Goal: Task Accomplishment & Management: Use online tool/utility

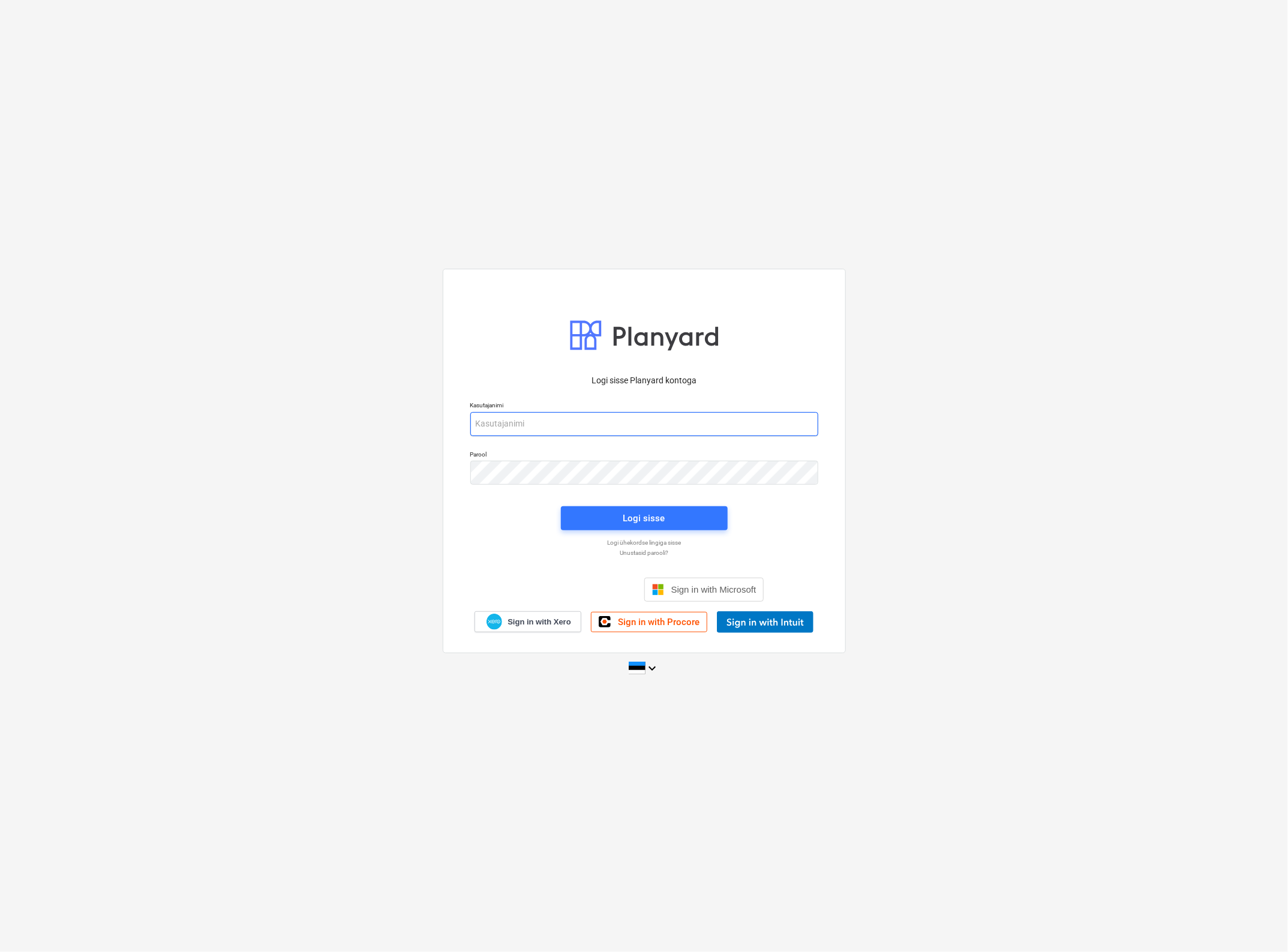
click at [499, 418] on input "email" at bounding box center [644, 424] width 348 height 24
type input "[EMAIL_ADDRESS][MEDICAL_DATA][DOMAIN_NAME]"
click at [593, 524] on span "Logi sisse" at bounding box center [644, 518] width 138 height 16
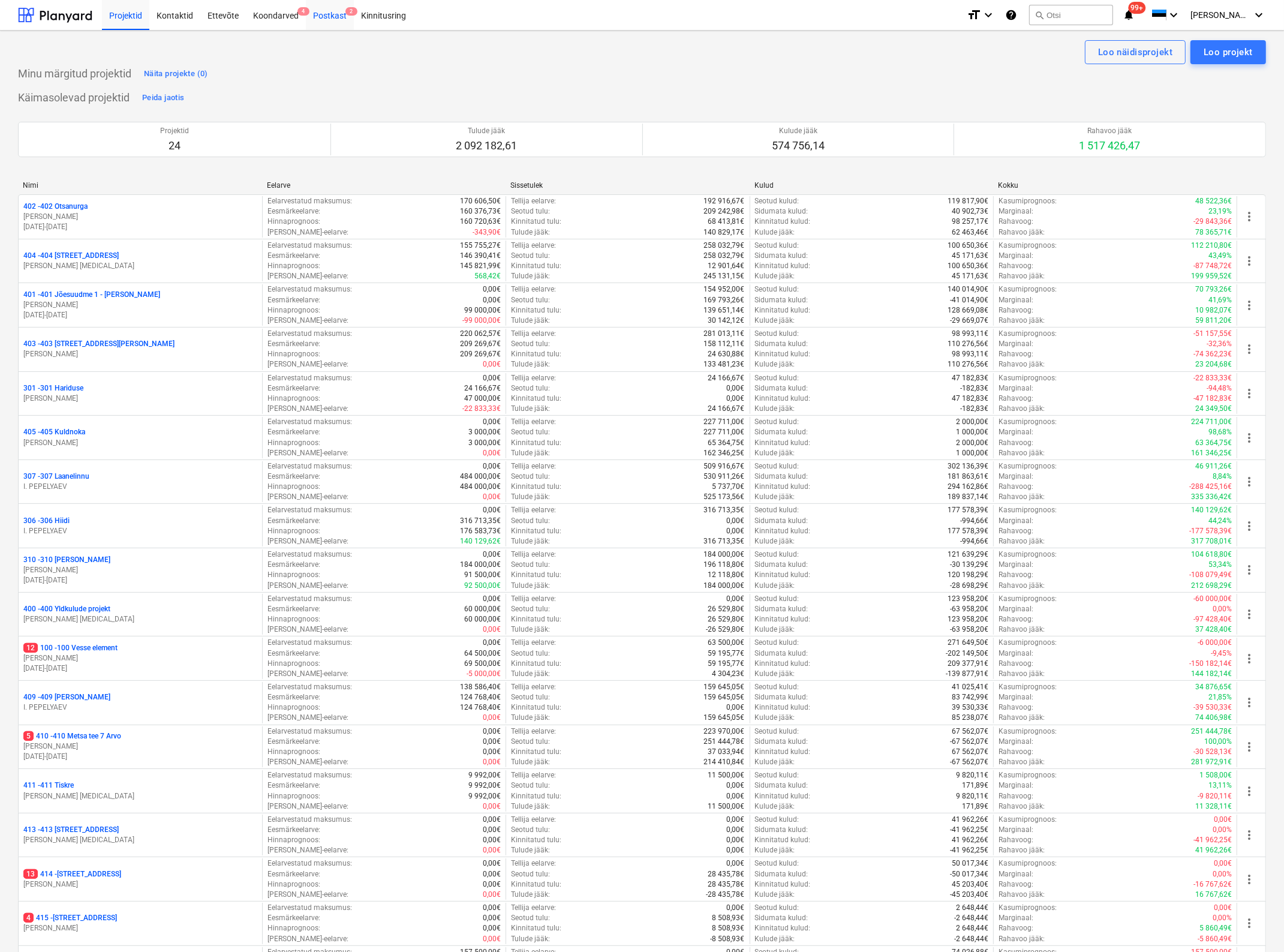
click at [327, 14] on div "Postkast 2" at bounding box center [330, 14] width 48 height 30
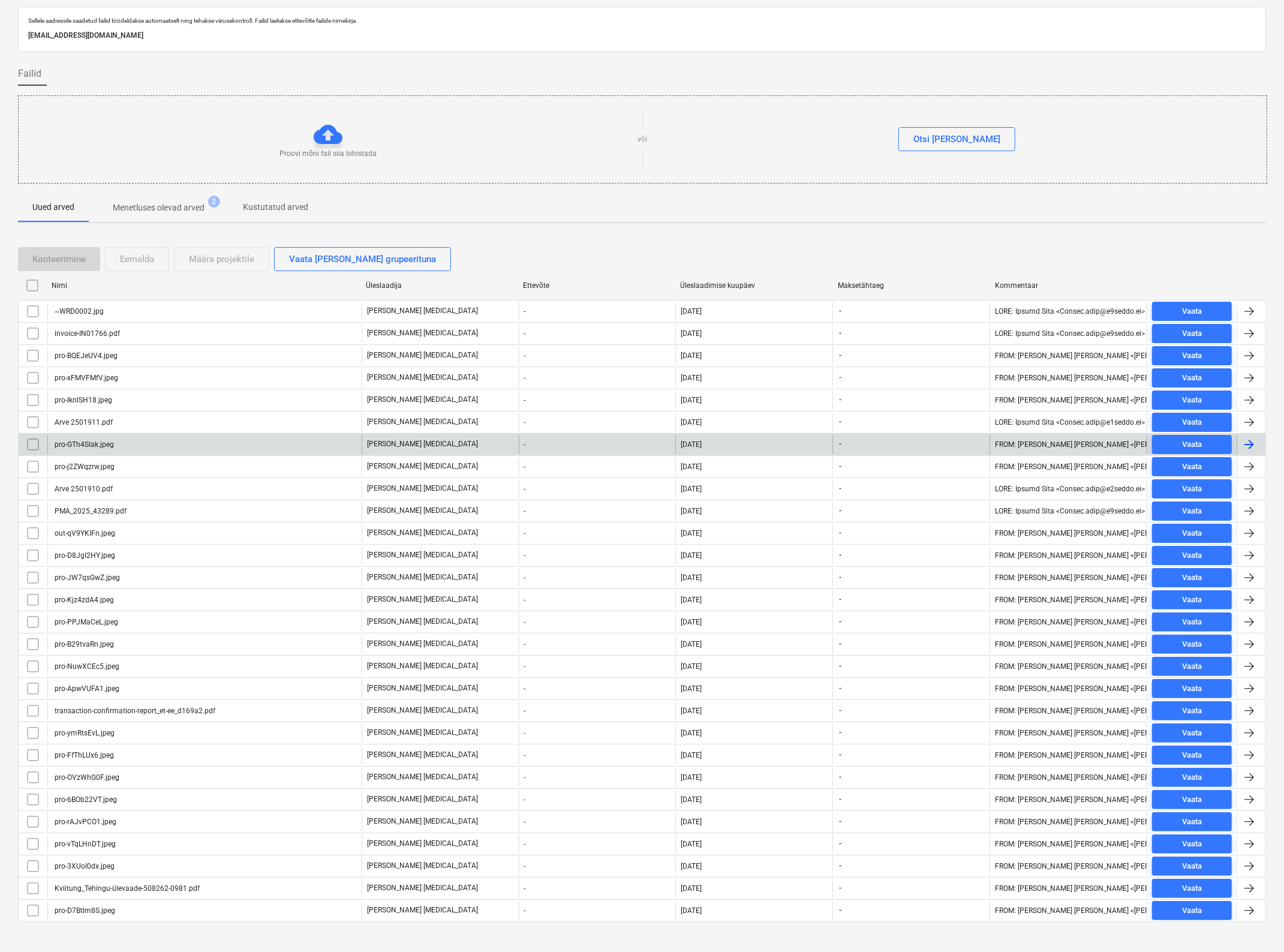
scroll to position [50, 0]
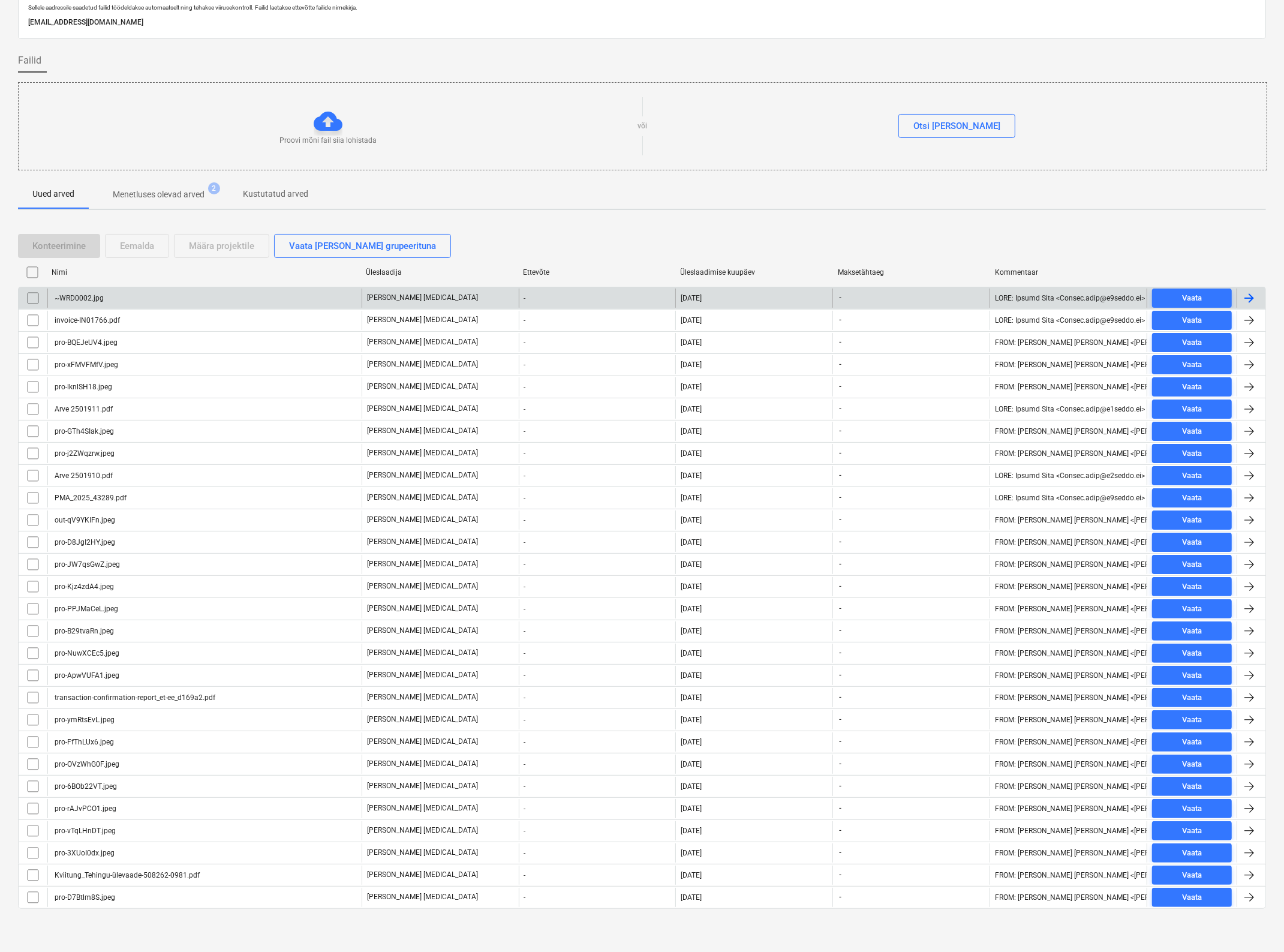
click at [152, 297] on div "~WRD0002.jpg" at bounding box center [205, 298] width 314 height 19
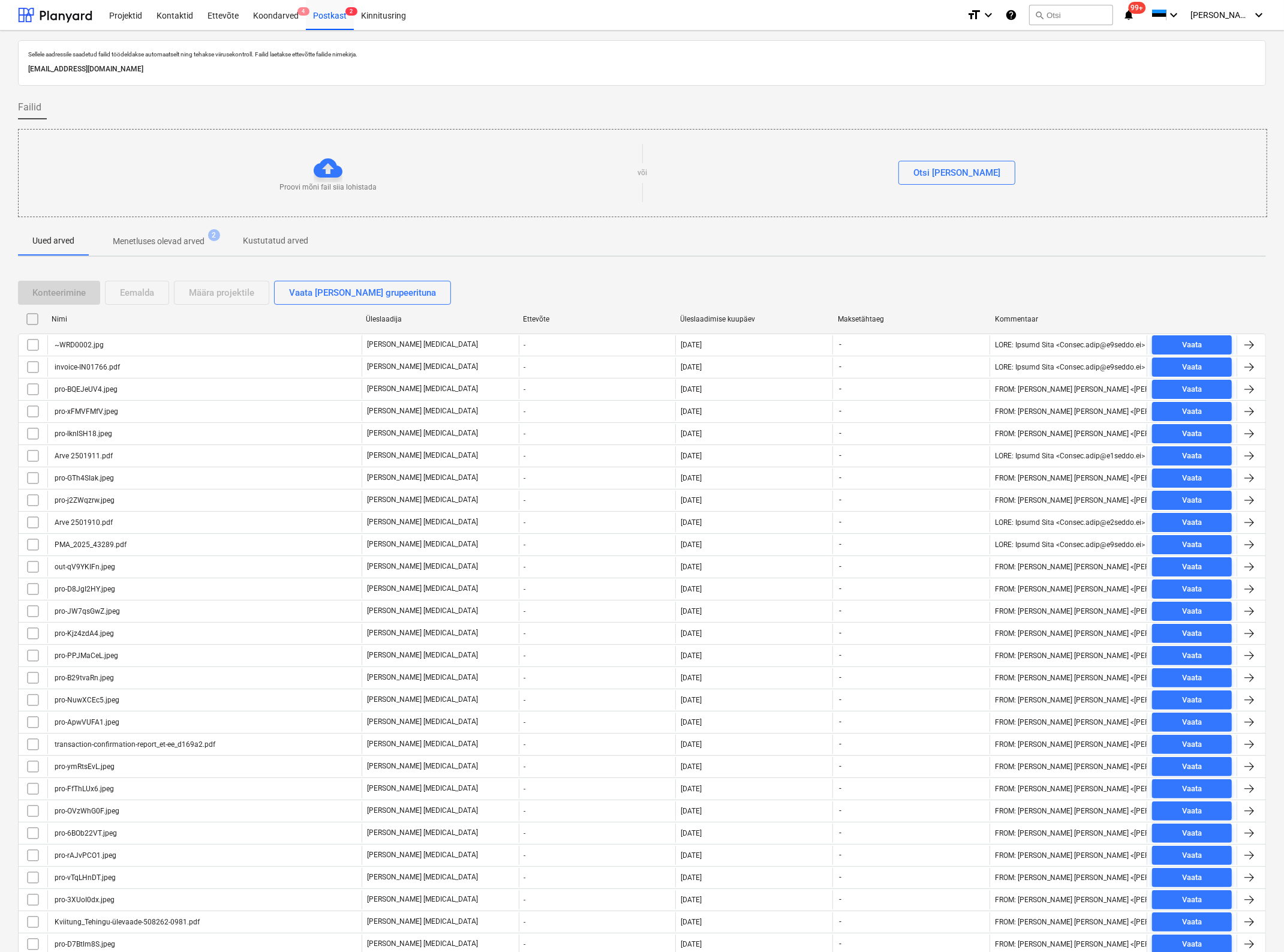
scroll to position [50, 0]
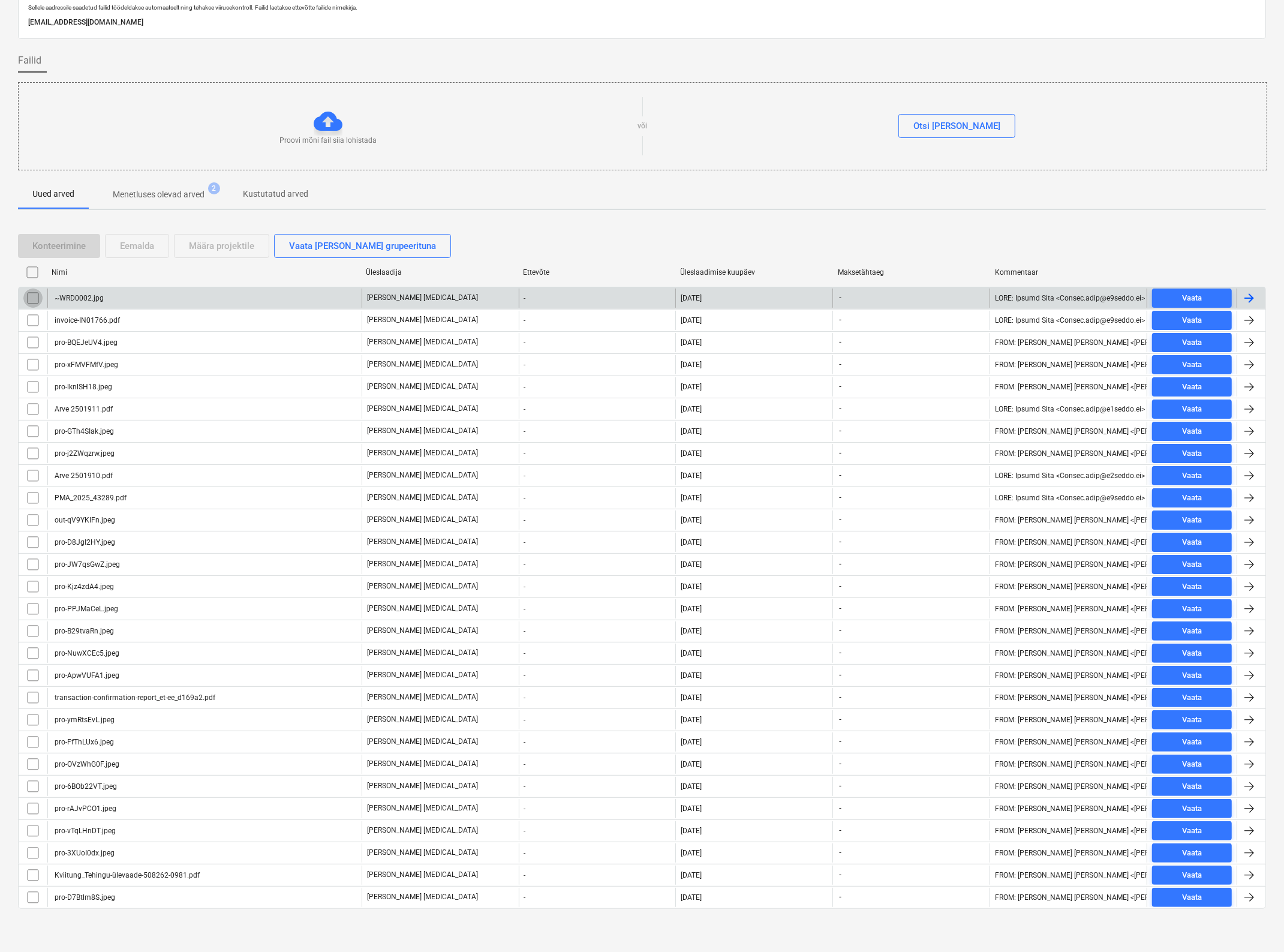
click at [35, 295] on input "checkbox" at bounding box center [33, 298] width 19 height 19
click at [135, 241] on div "Eemalda" at bounding box center [137, 245] width 34 height 16
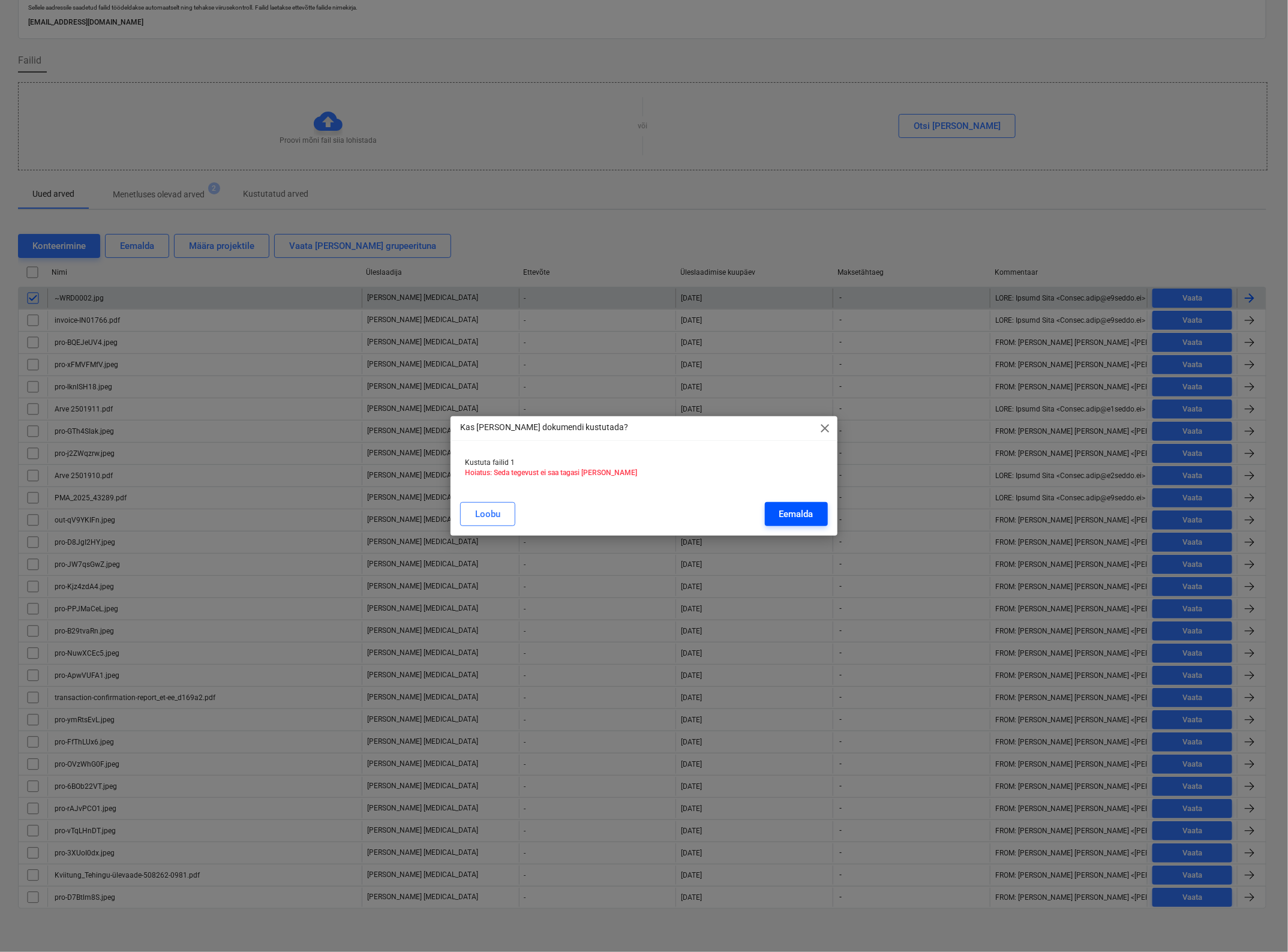
click at [801, 511] on div "Eemalda" at bounding box center [796, 513] width 34 height 16
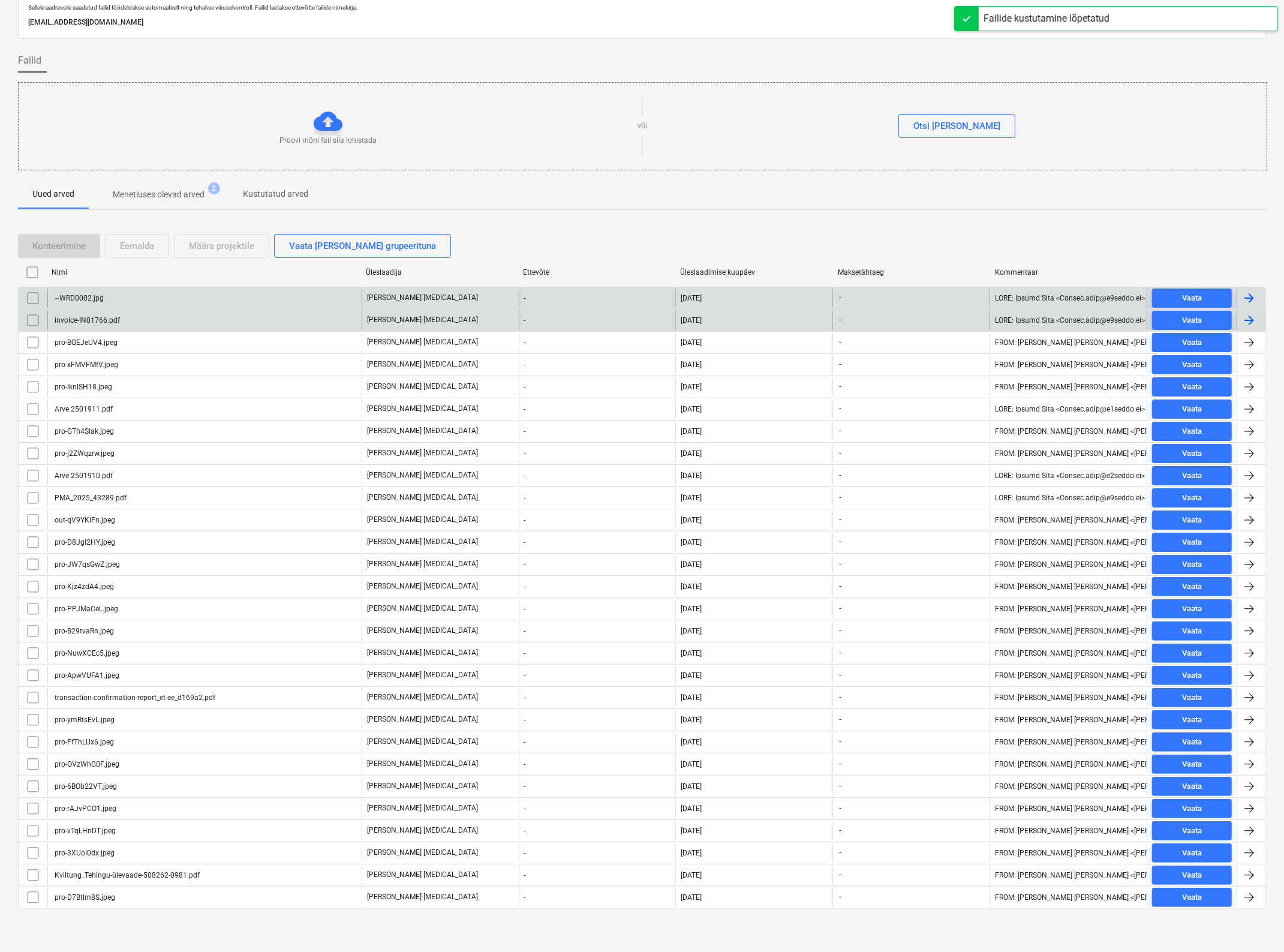
scroll to position [28, 0]
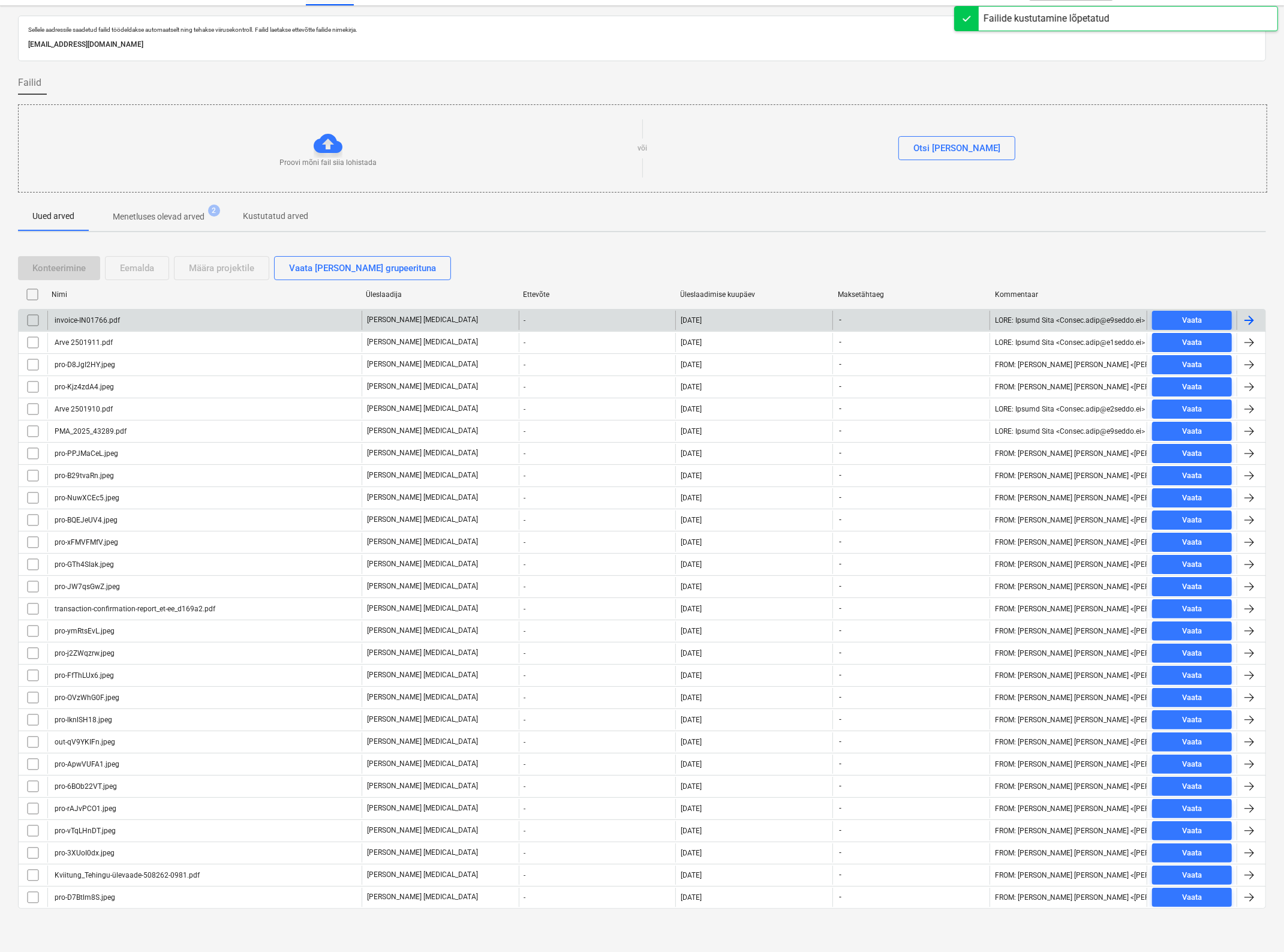
click at [132, 312] on div "invoice-IN01766.pdf" at bounding box center [205, 321] width 314 height 19
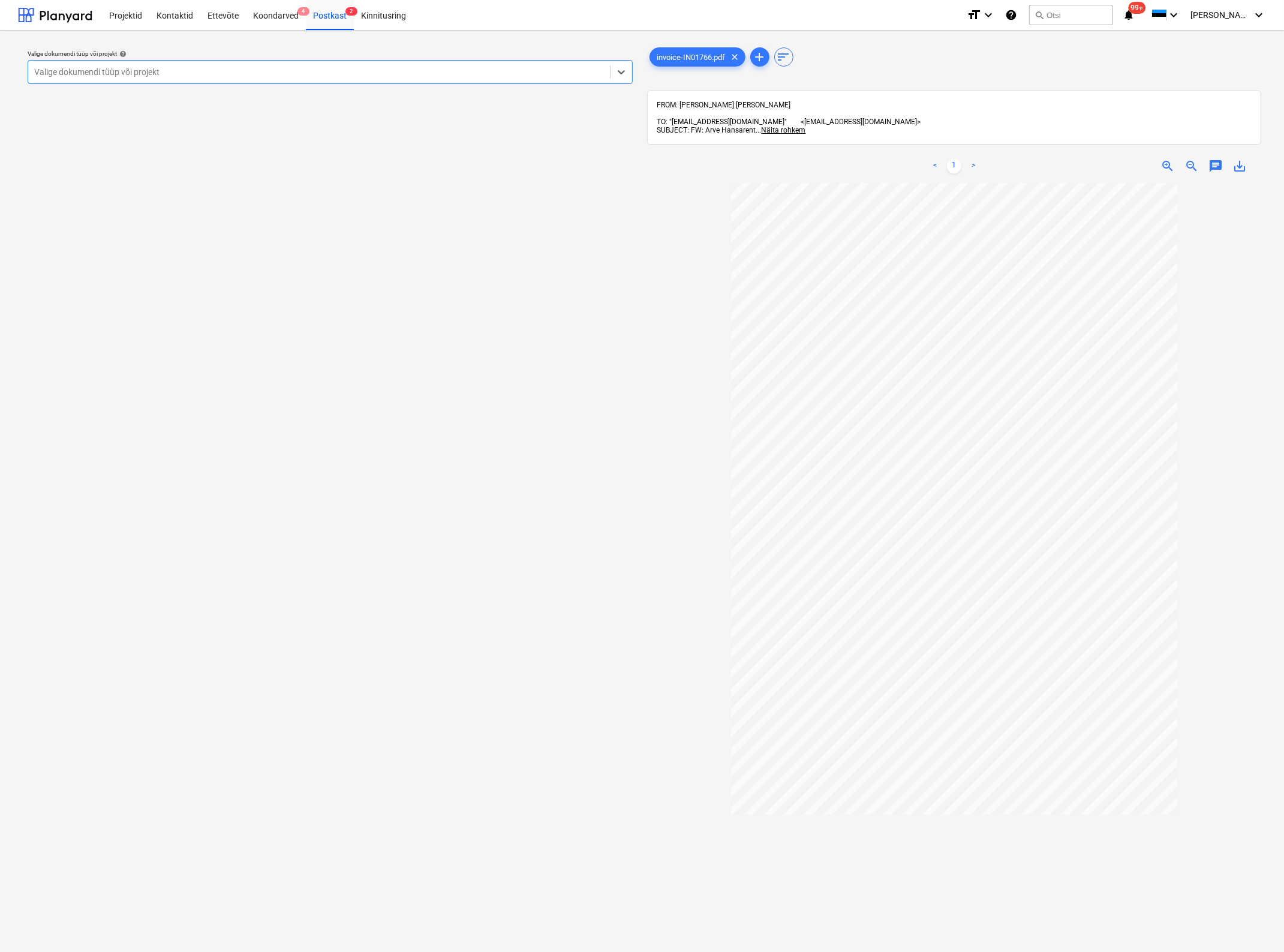
click at [198, 70] on div at bounding box center [319, 72] width 570 height 12
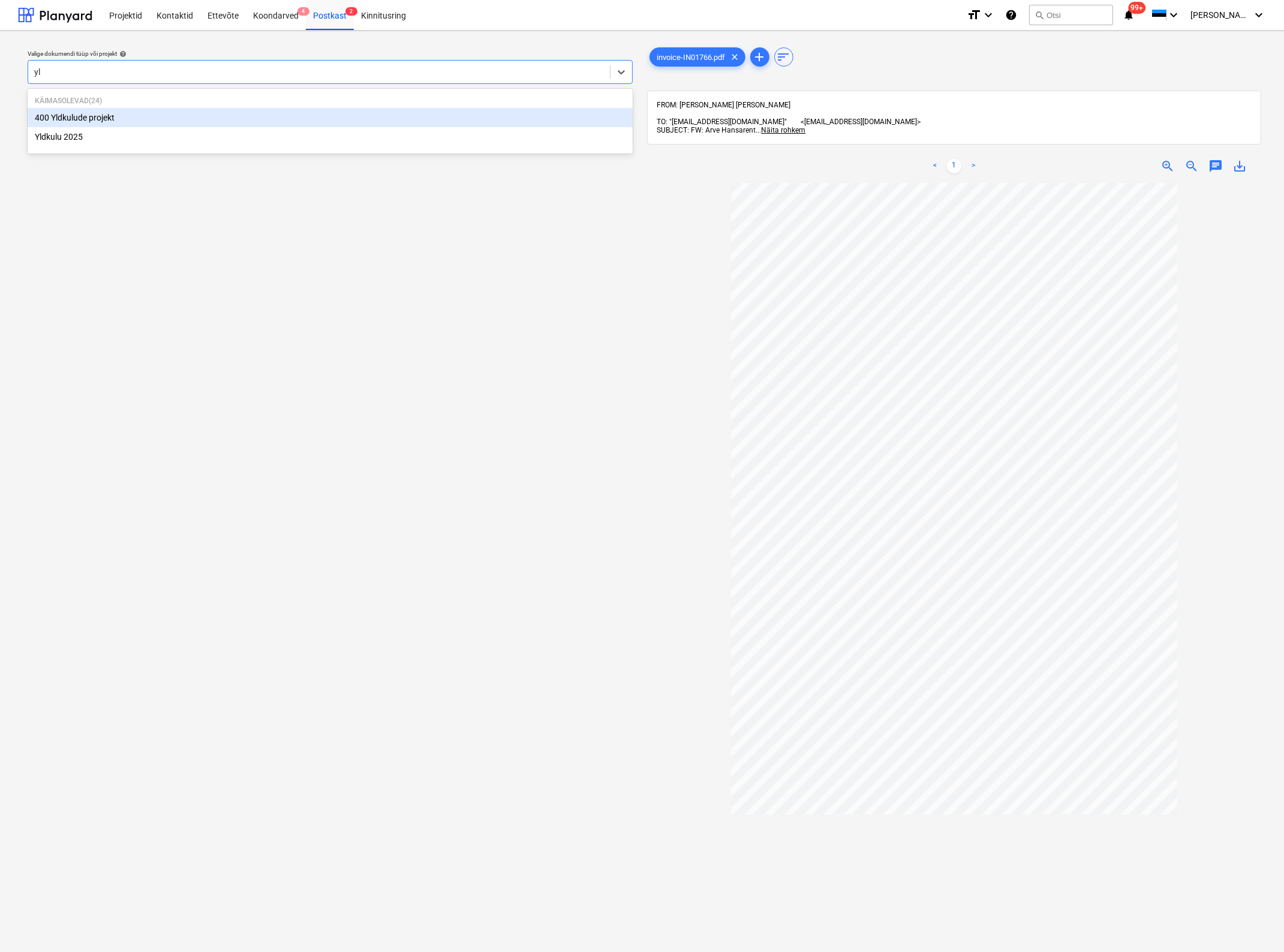
type input "yld"
click at [122, 137] on div "Yldkulu 2025" at bounding box center [330, 137] width 606 height 19
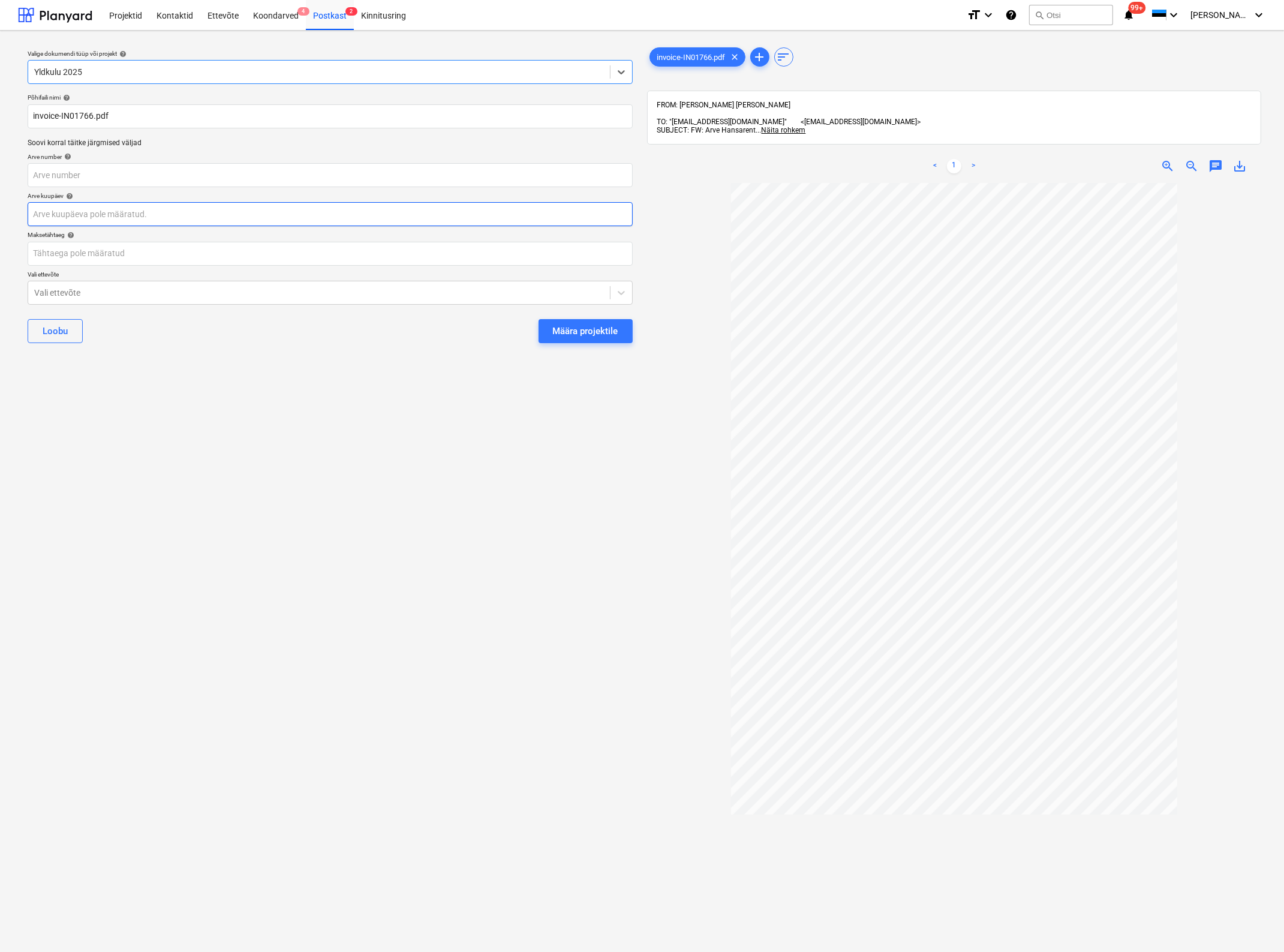
click at [128, 210] on body "Projektid Kontaktid Ettevõte Koondarved 4 Postkast 2 Kinnitusring format_size k…" at bounding box center [642, 476] width 1284 height 952
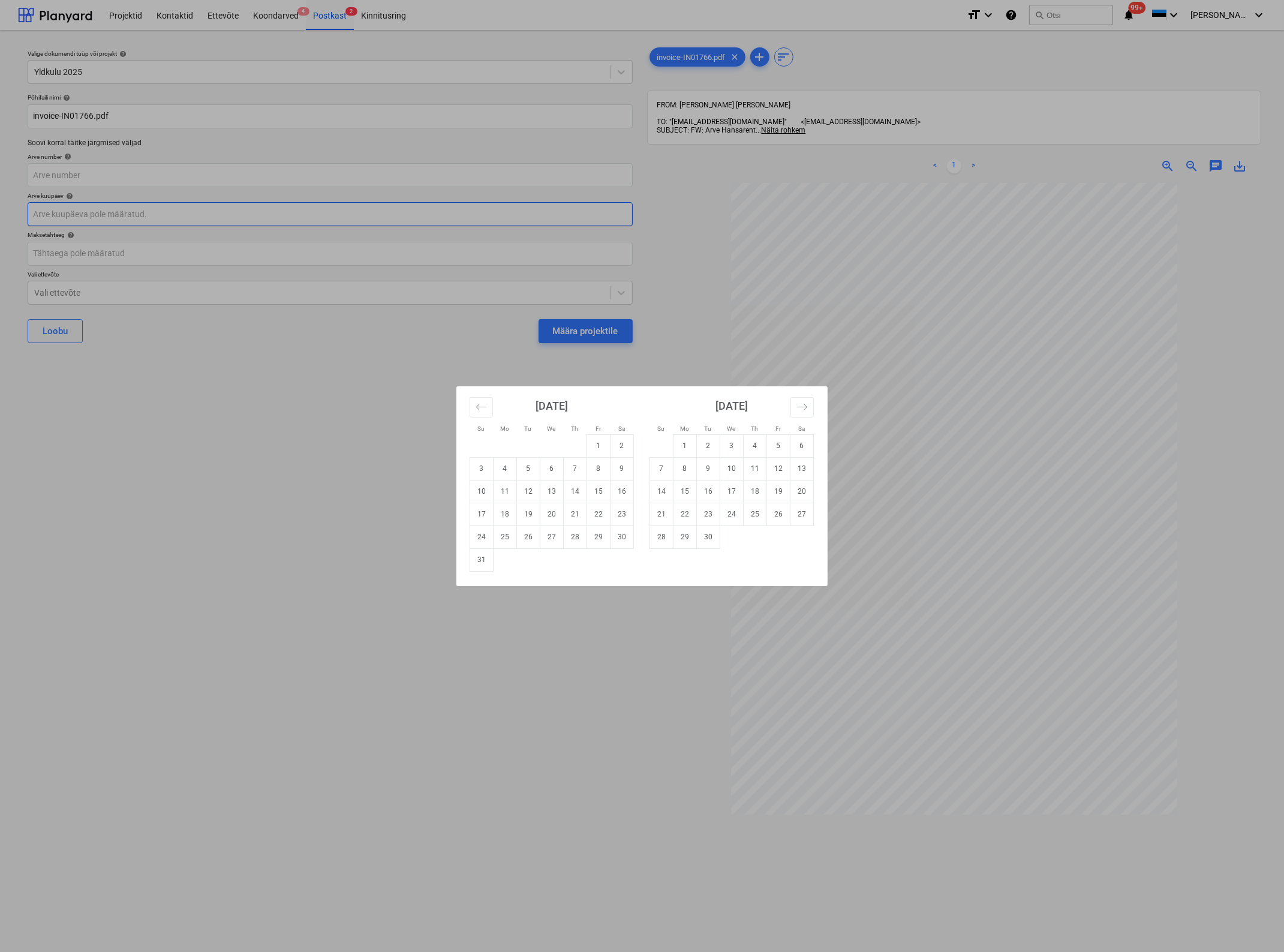
click at [128, 210] on div "Su Mo Tu We Th Fr Sa Su Mo Tu We Th Fr Sa [DATE] 1 2 3 4 5 6 7 8 9 10 11 12 13 …" at bounding box center [642, 476] width 1284 height 952
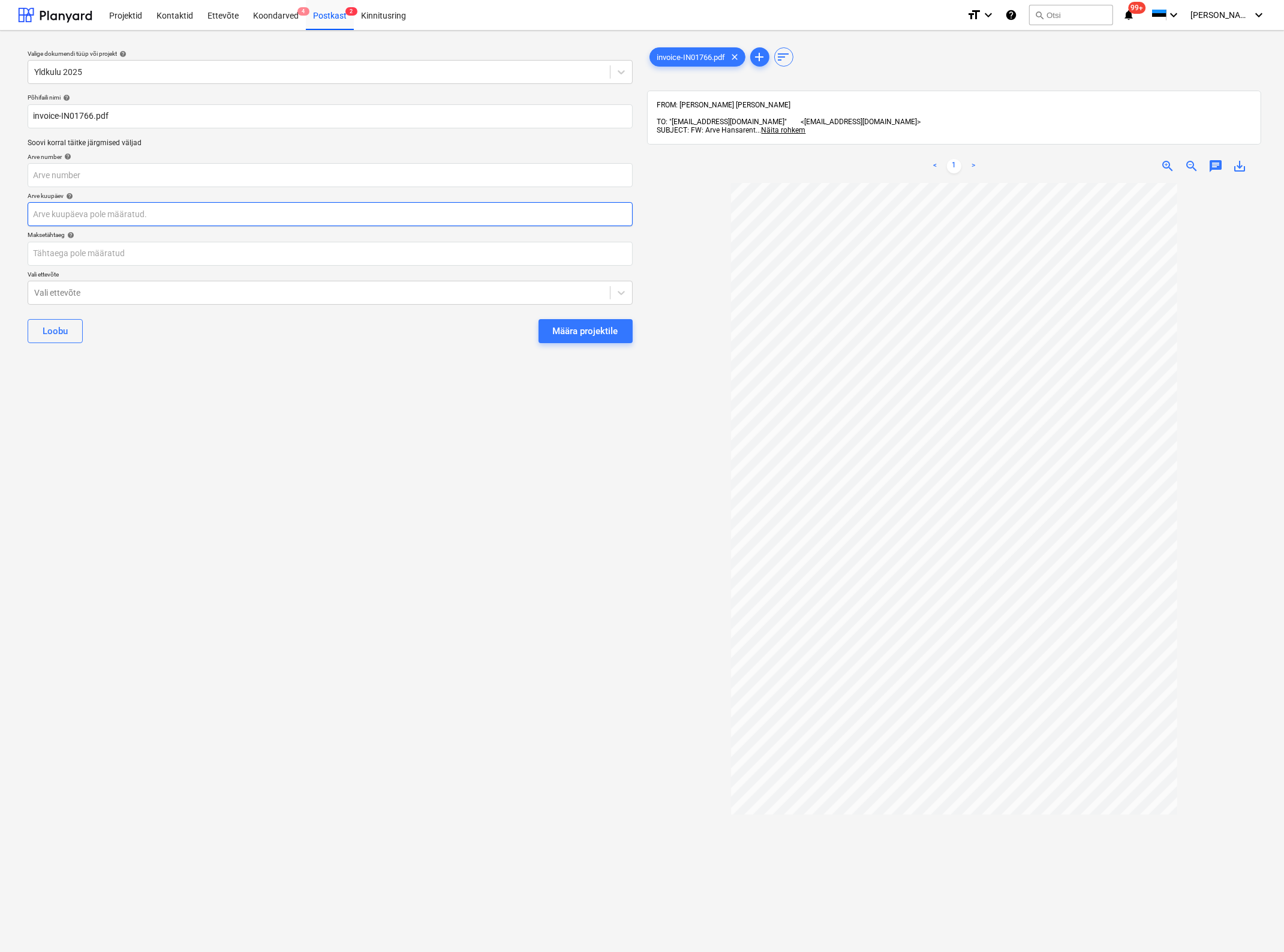
click at [128, 210] on body "Projektid Kontaktid Ettevõte Koondarved 4 Postkast 2 Kinnitusring format_size k…" at bounding box center [642, 476] width 1284 height 952
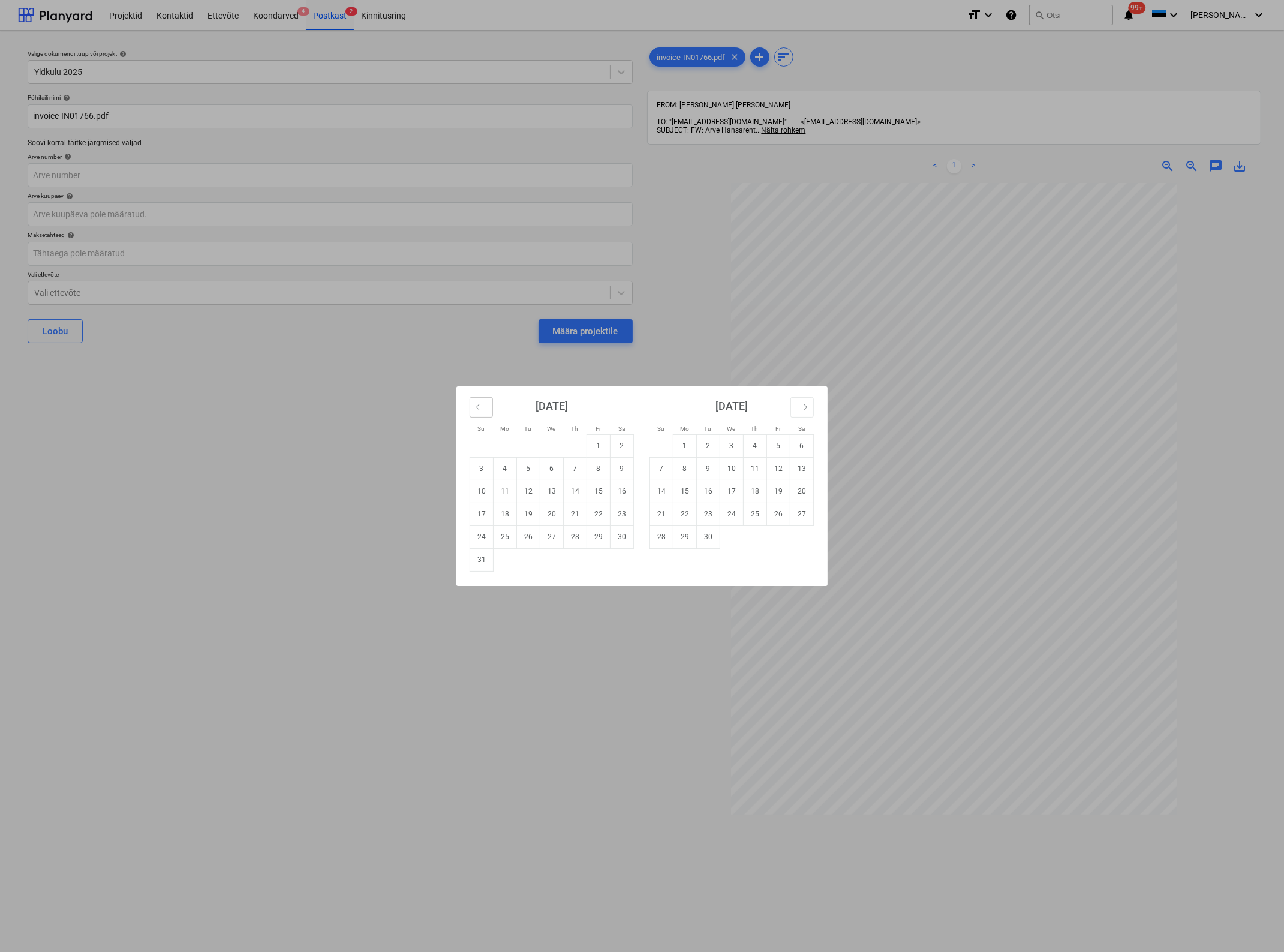
click at [478, 401] on icon "Move backward to switch to the previous month." at bounding box center [481, 406] width 11 height 11
click at [500, 489] on td "14" at bounding box center [505, 491] width 23 height 23
type input "[DATE]"
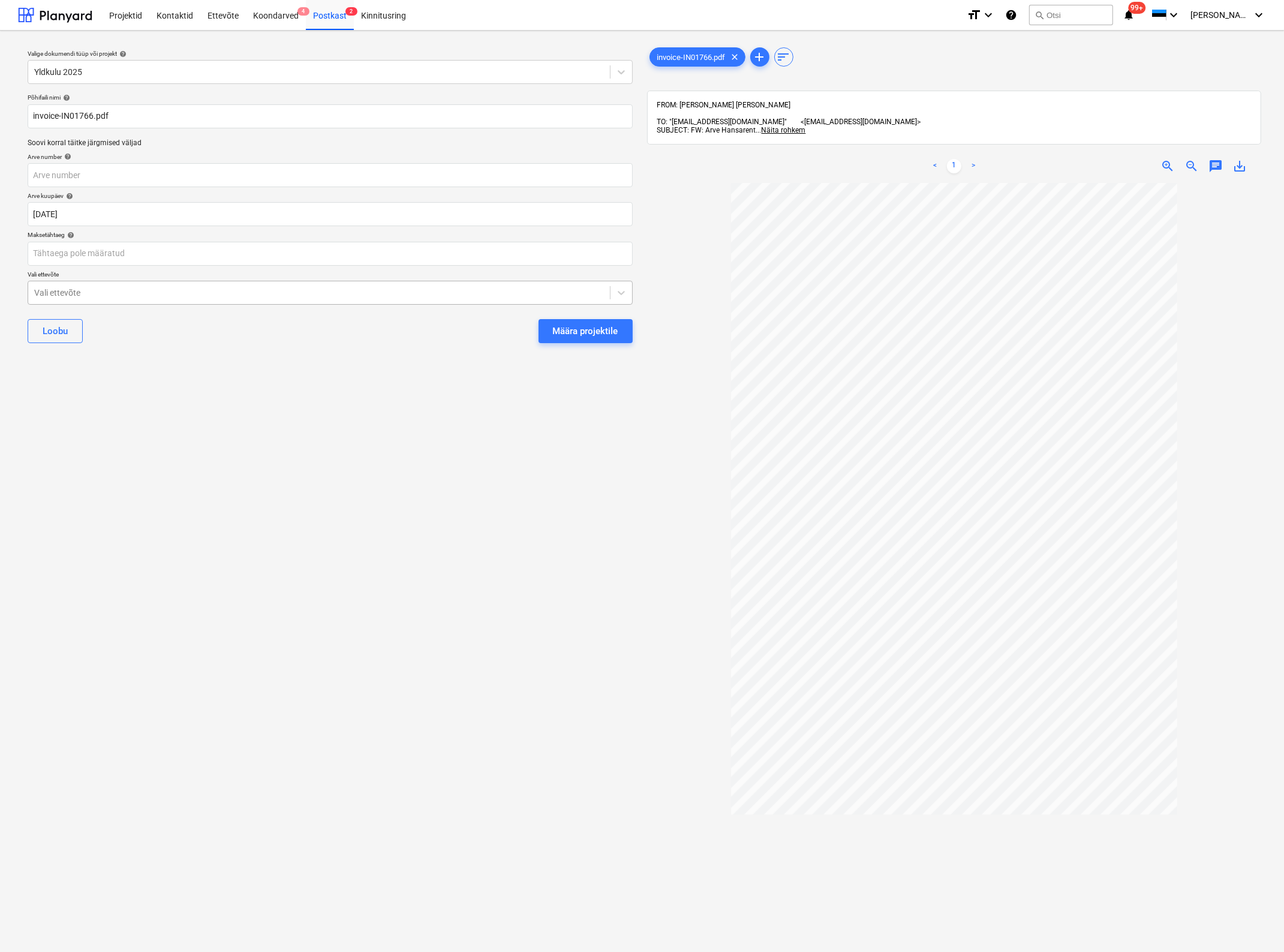
click at [246, 297] on div at bounding box center [319, 292] width 570 height 12
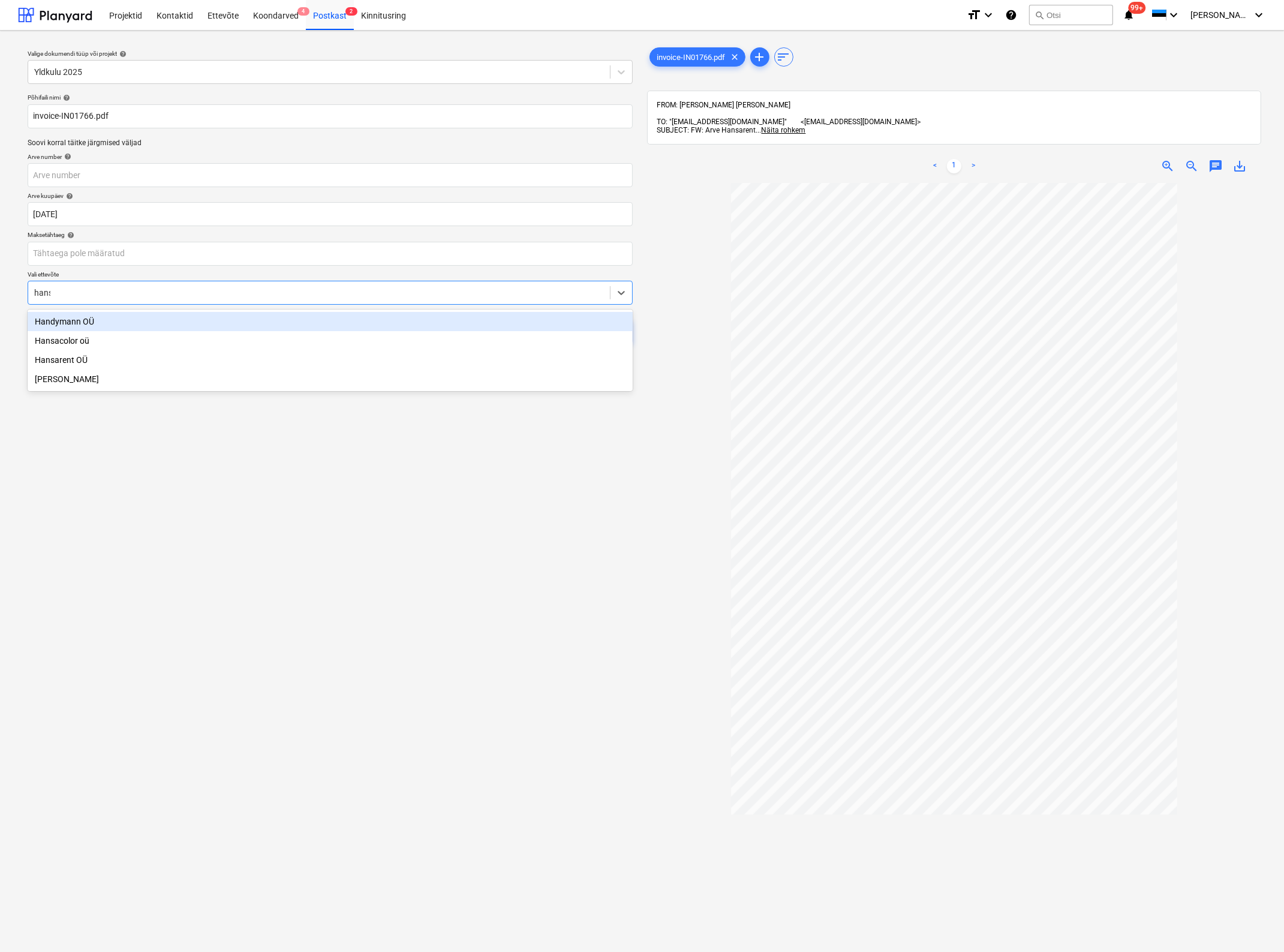
type input "hansa"
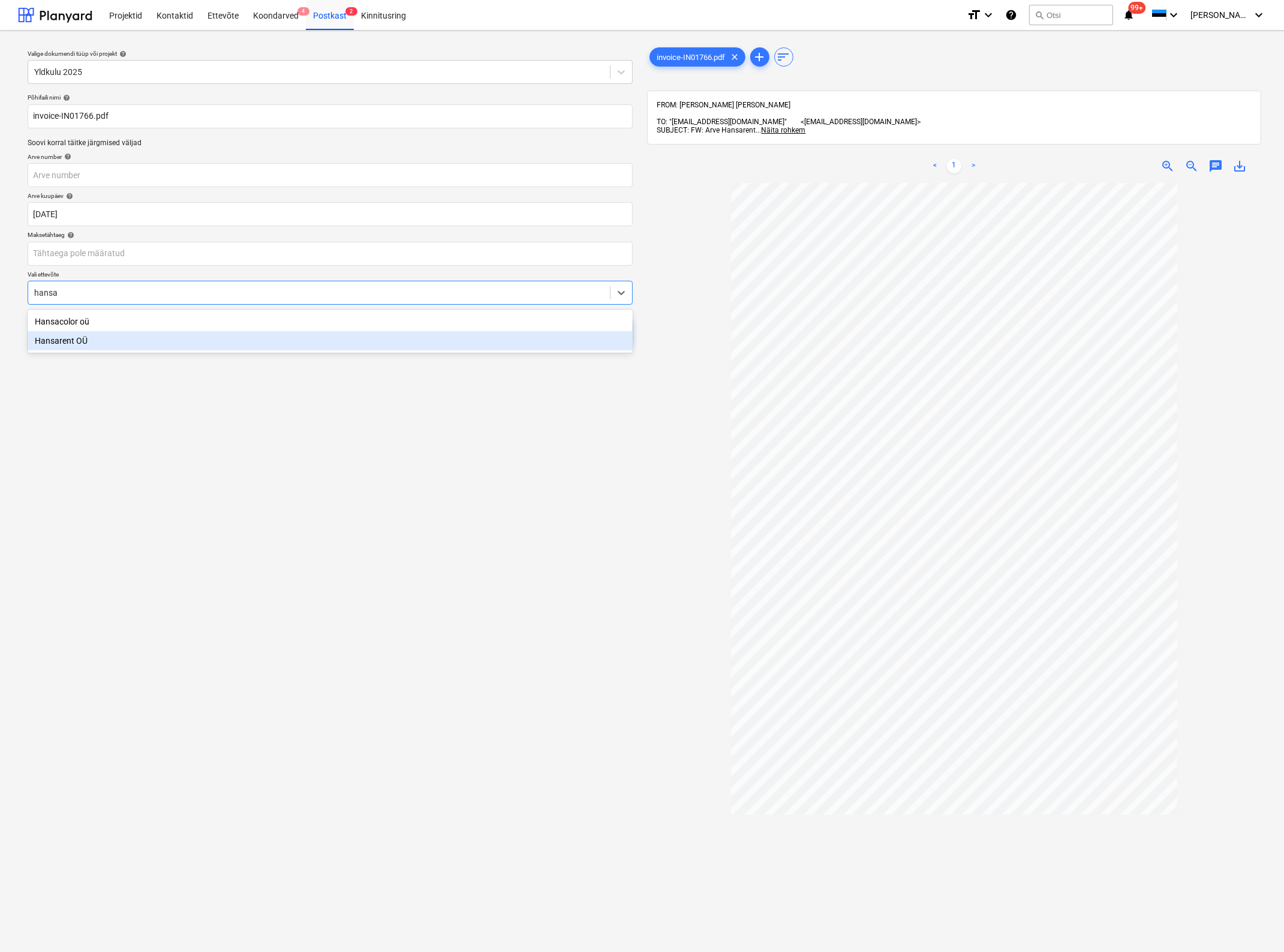
click at [122, 336] on div "Hansarent OÜ" at bounding box center [330, 341] width 606 height 19
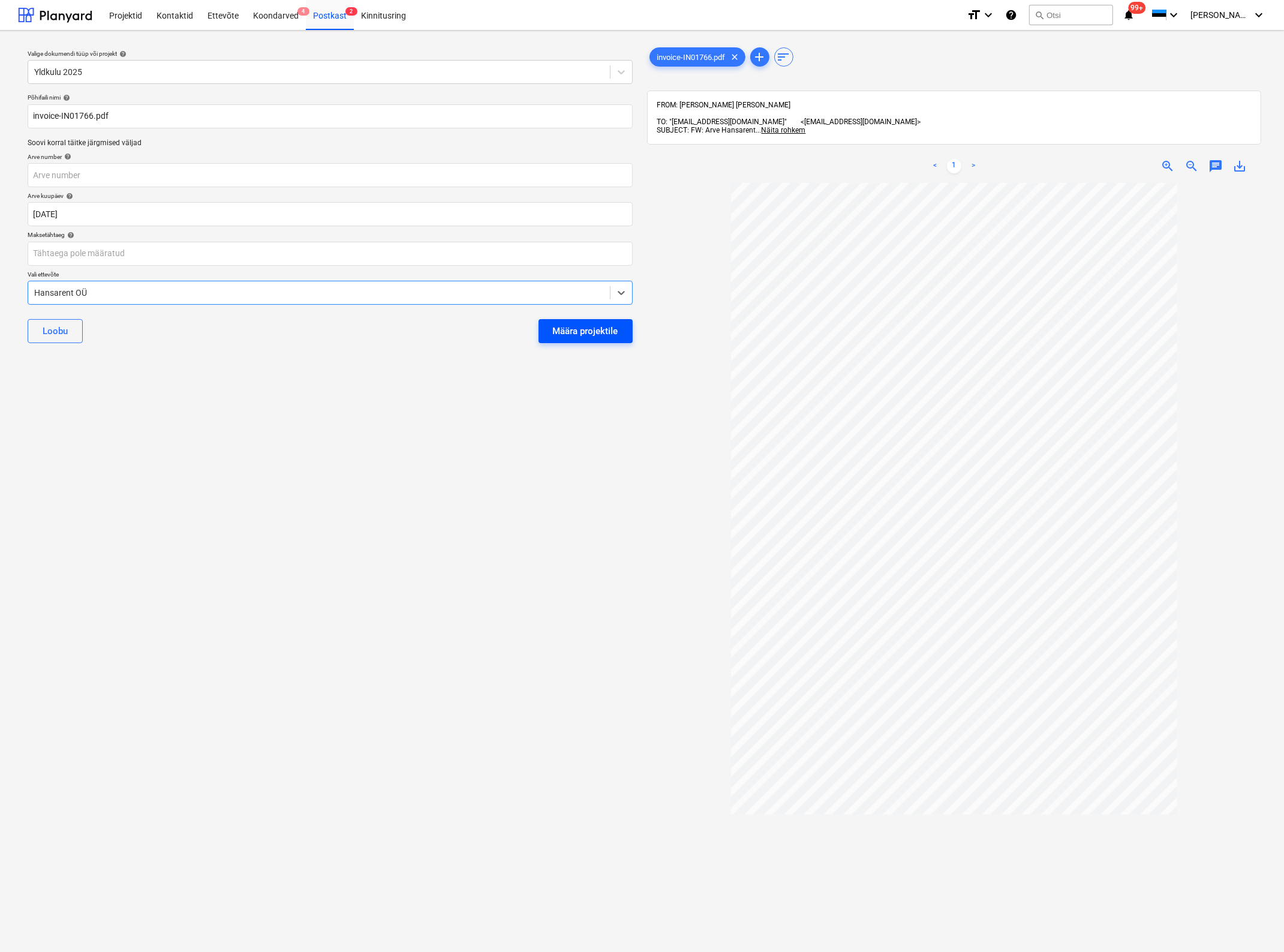
click at [555, 329] on div "Määra projektile" at bounding box center [585, 331] width 65 height 16
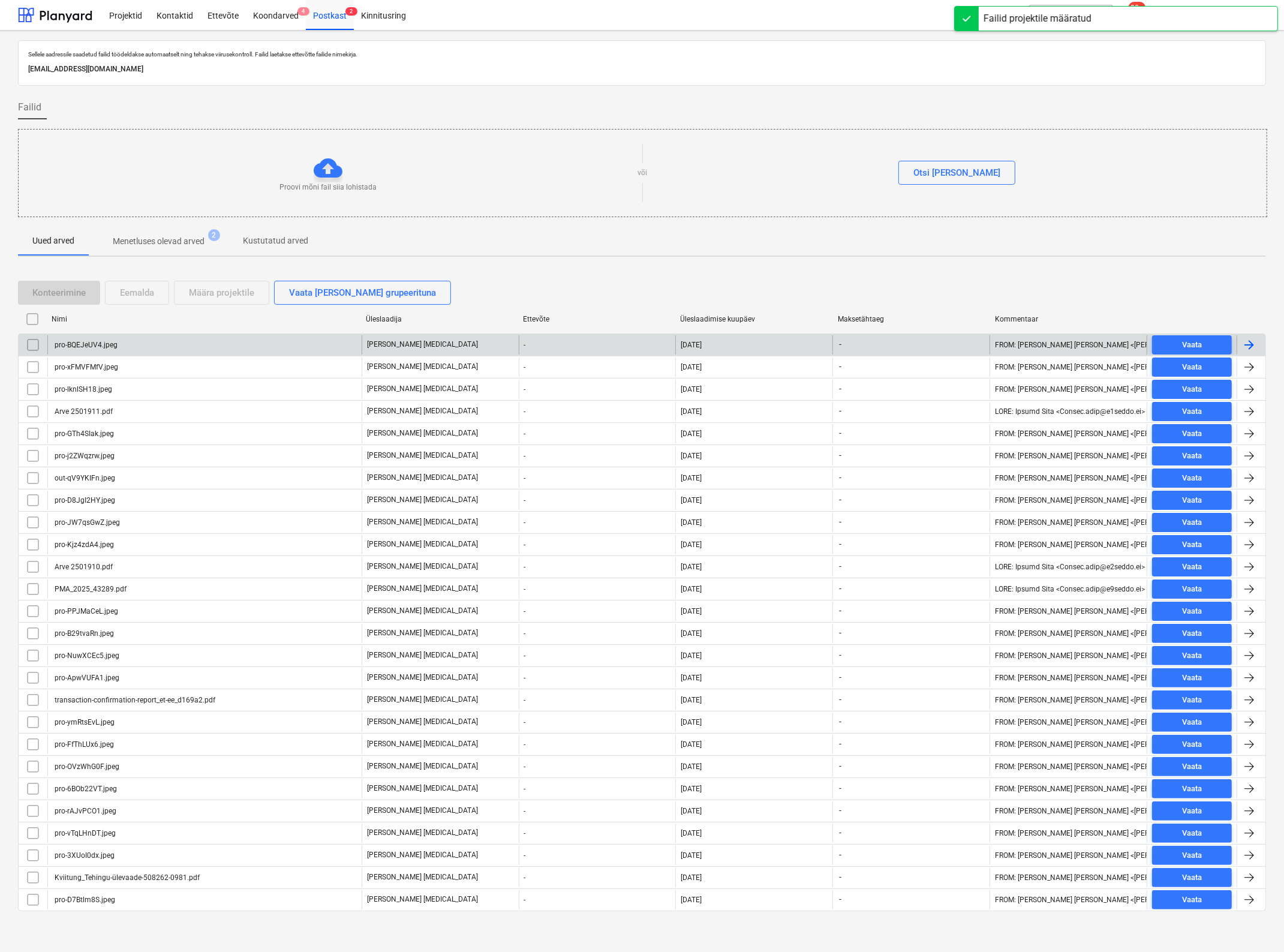
click at [132, 349] on div "pro-BQEJeUV4.jpeg" at bounding box center [205, 345] width 314 height 19
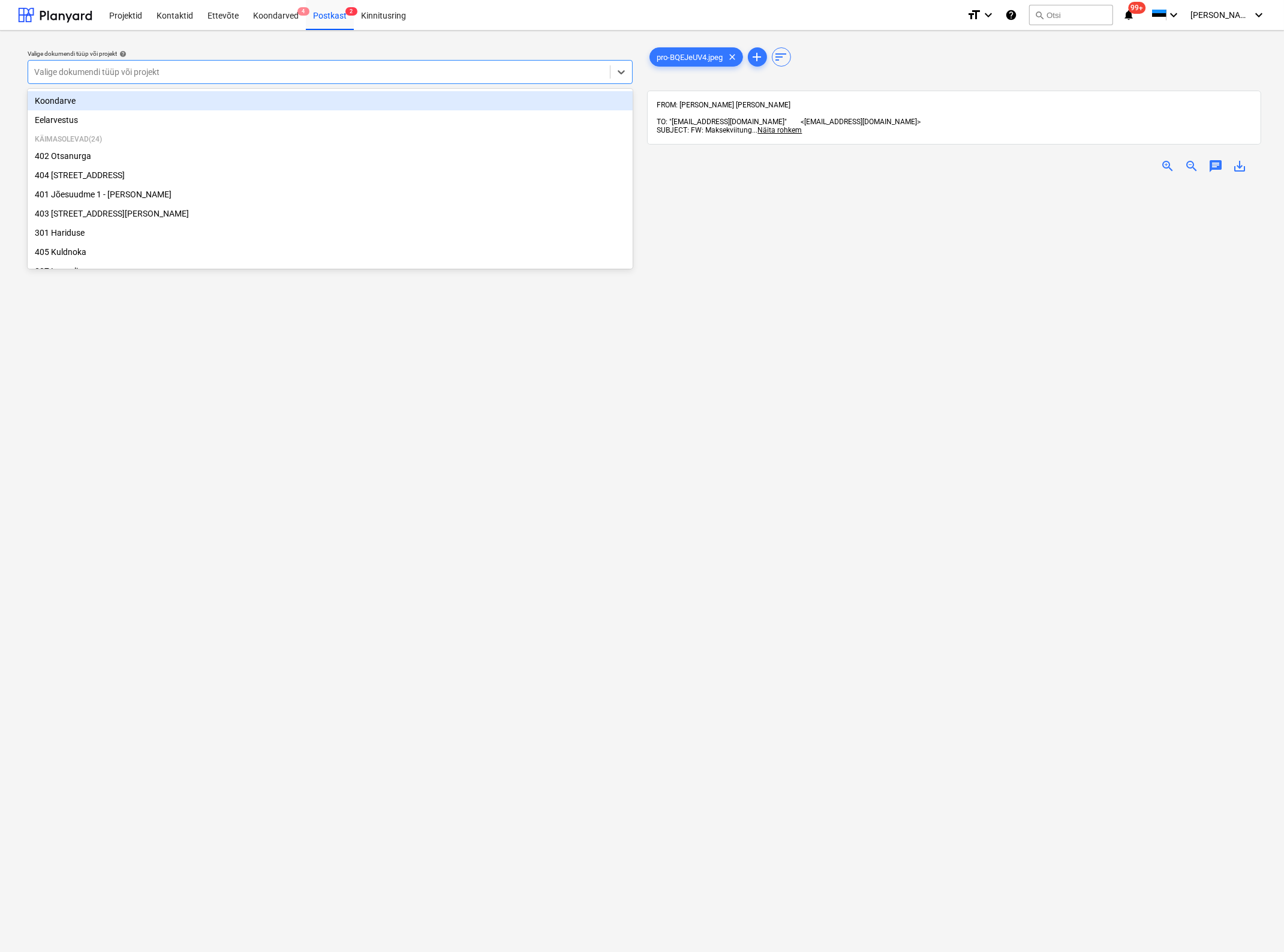
click at [211, 64] on div "Valige dokumendi tüüp või projekt" at bounding box center [319, 71] width 582 height 17
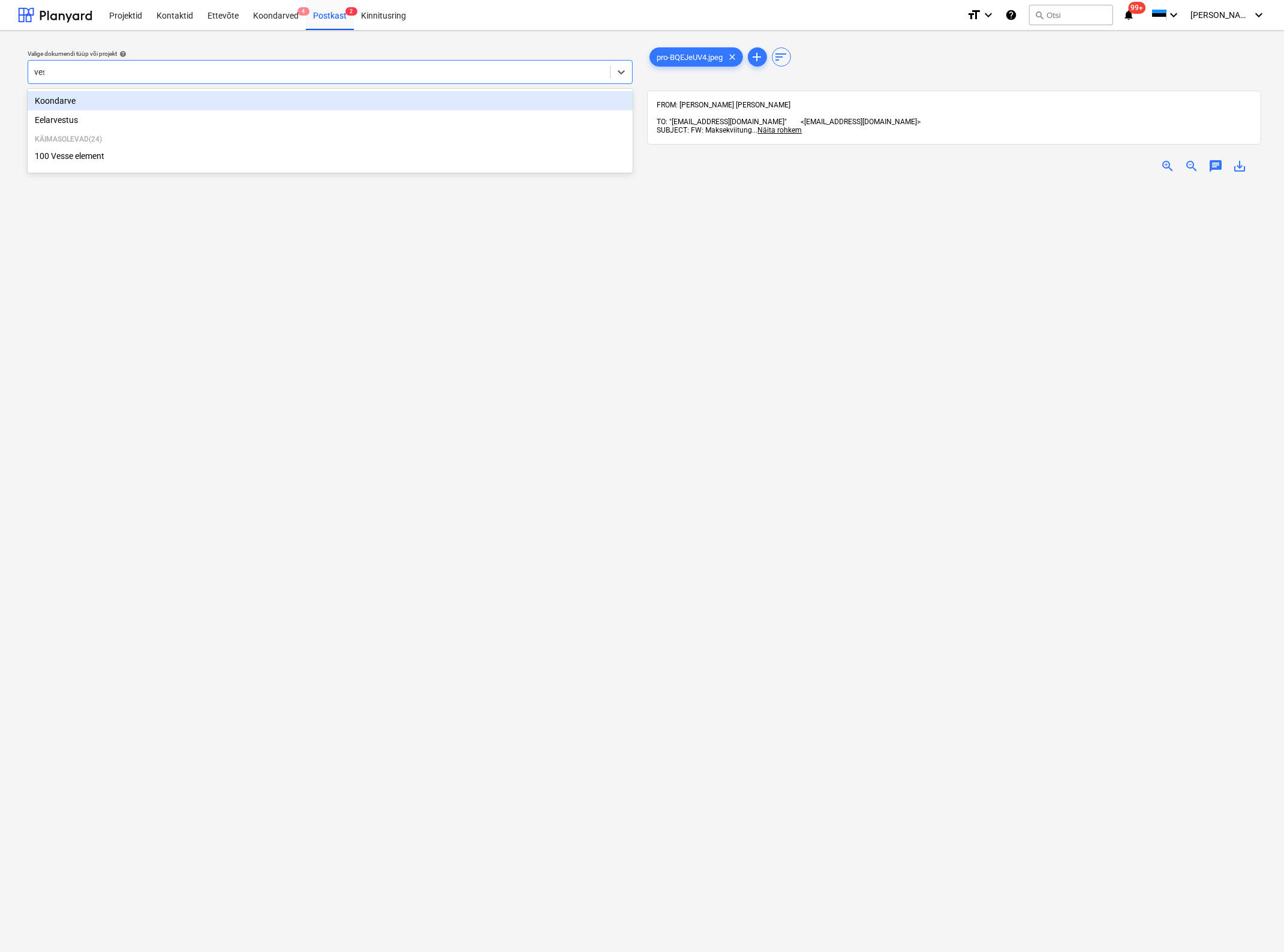
type input "[PERSON_NAME]"
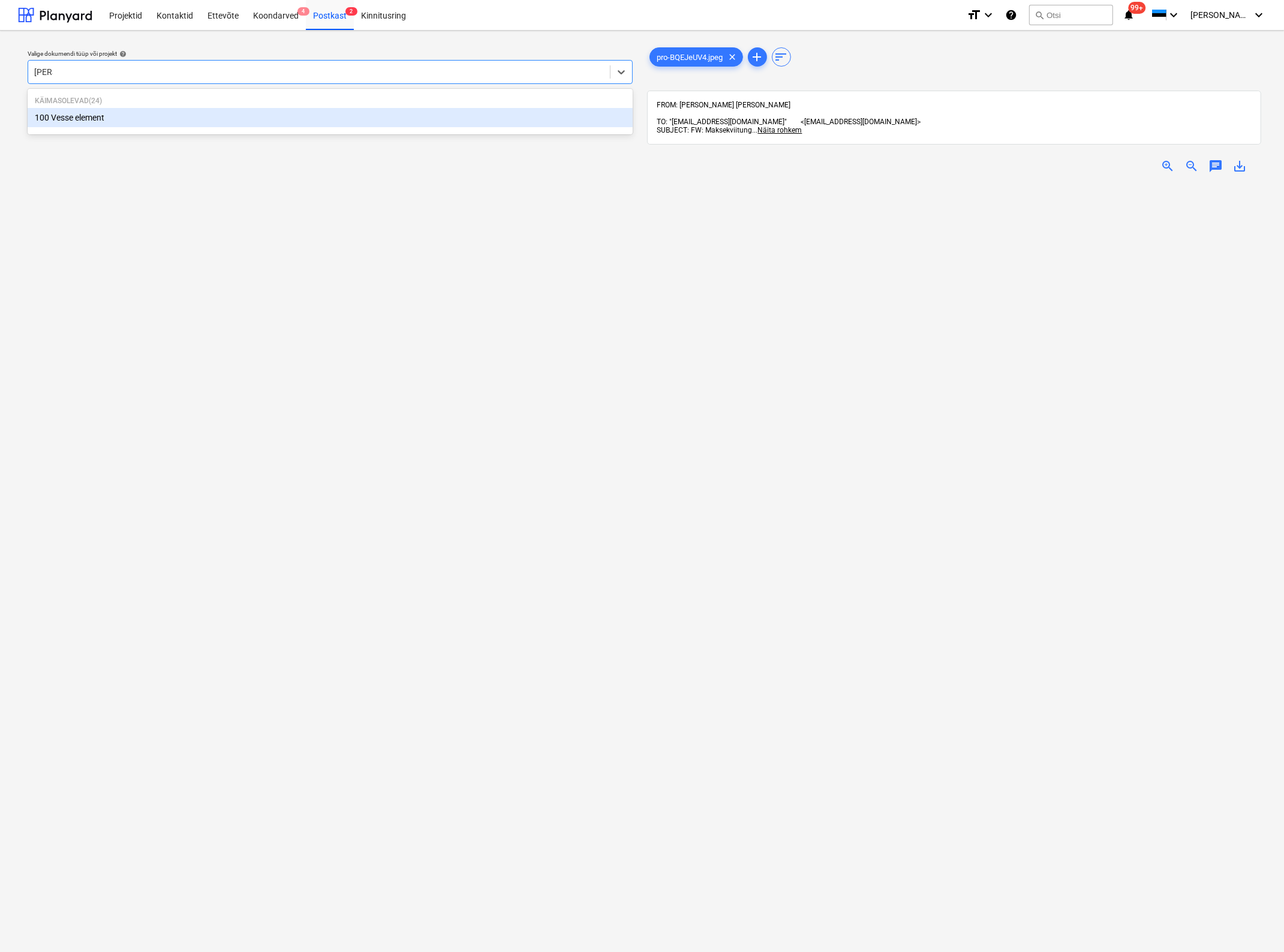
click at [181, 112] on div "100 Vesse element" at bounding box center [330, 118] width 606 height 19
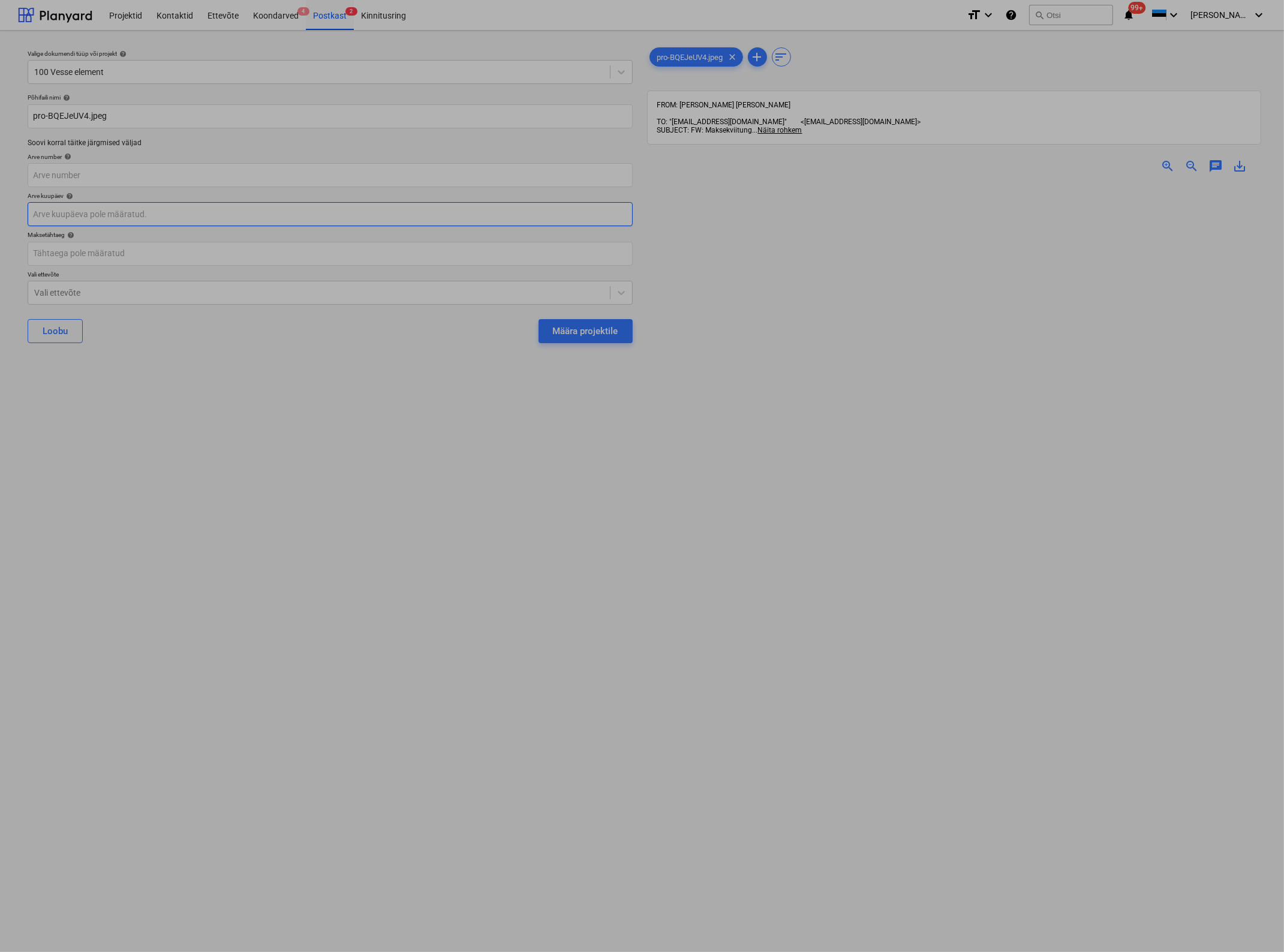
click at [110, 214] on body "Projektid Kontaktid Ettevõte Koondarved 4 Postkast 2 Kinnitusring format_size k…" at bounding box center [642, 476] width 1284 height 952
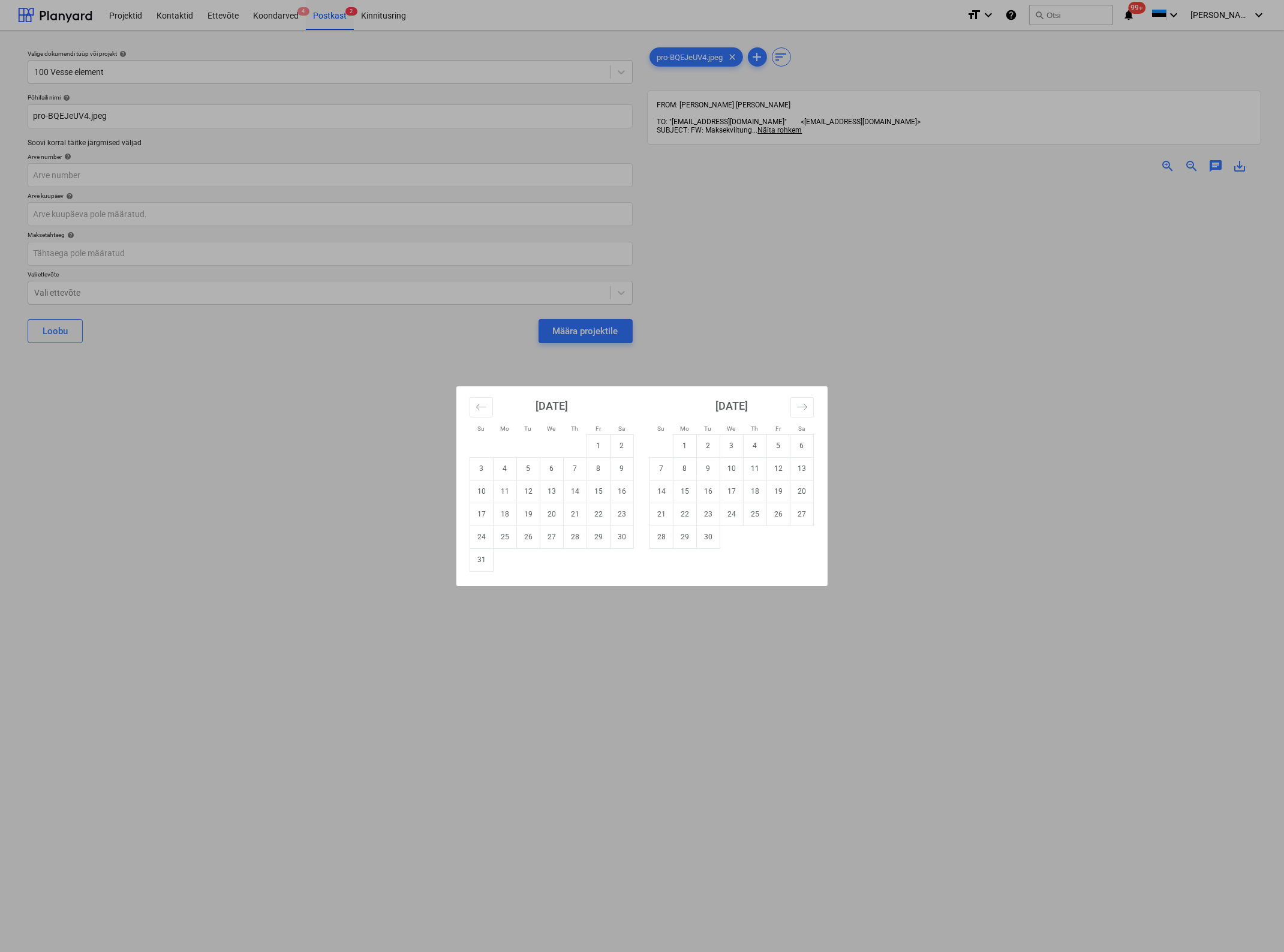
click at [1071, 270] on div "Su Mo Tu We Th Fr Sa Su Mo Tu We Th Fr Sa [DATE] 1 2 3 4 5 6 7 8 9 10 11 12 13 …" at bounding box center [642, 476] width 1284 height 952
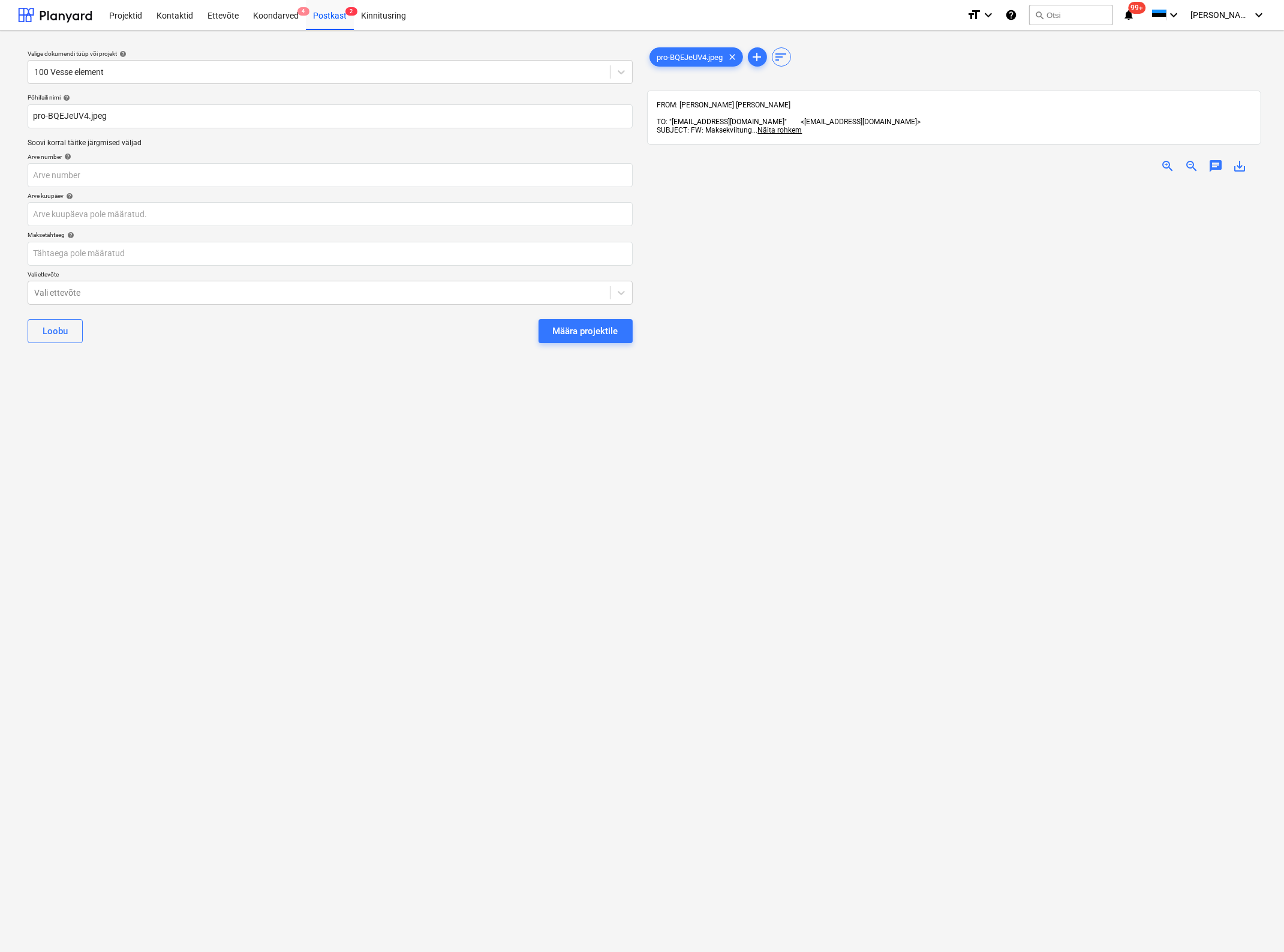
click at [1159, 159] on div "zoom_in" at bounding box center [1168, 166] width 24 height 14
click at [1164, 159] on span "zoom_in" at bounding box center [1167, 166] width 14 height 14
click at [109, 213] on body "Projektid Kontaktid Ettevõte Koondarved 4 Postkast 2 Kinnitusring format_size k…" at bounding box center [642, 476] width 1284 height 952
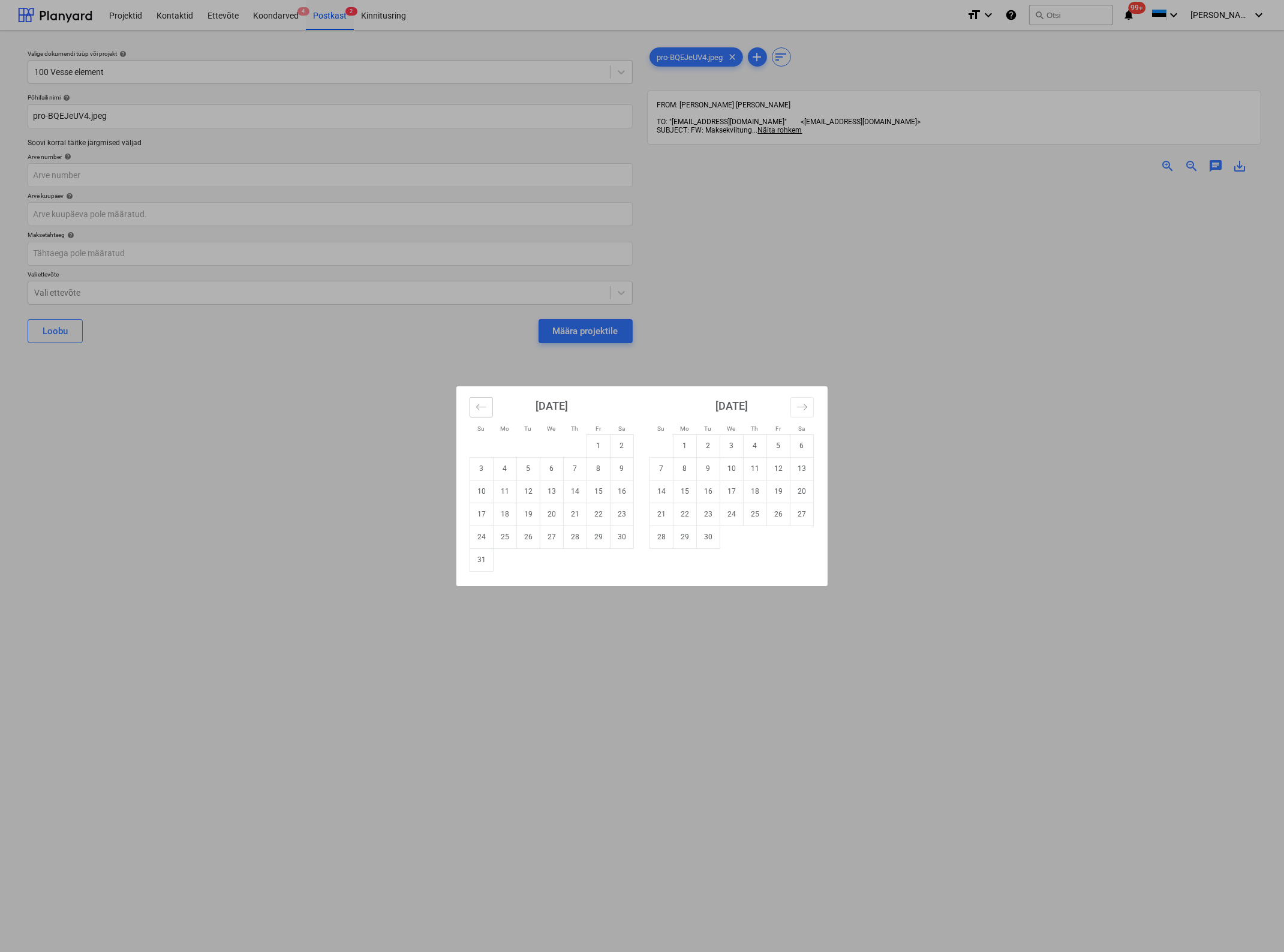
click at [478, 410] on icon "Move backward to switch to the previous month." at bounding box center [481, 406] width 11 height 11
click at [597, 486] on td "18" at bounding box center [598, 491] width 23 height 23
type input "[DATE]"
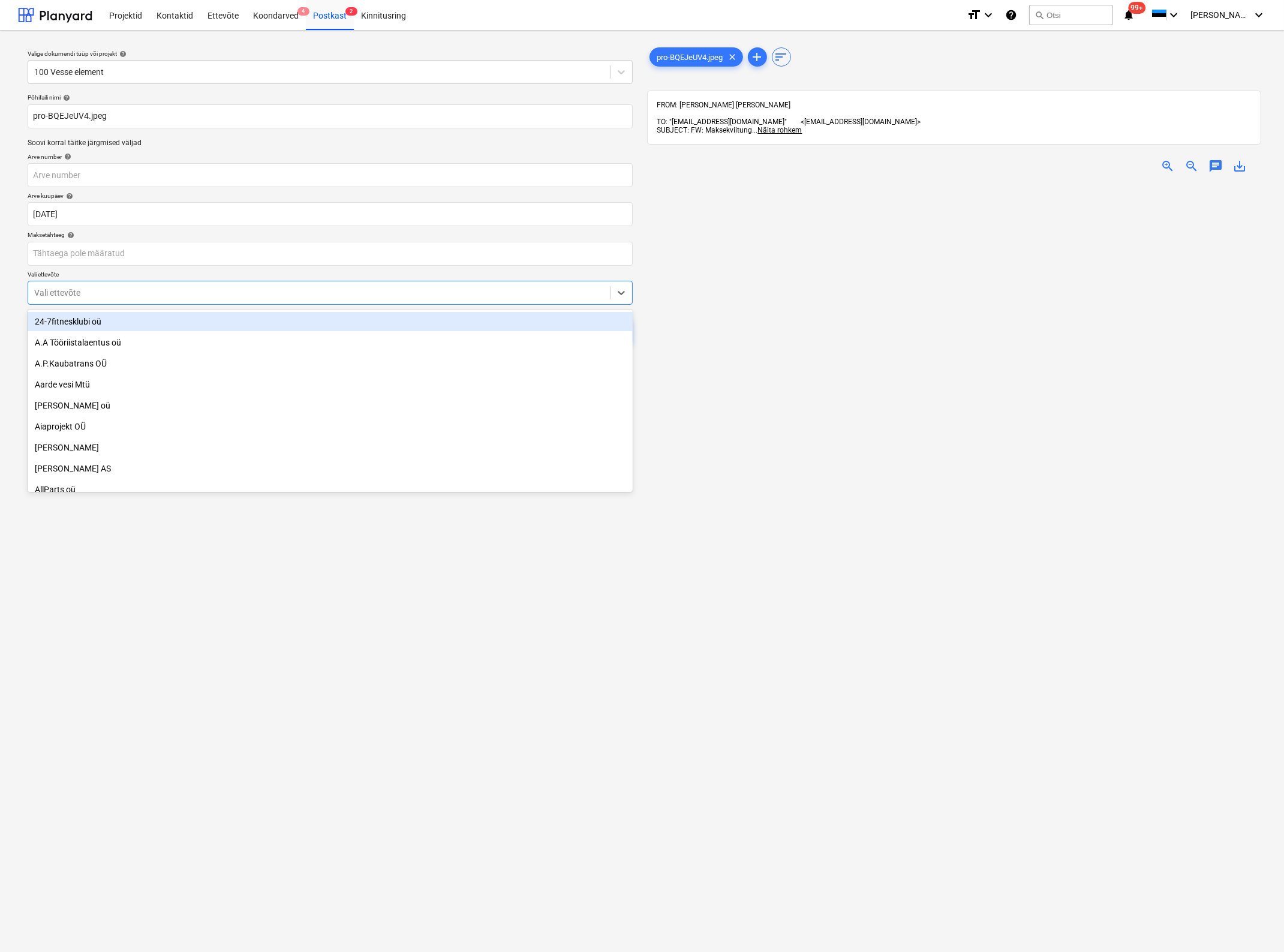
click at [142, 294] on div at bounding box center [319, 292] width 570 height 12
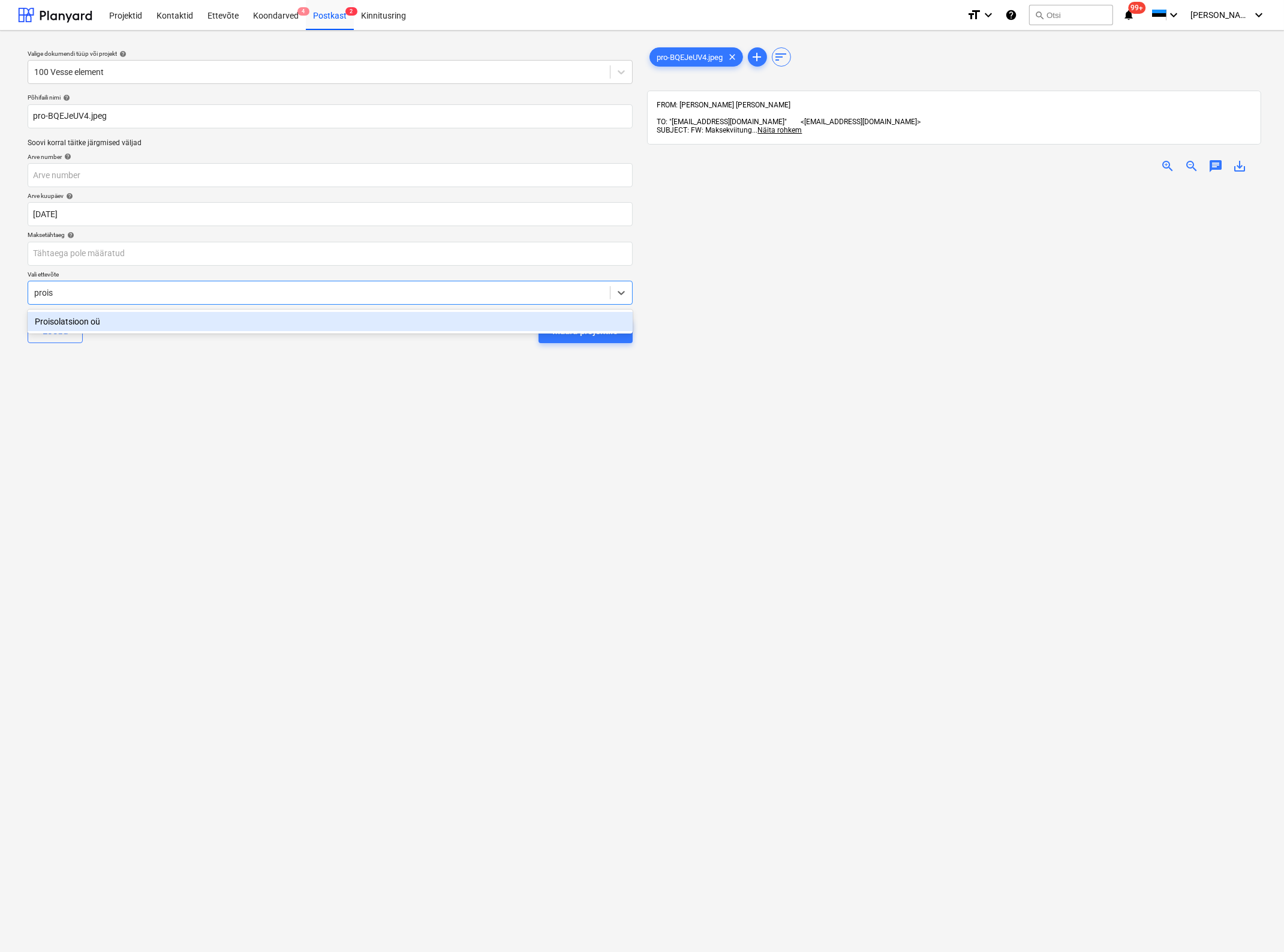
type input "proiso"
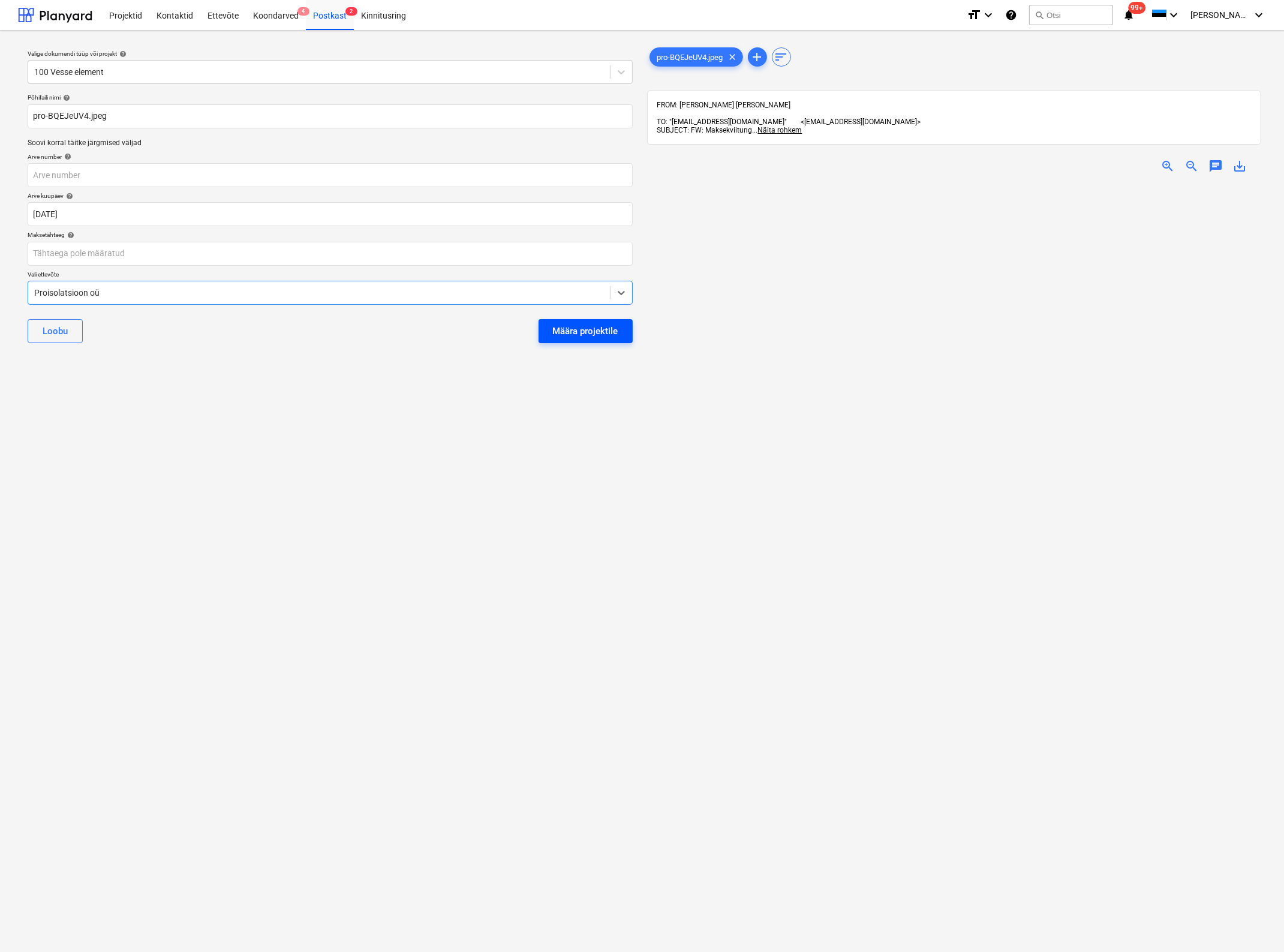
click at [577, 327] on div "Määra projektile" at bounding box center [585, 331] width 65 height 16
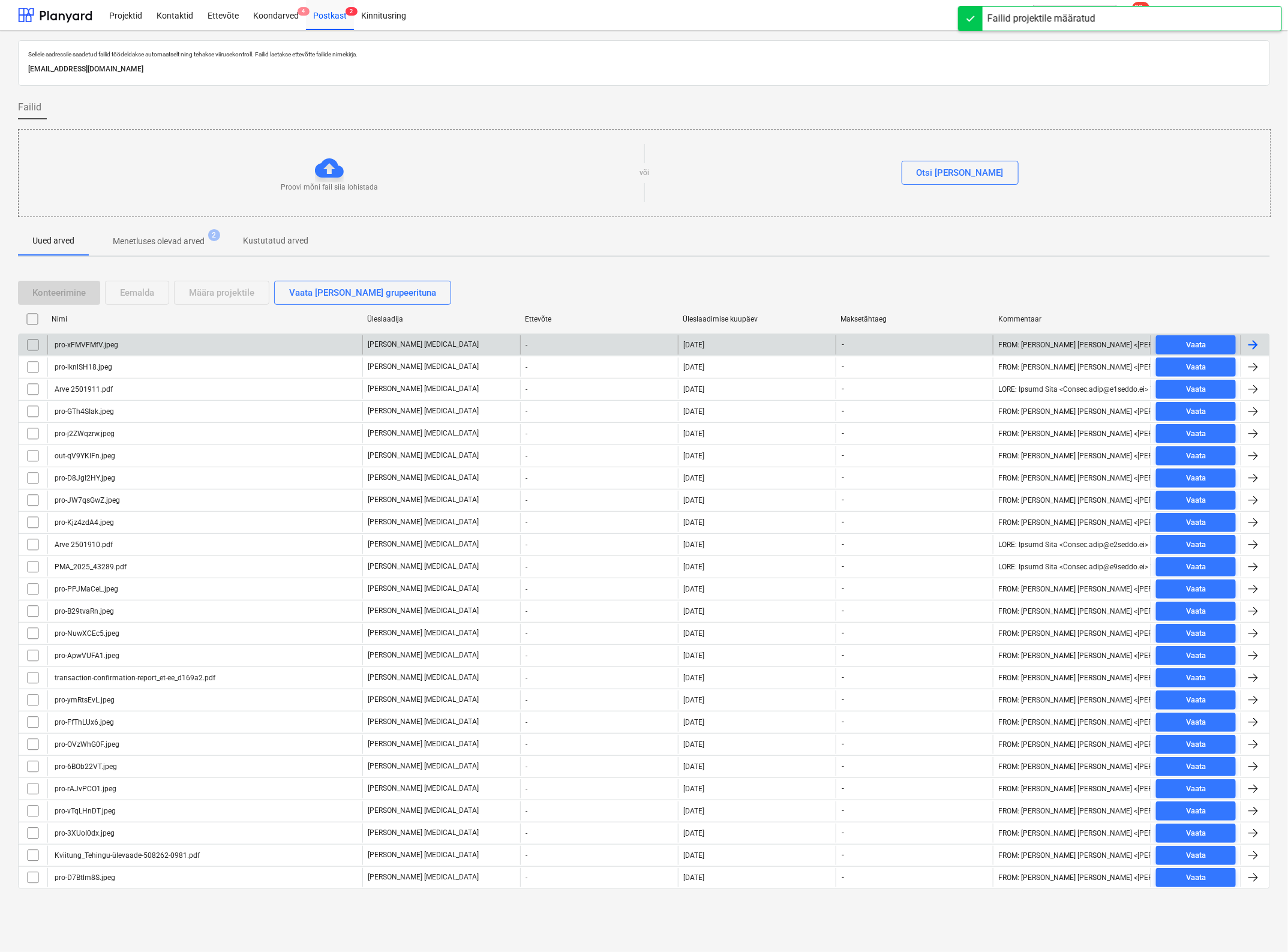
click at [146, 346] on div "pro-xFMVFMfV.jpeg" at bounding box center [205, 345] width 315 height 19
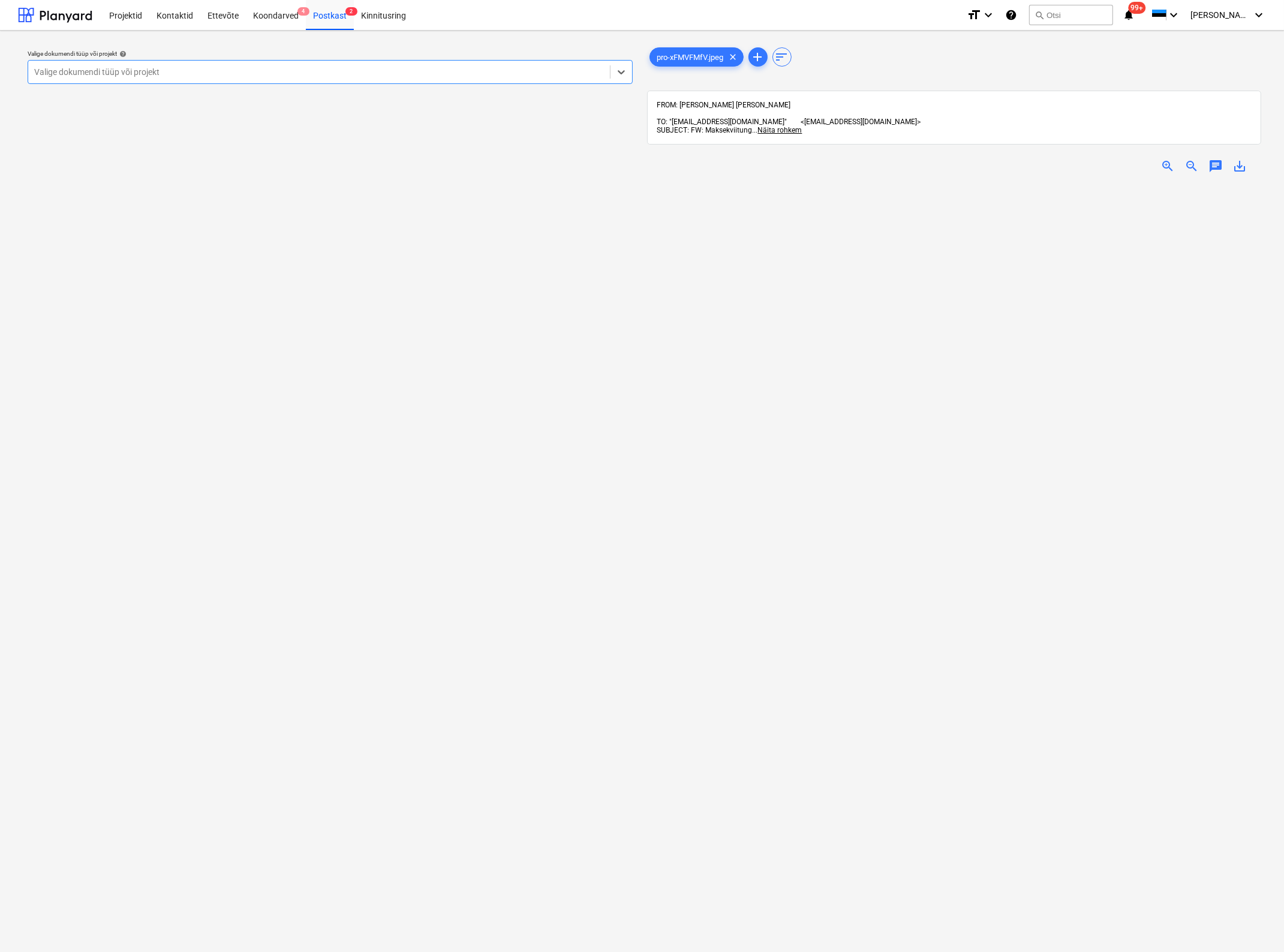
click at [118, 70] on div at bounding box center [319, 72] width 570 height 12
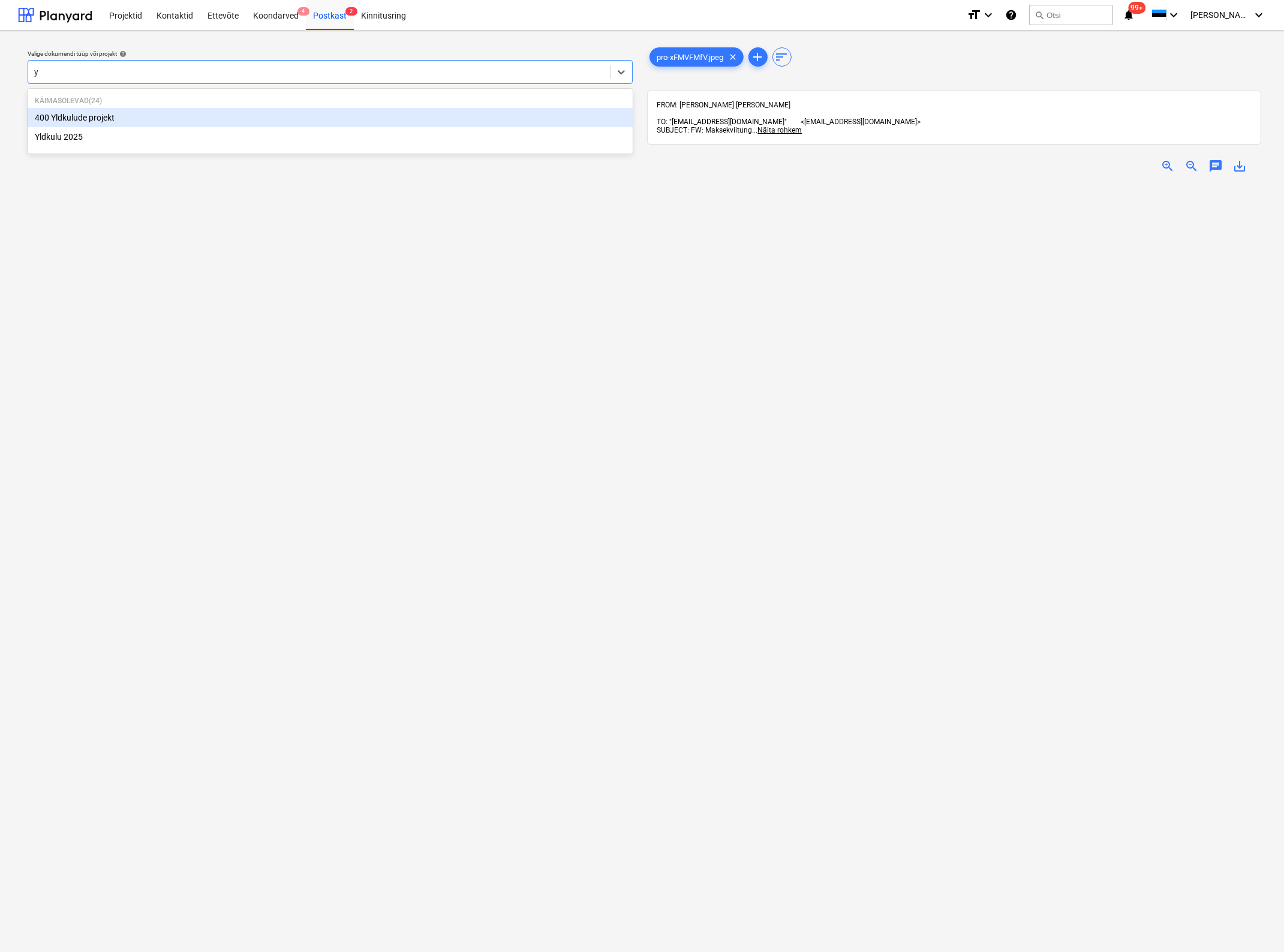
type input "yl"
click at [116, 144] on div "Yldkulu 2025" at bounding box center [330, 137] width 606 height 19
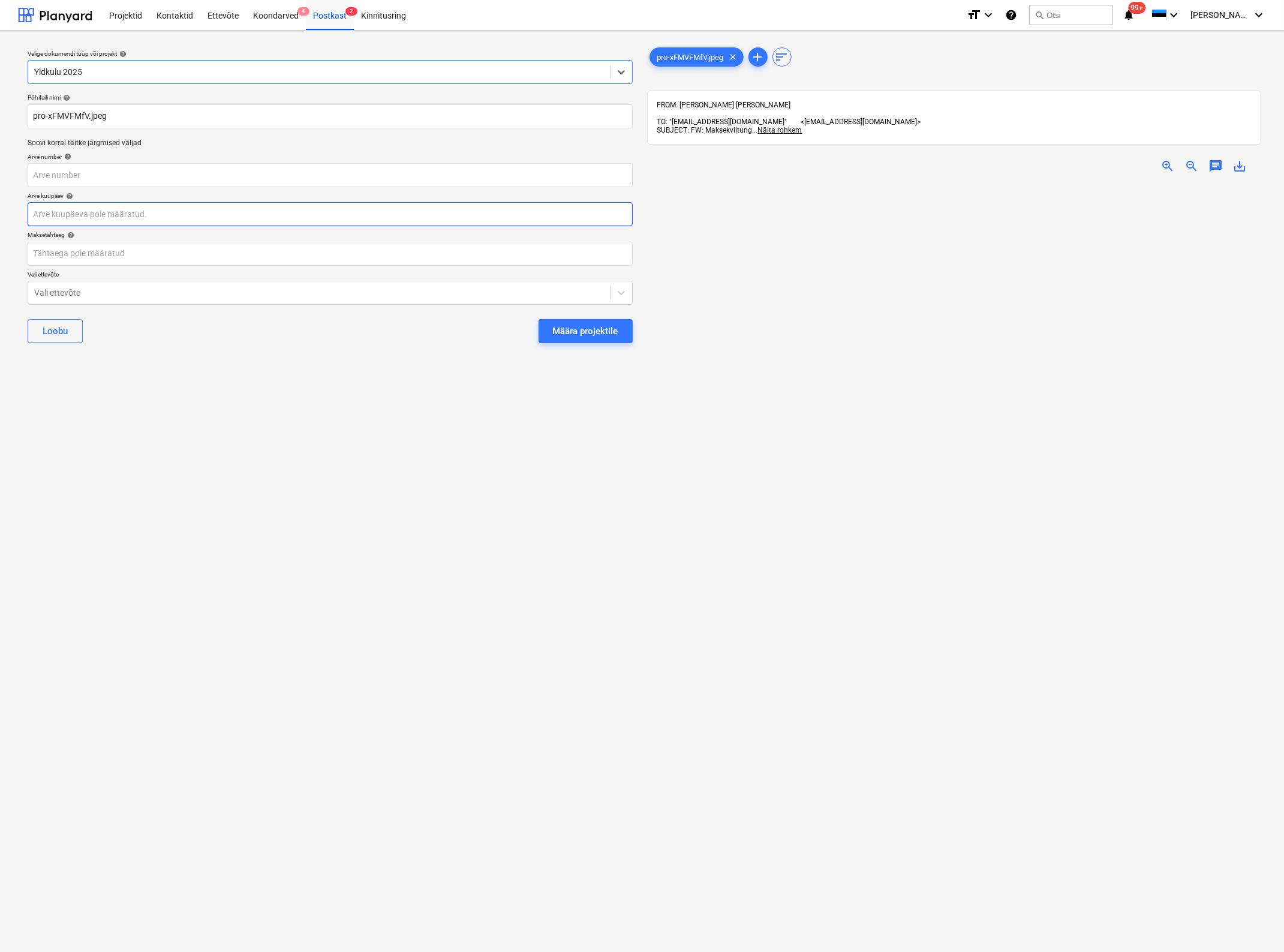
click at [100, 214] on body "Projektid Kontaktid Ettevõte Koondarved 4 Postkast 2 Kinnitusring format_size k…" at bounding box center [642, 476] width 1284 height 952
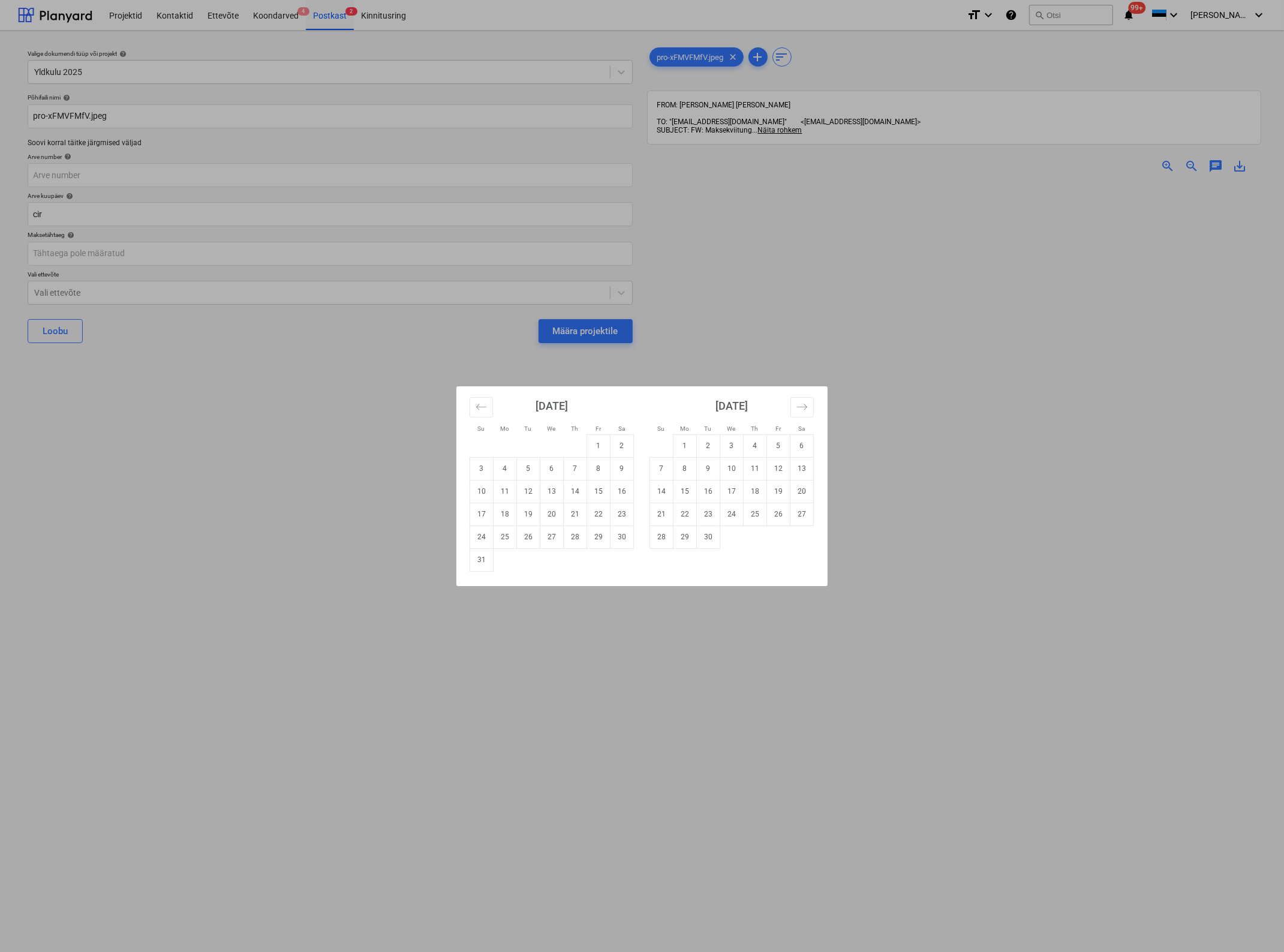
click at [97, 209] on div "Su Mo Tu We Th Fr Sa Su Mo Tu We Th Fr Sa [DATE] 1 2 3 4 5 6 7 8 9 10 11 12 13 …" at bounding box center [642, 476] width 1284 height 952
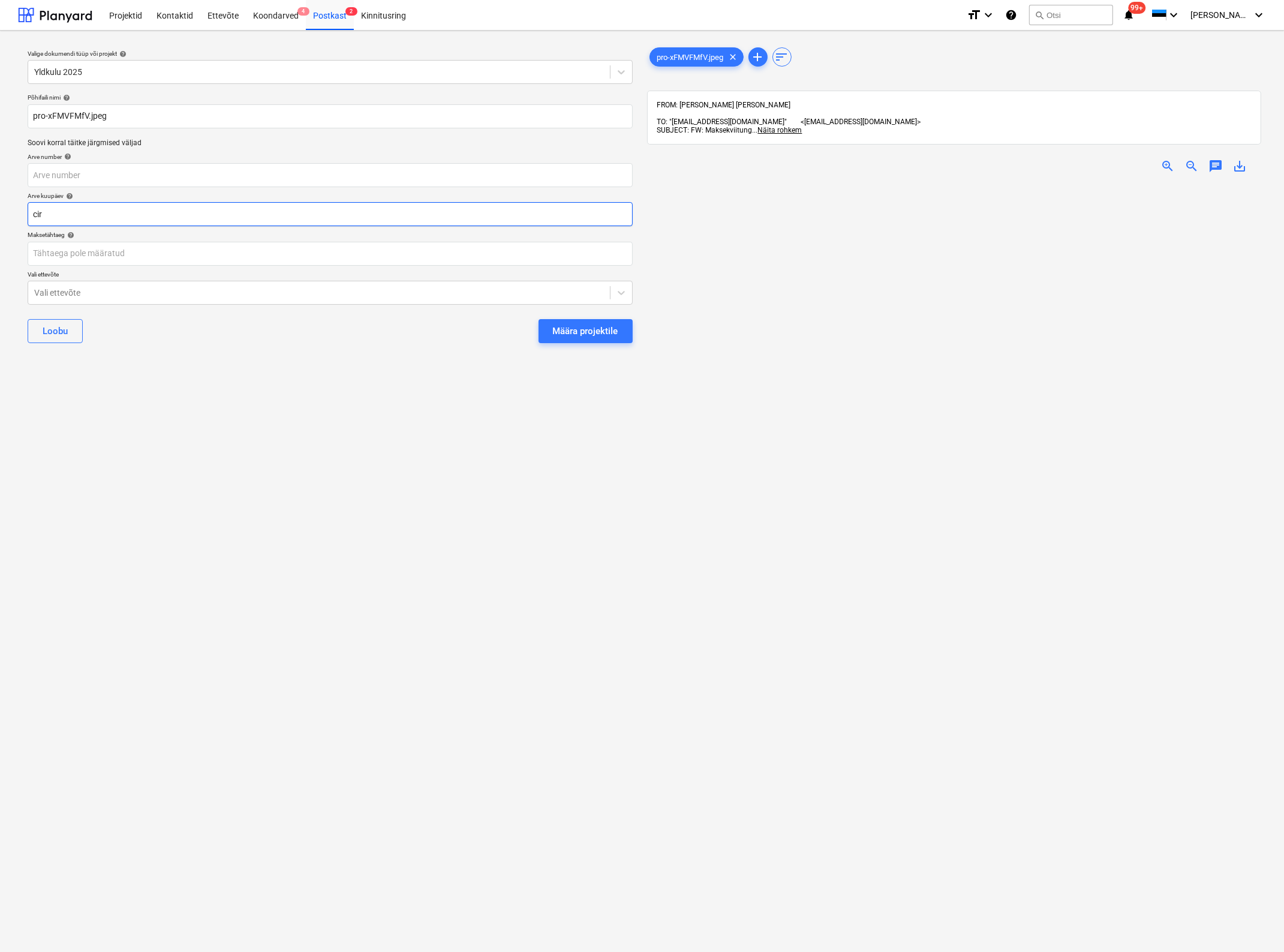
click at [103, 222] on body "Projektid Kontaktid Ettevõte Koondarved 4 Postkast 2 Kinnitusring format_size k…" at bounding box center [642, 476] width 1284 height 952
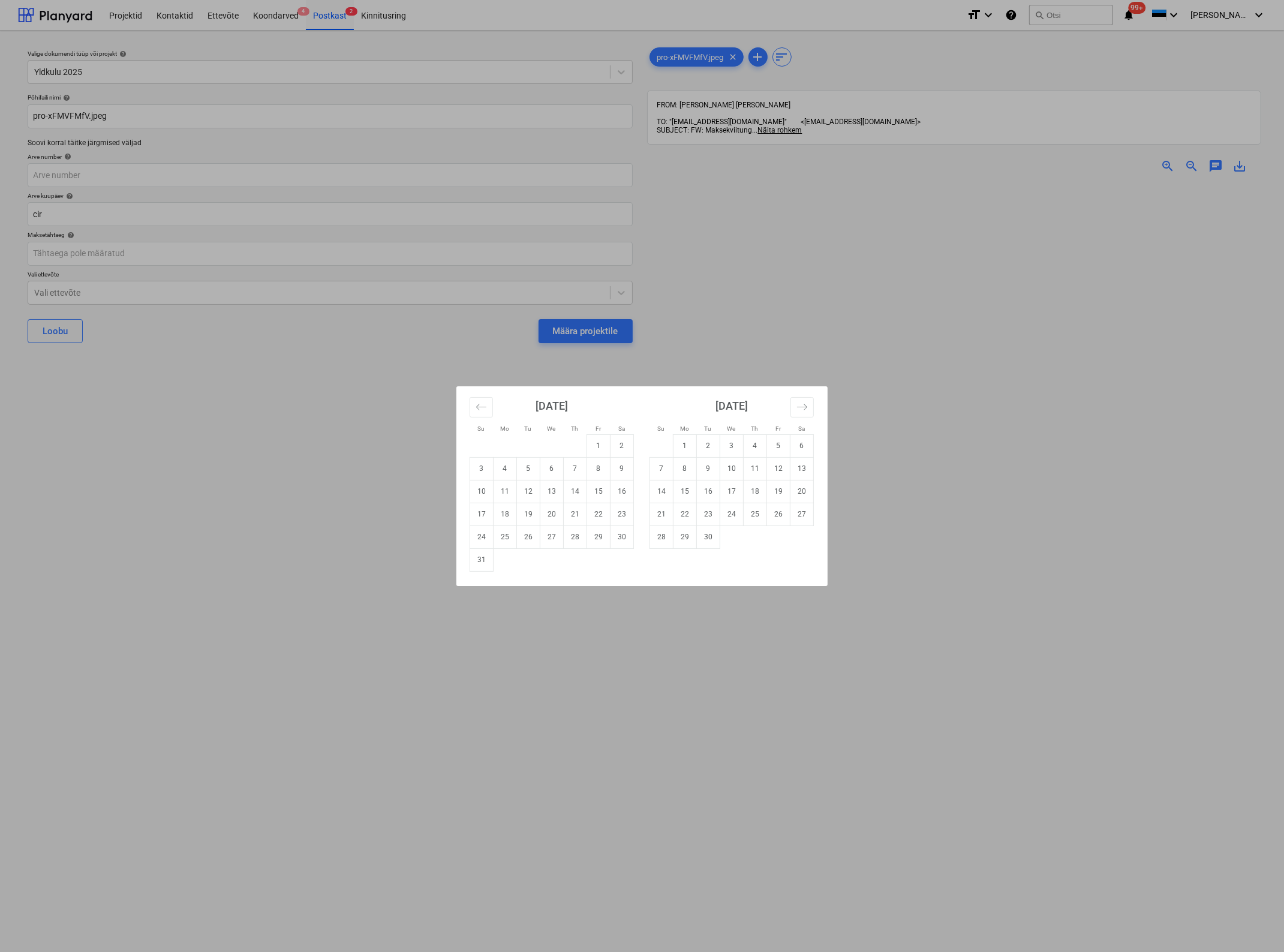
click at [109, 220] on div "Su Mo Tu We Th Fr Sa Su Mo Tu We Th Fr Sa [DATE] 1 2 3 4 5 6 7 8 9 10 11 12 13 …" at bounding box center [642, 476] width 1284 height 952
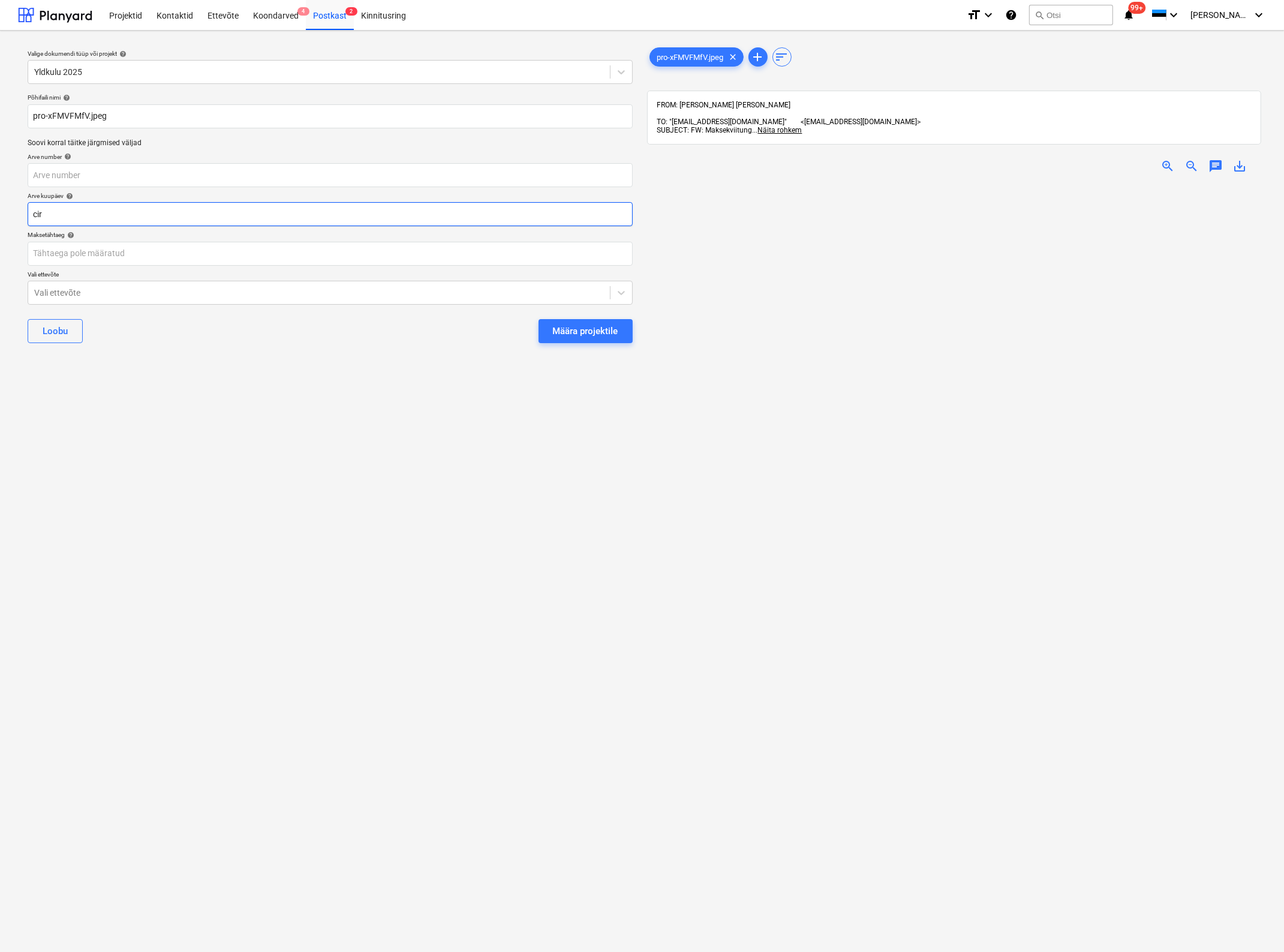
click at [109, 220] on body "Projektid Kontaktid Ettevõte Koondarved 4 Postkast 2 Kinnitusring format_size k…" at bounding box center [642, 476] width 1284 height 952
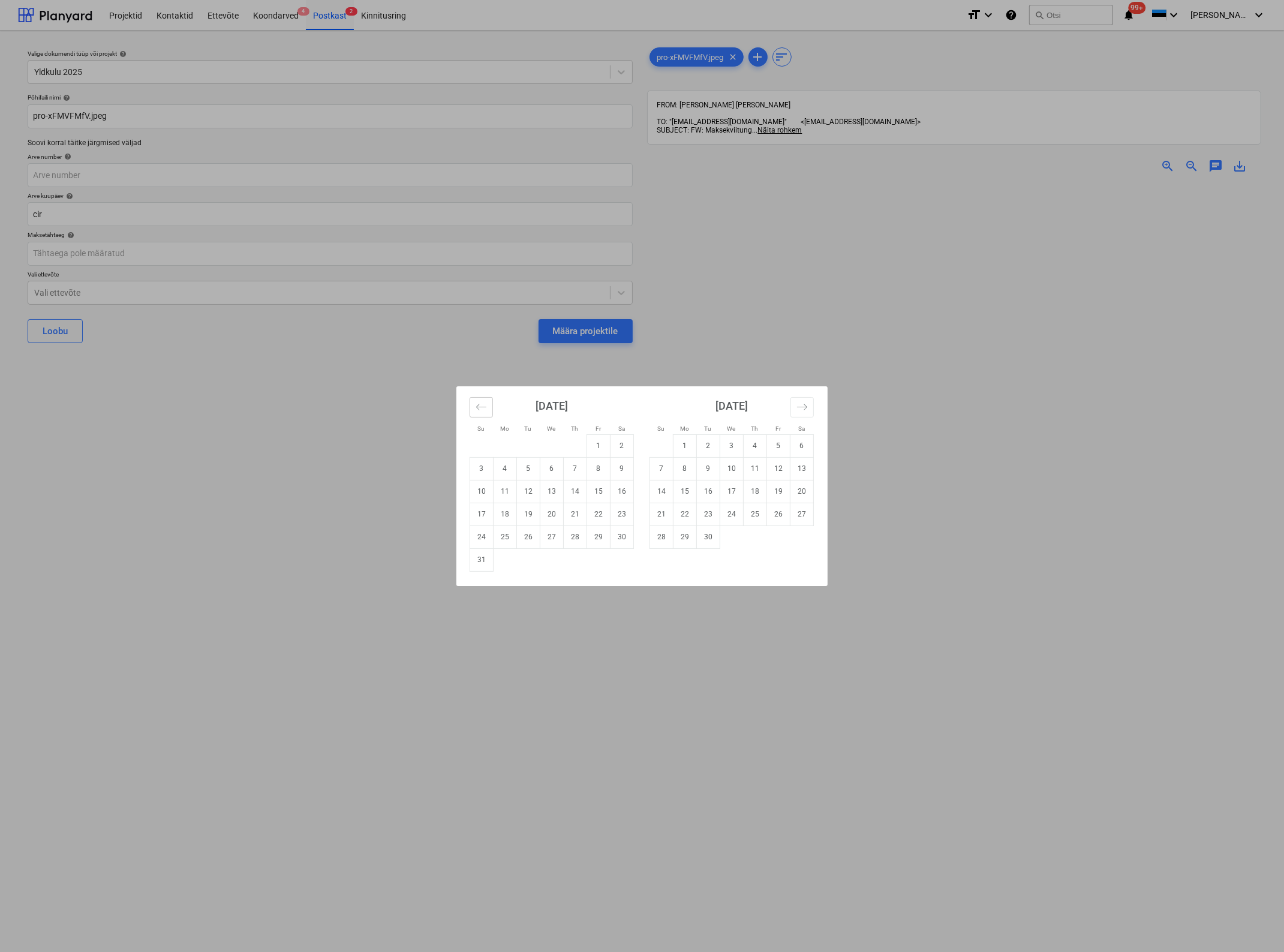
click at [486, 404] on icon "Move backward to switch to the previous month." at bounding box center [481, 406] width 11 height 11
click at [618, 492] on td "19" at bounding box center [622, 491] width 23 height 23
type input "[DATE]"
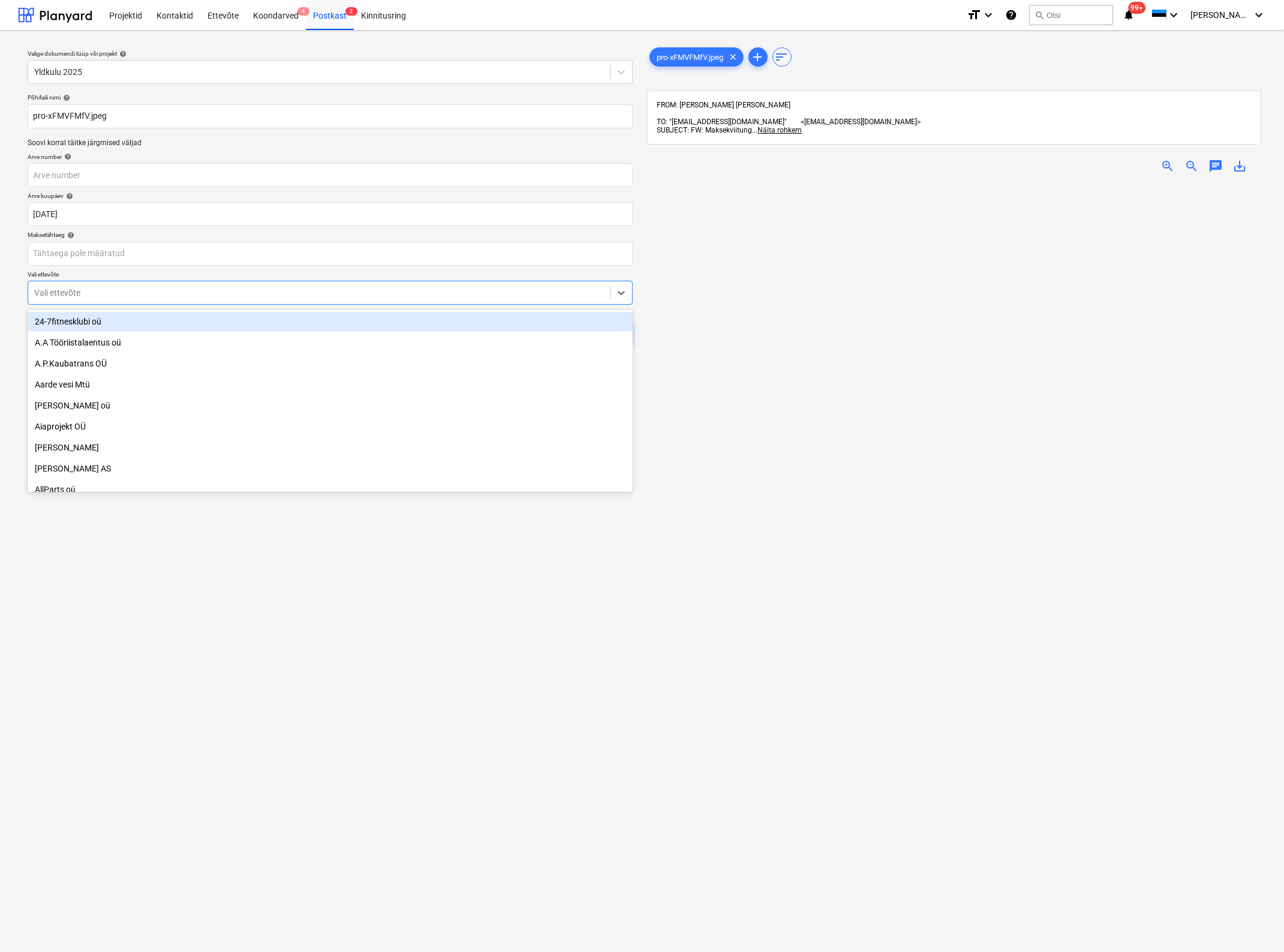
click at [128, 291] on div at bounding box center [319, 292] width 570 height 12
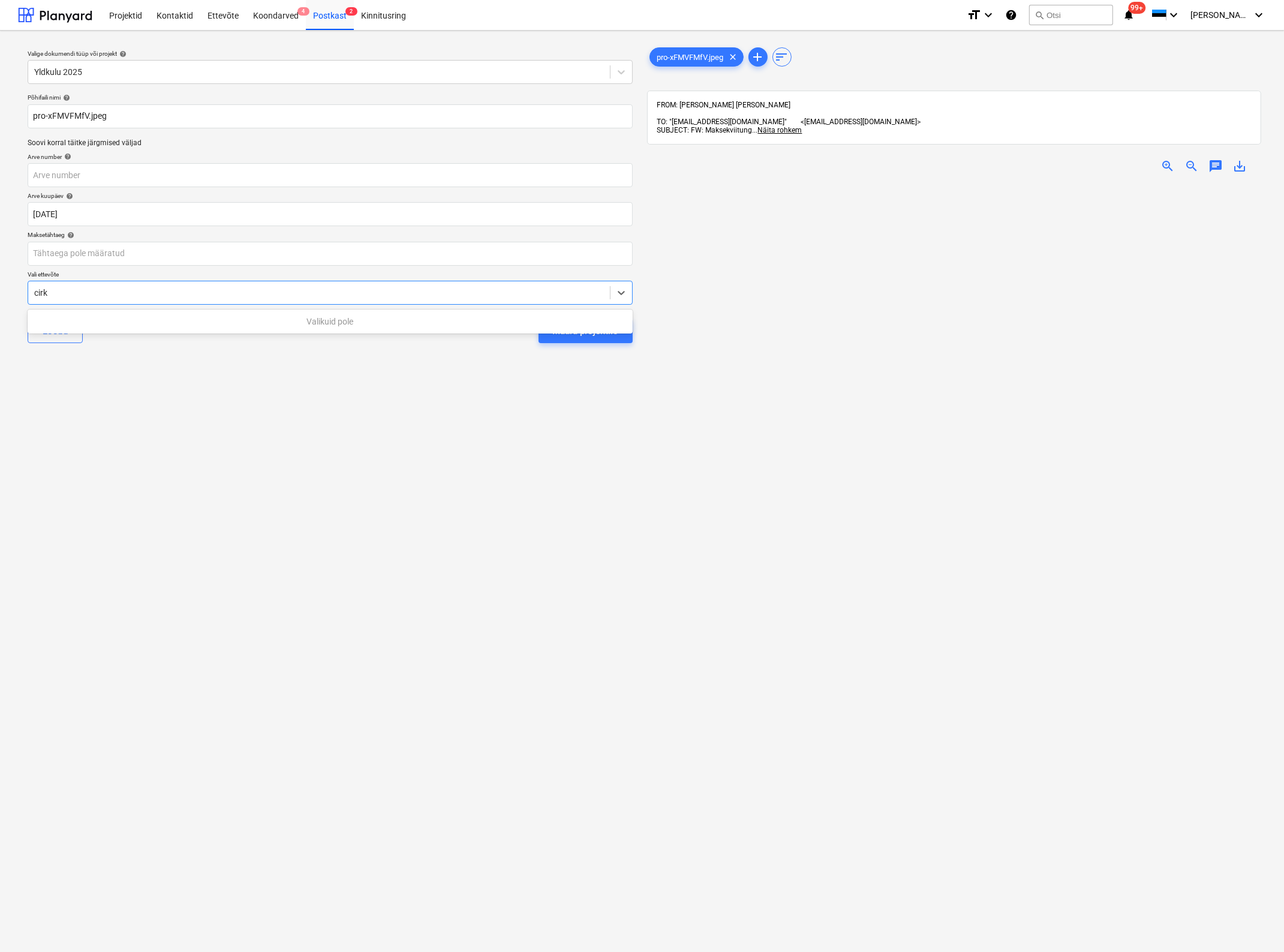
type input "cir"
click at [539, 319] on button "Määra projektile" at bounding box center [585, 331] width 94 height 24
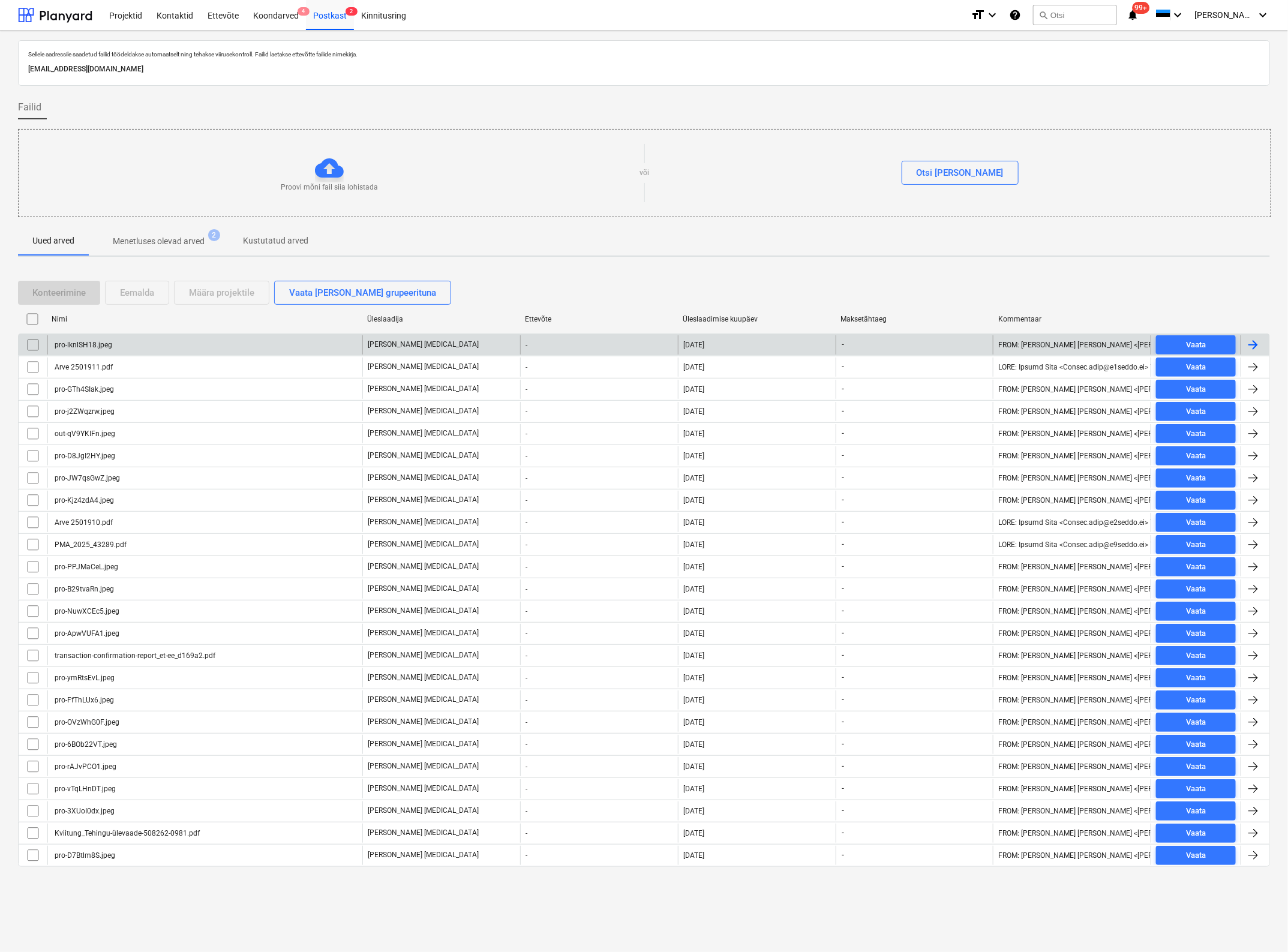
click at [94, 341] on div "pro-lknlSH18.jpeg" at bounding box center [83, 344] width 60 height 8
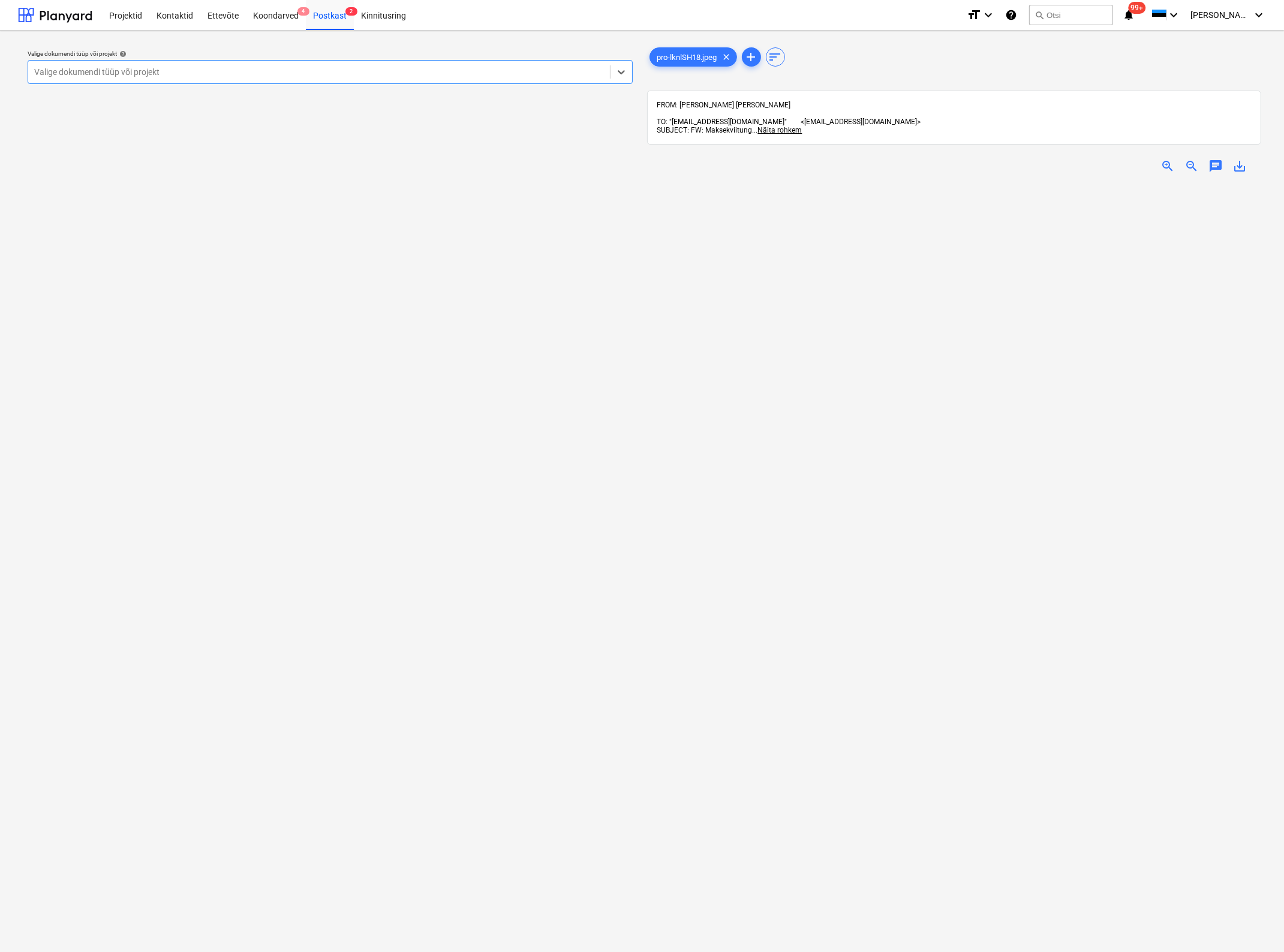
click at [1166, 159] on span "zoom_in" at bounding box center [1167, 166] width 14 height 14
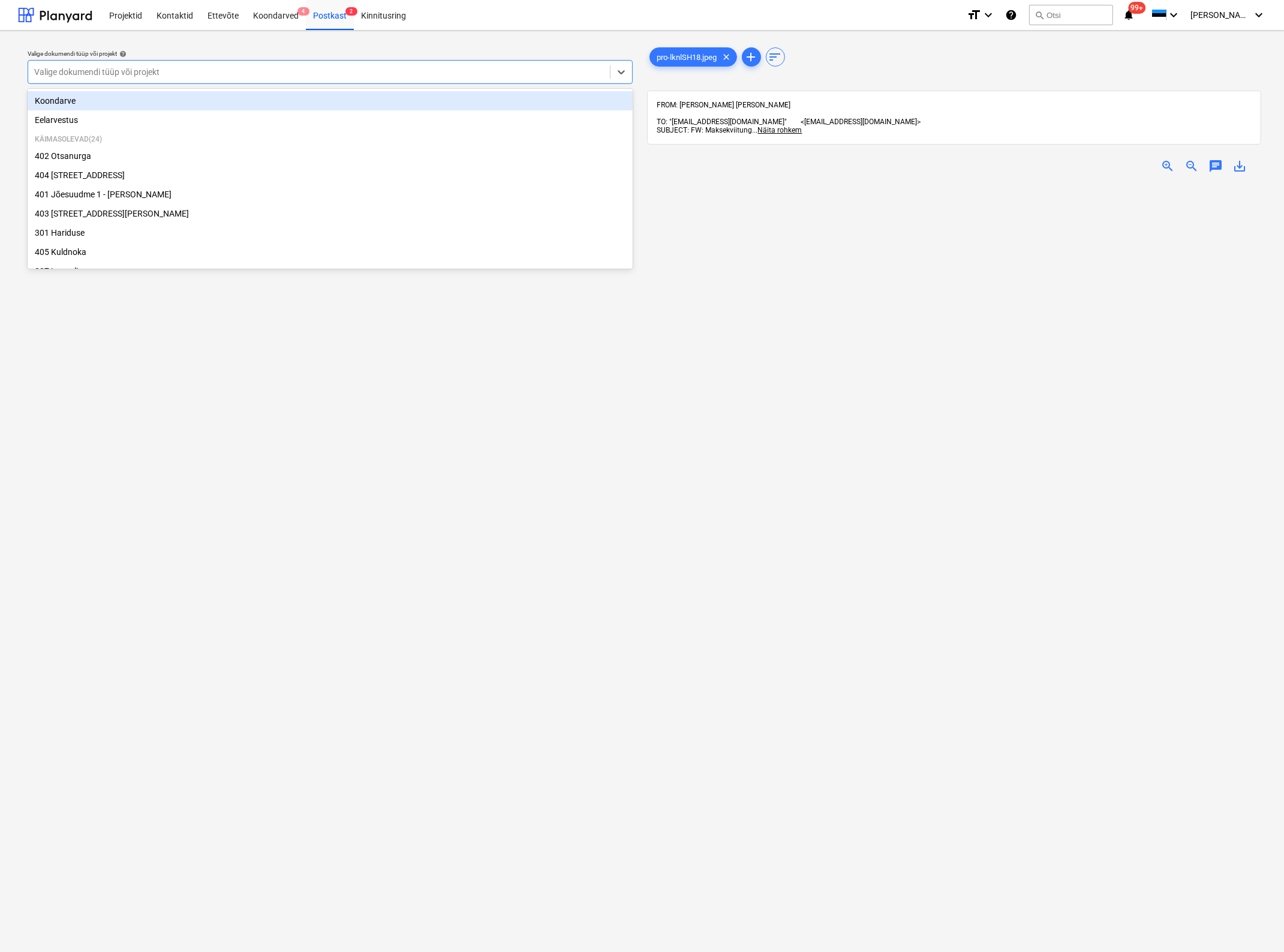
click at [138, 72] on div at bounding box center [319, 72] width 570 height 12
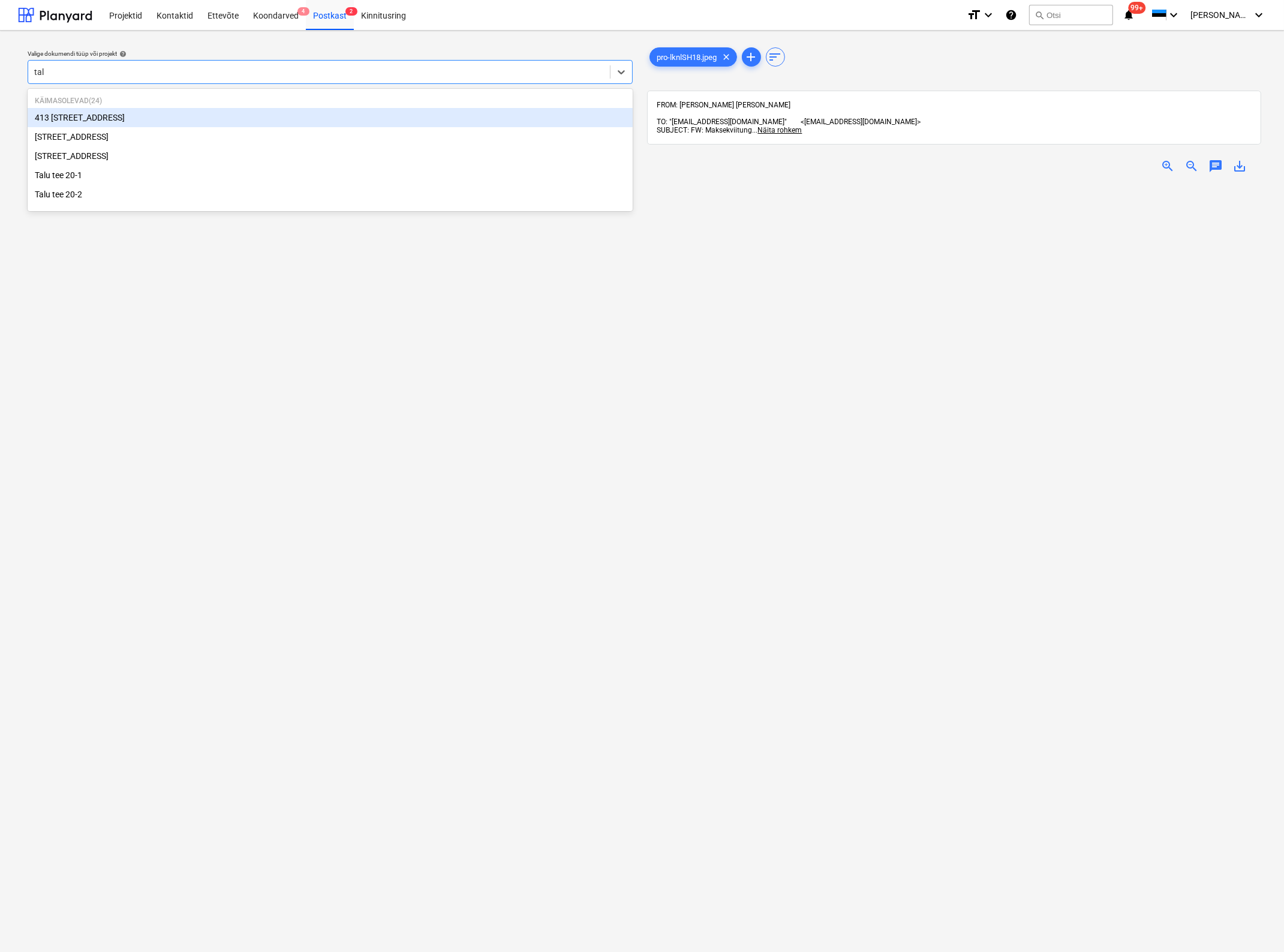
type input "tall"
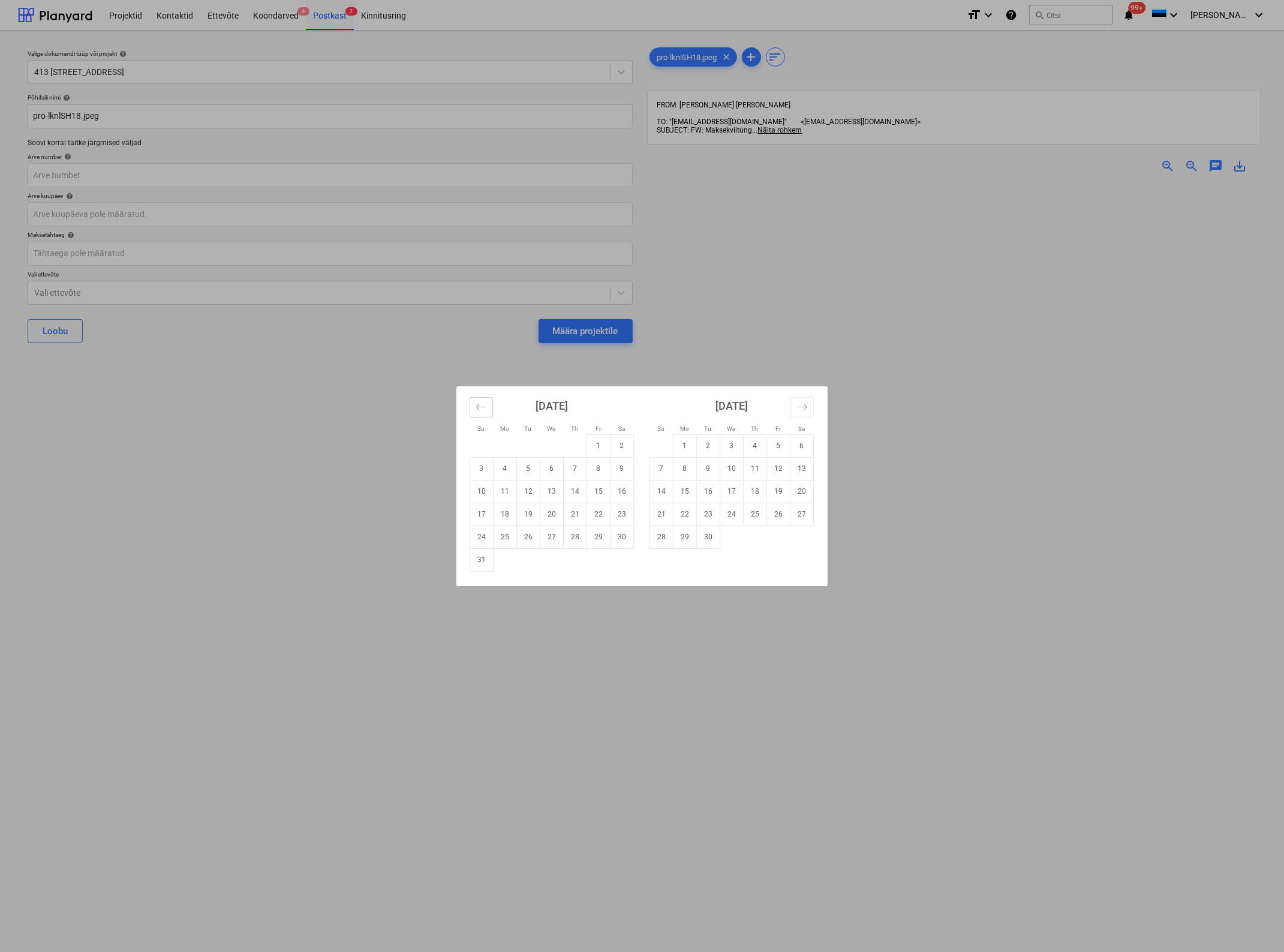
click at [481, 403] on icon "Move backward to switch to the previous month." at bounding box center [481, 406] width 11 height 11
click at [526, 469] on td "8" at bounding box center [528, 468] width 23 height 23
type input "[DATE]"
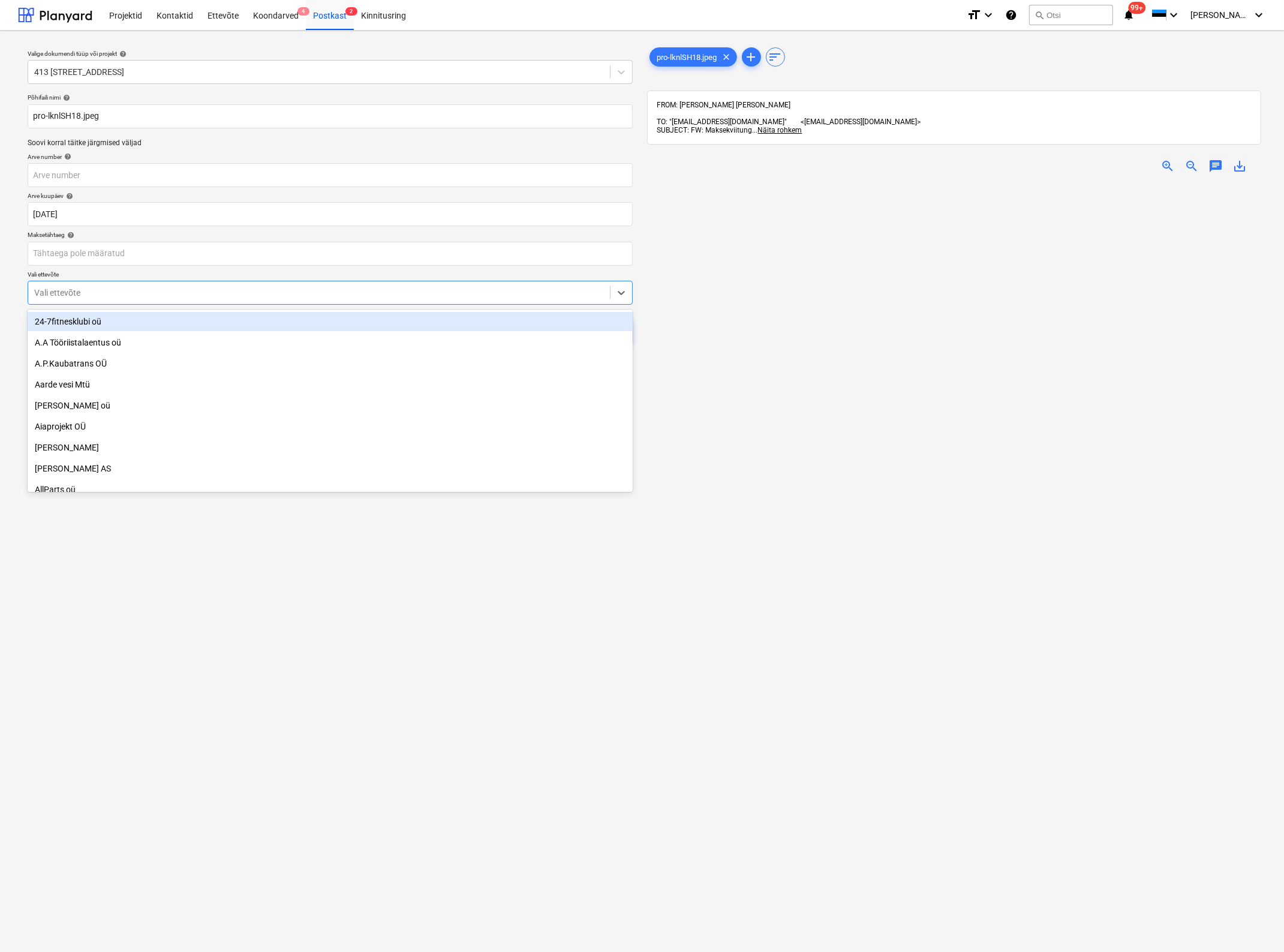
click at [205, 292] on div at bounding box center [319, 292] width 570 height 12
type input "onni"
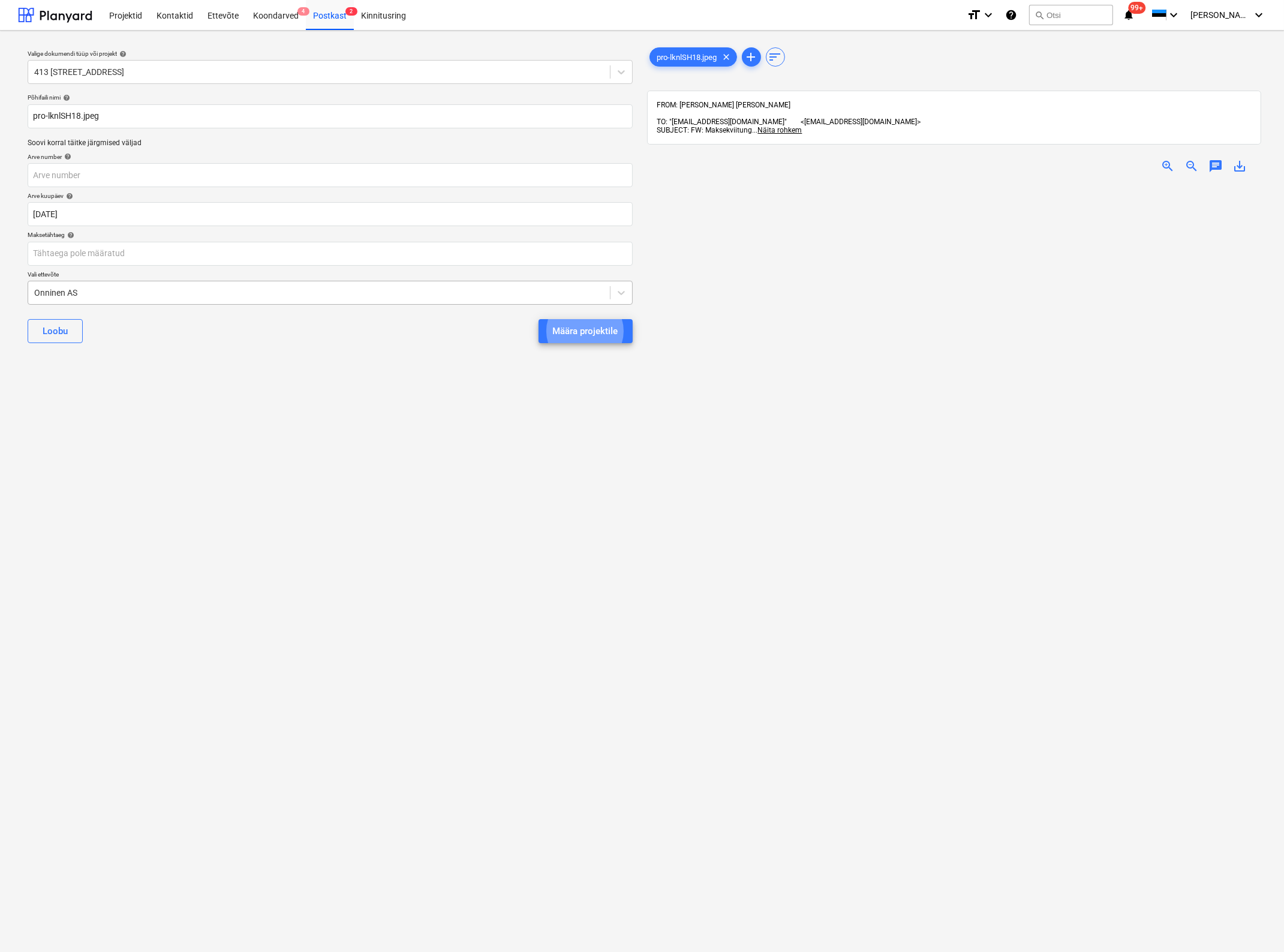
click at [539, 319] on button "Määra projektile" at bounding box center [585, 331] width 94 height 24
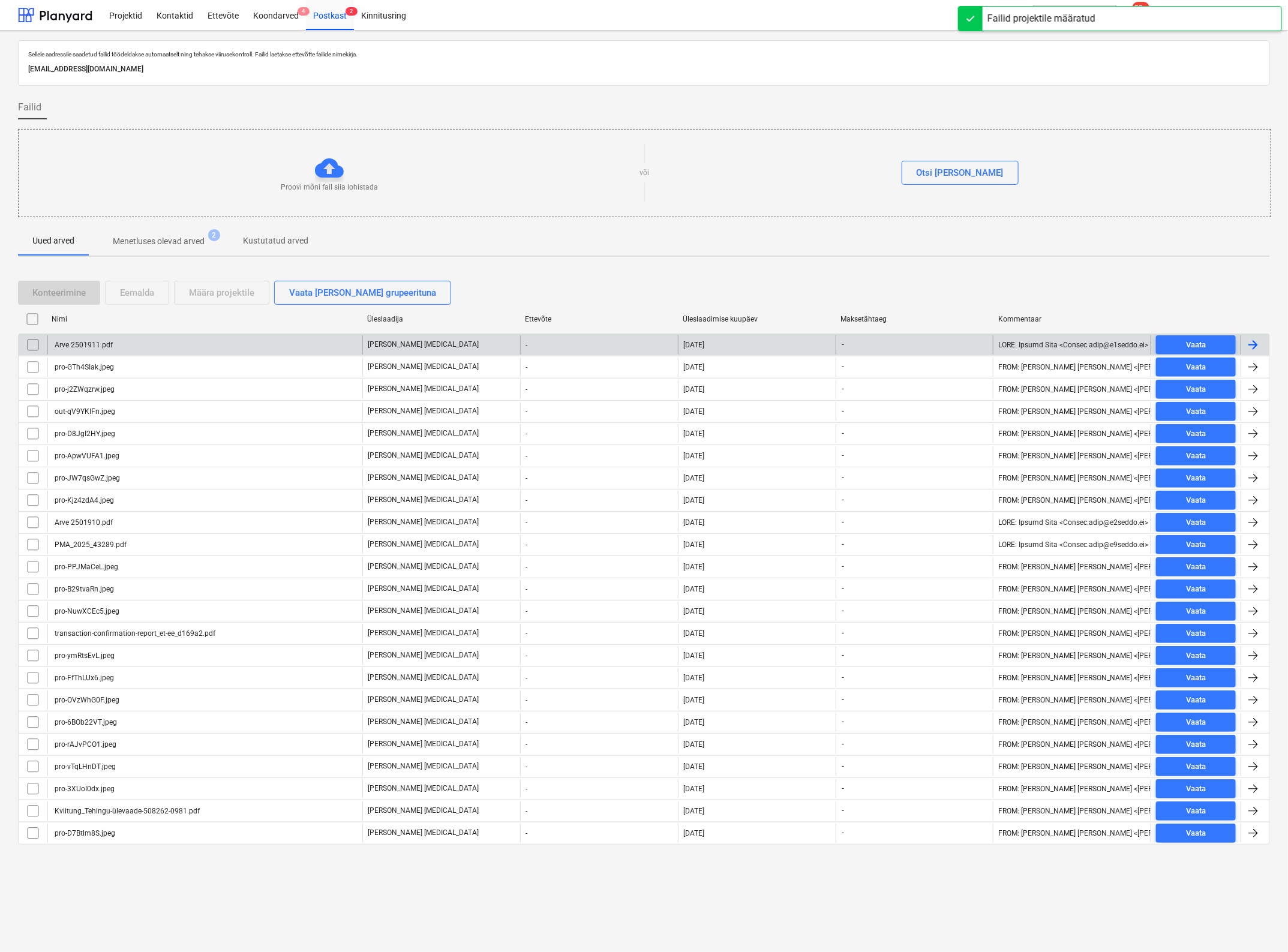
click at [123, 346] on div "Arve 2501911.pdf" at bounding box center [205, 345] width 315 height 19
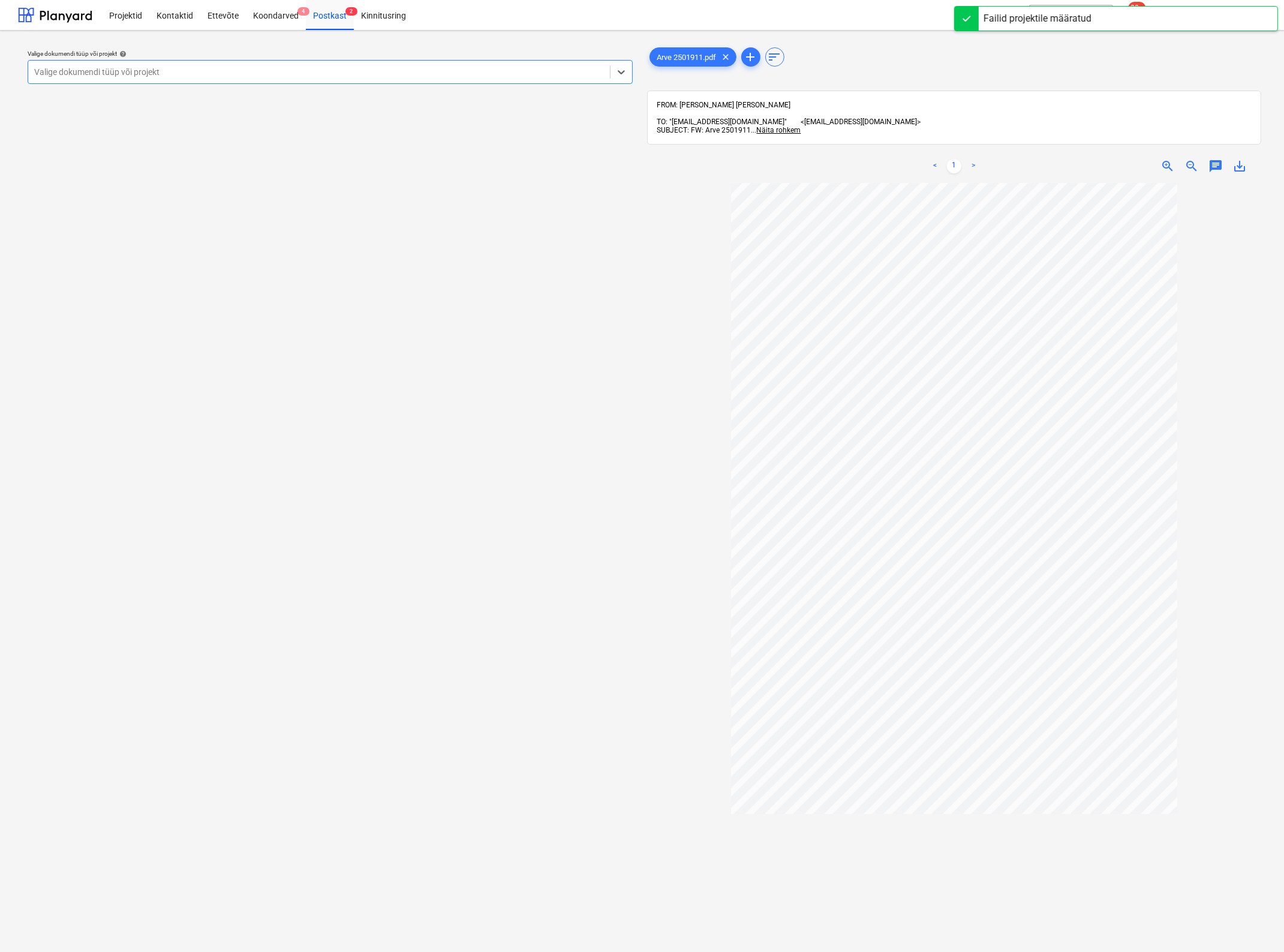
click at [192, 67] on div at bounding box center [319, 72] width 570 height 12
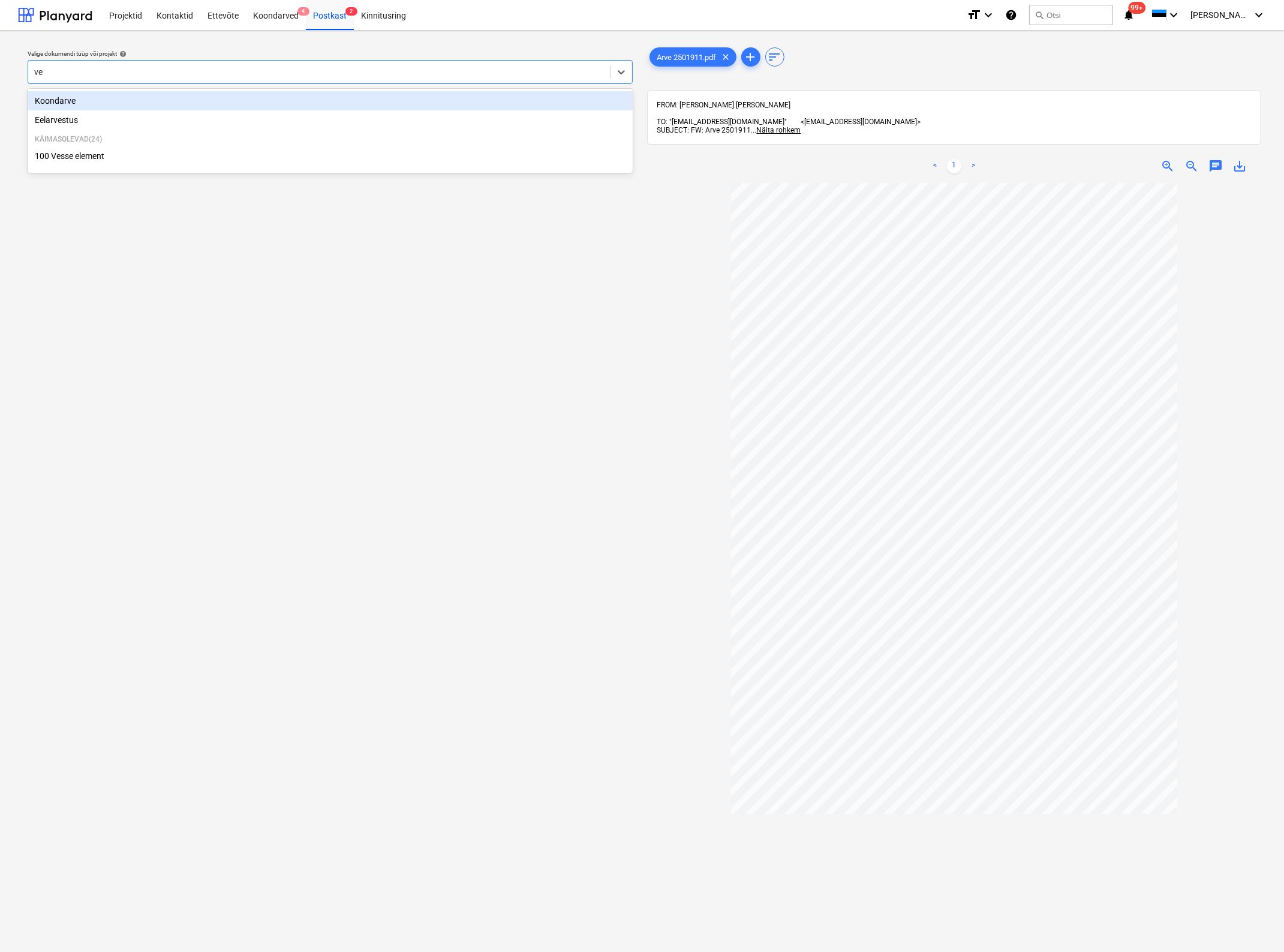
type input "ves"
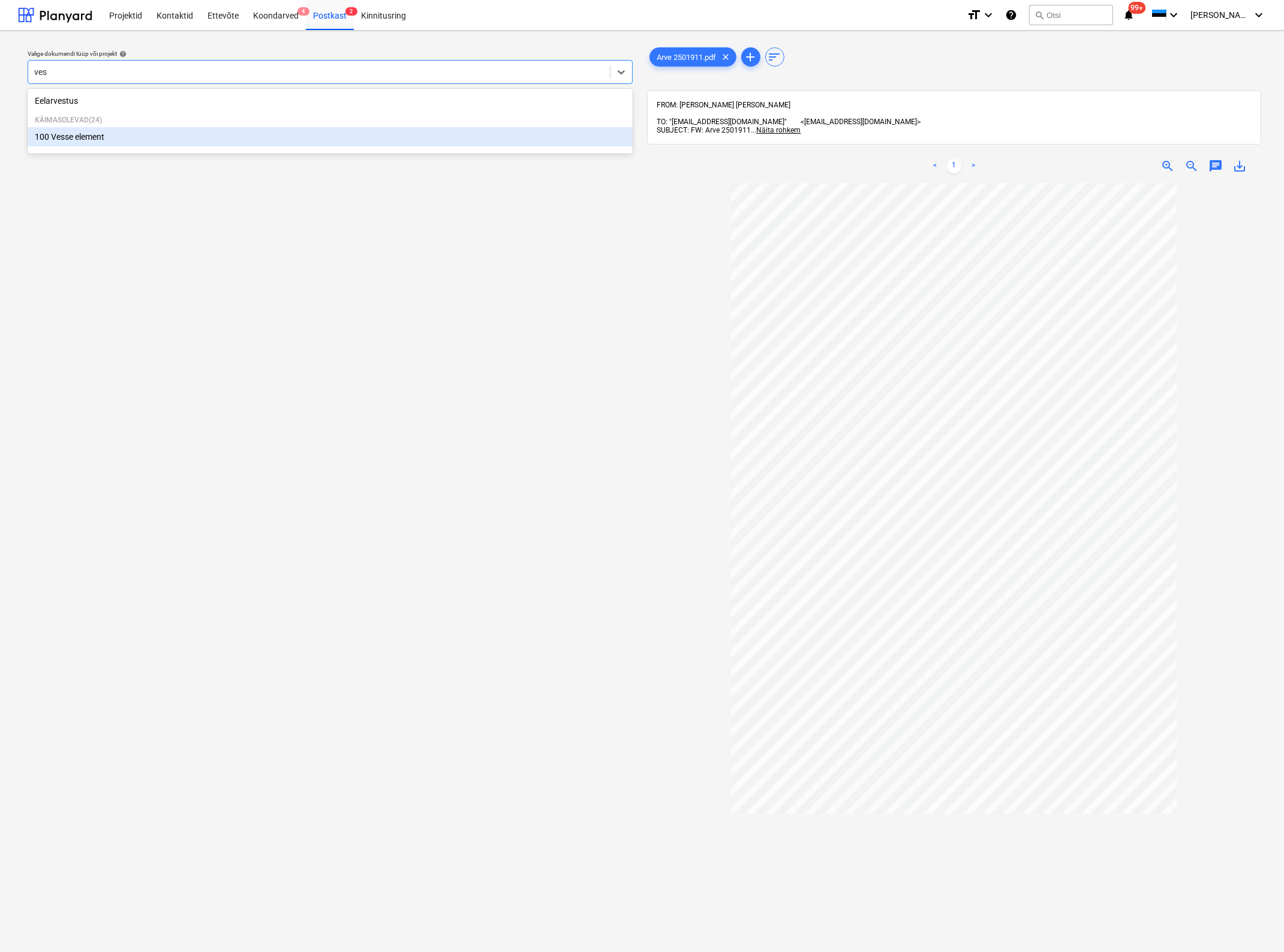
click at [150, 146] on div "100 Vesse element" at bounding box center [330, 137] width 606 height 19
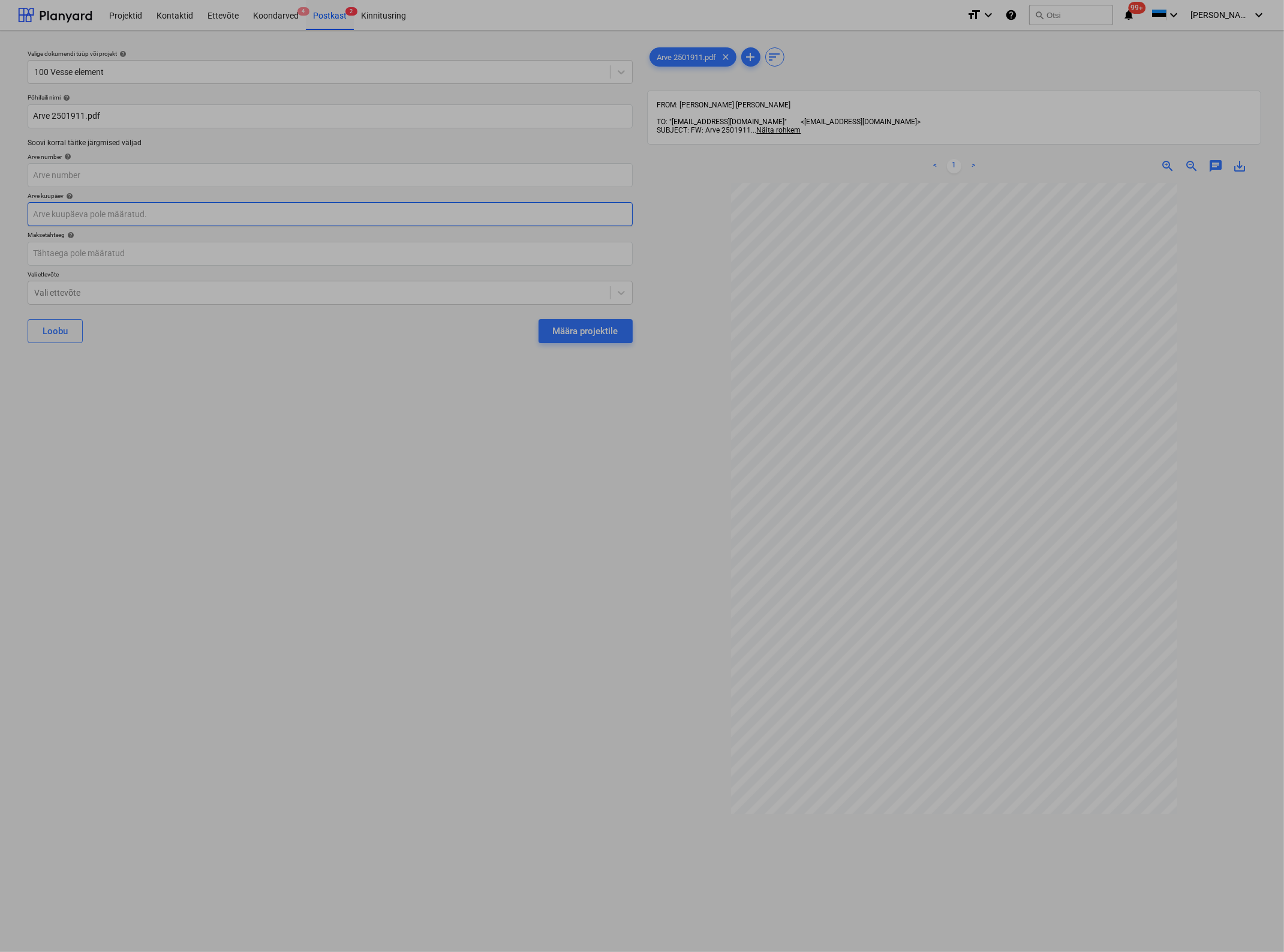
click at [132, 209] on body "Projektid Kontaktid Ettevõte Koondarved 4 Postkast 2 Kinnitusring format_size k…" at bounding box center [642, 476] width 1284 height 952
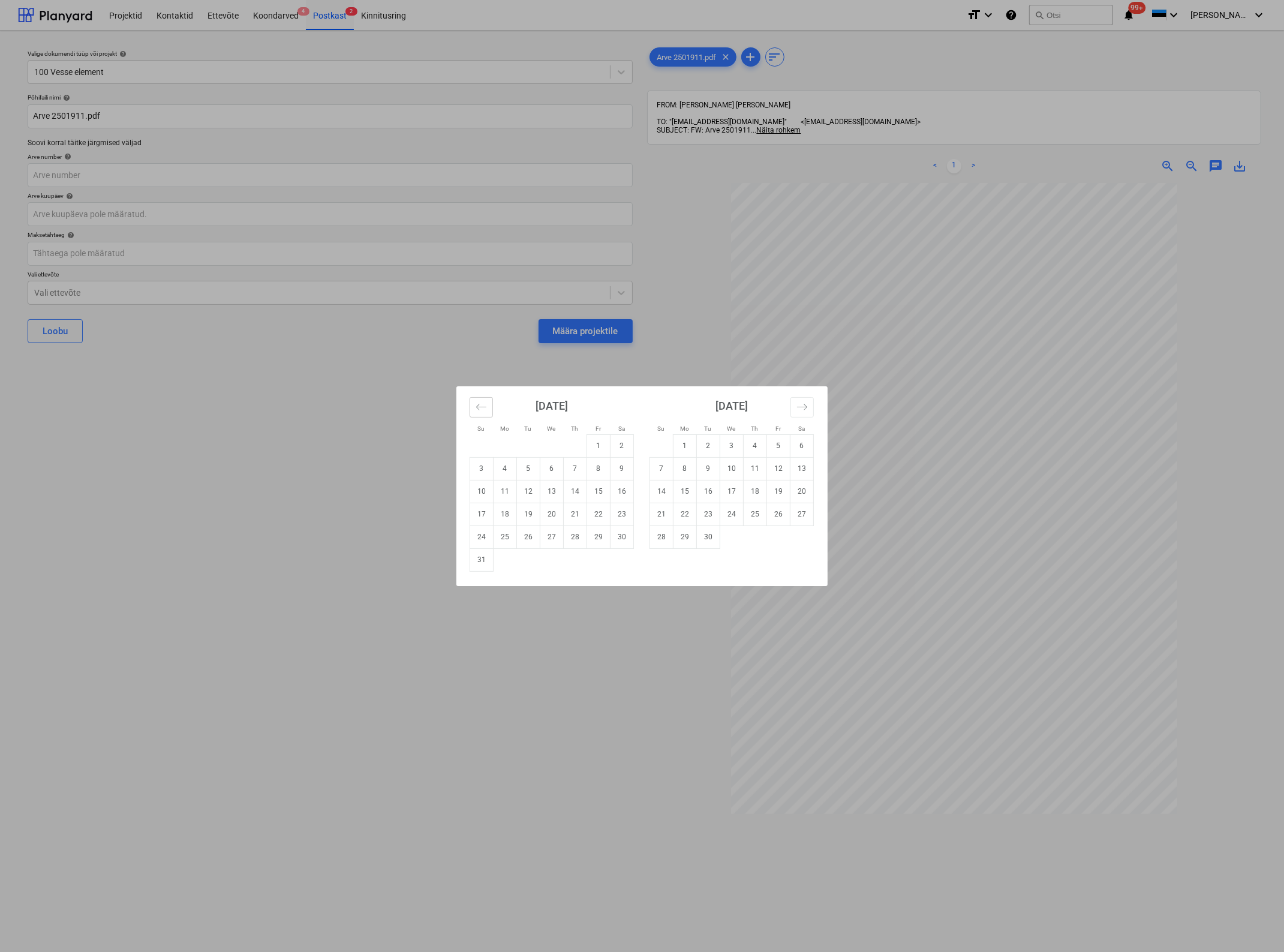
click at [478, 401] on icon "Move backward to switch to the previous month." at bounding box center [481, 406] width 11 height 11
click at [591, 489] on td "18" at bounding box center [598, 491] width 23 height 23
type input "[DATE]"
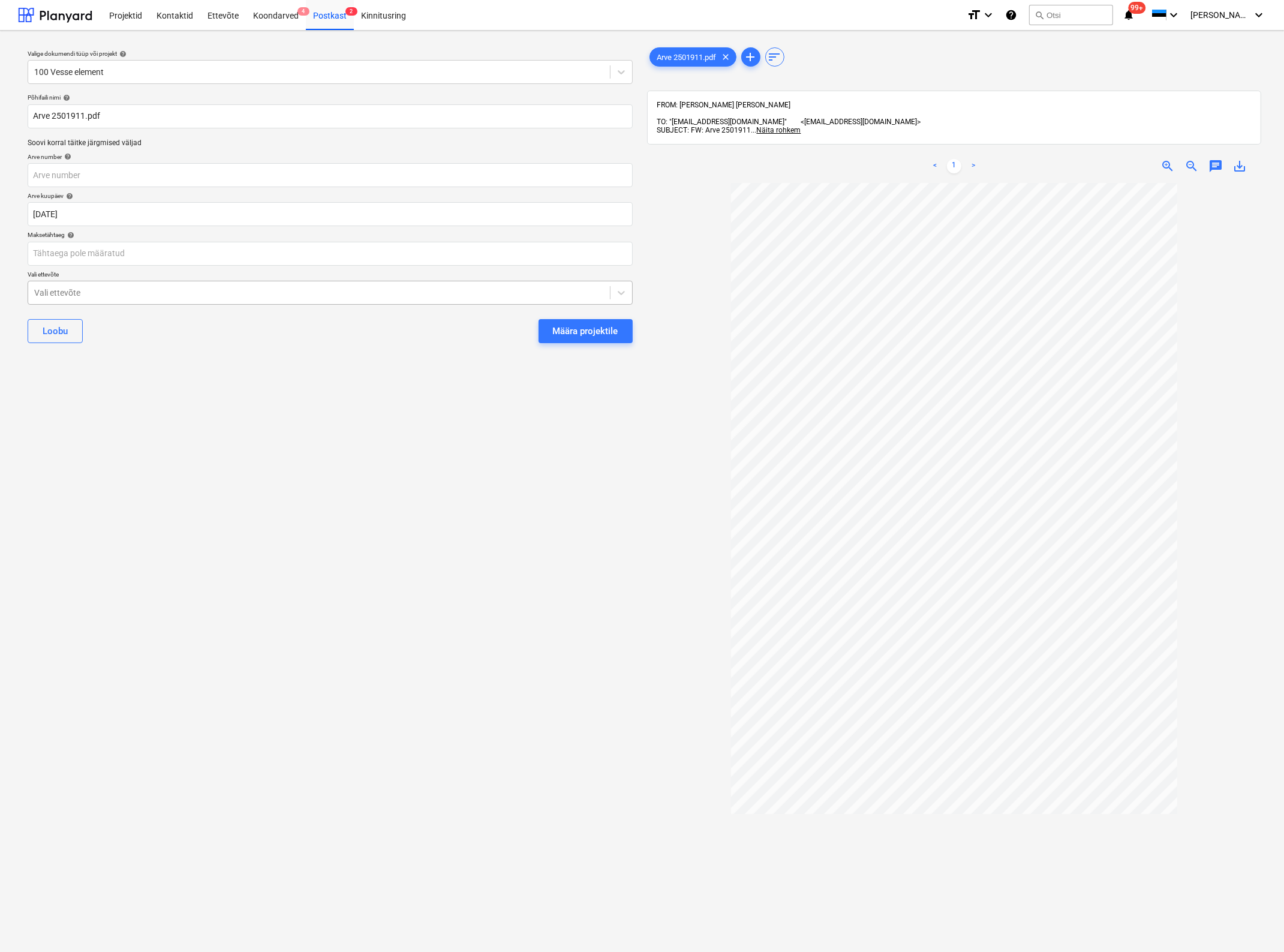
click at [145, 284] on div "Vali ettevõte" at bounding box center [319, 292] width 582 height 17
type input "[PERSON_NAME]"
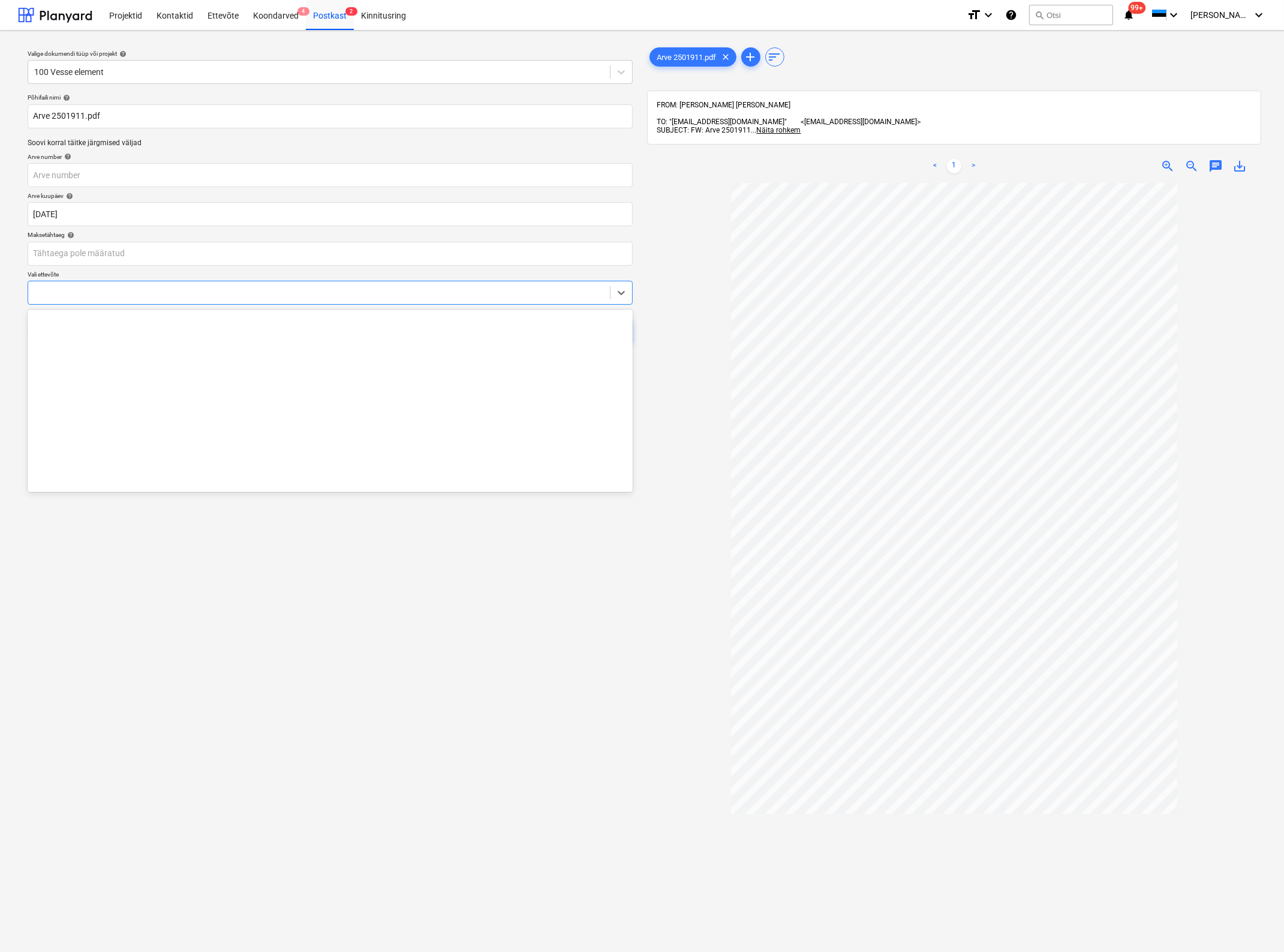
scroll to position [2372, 0]
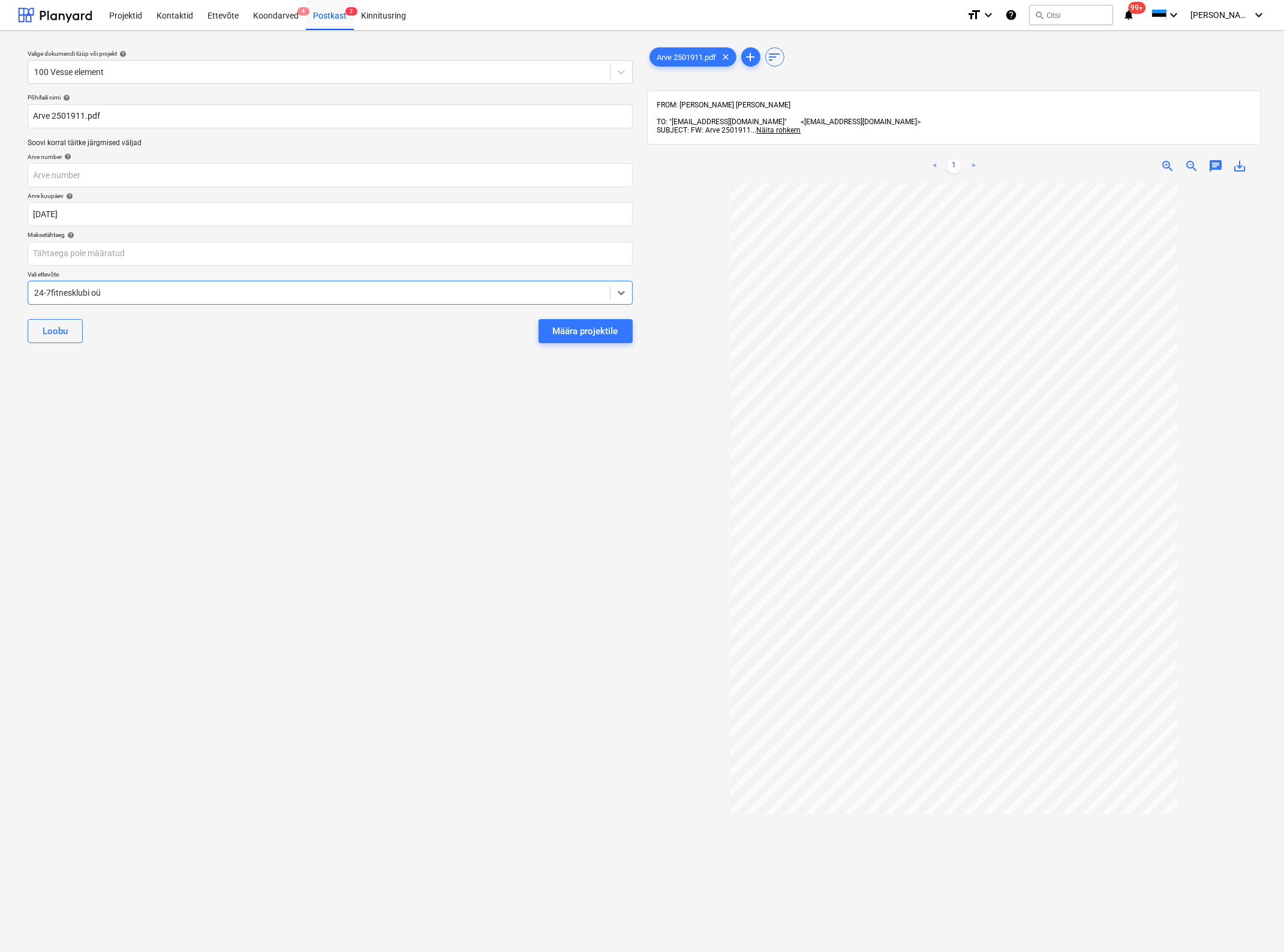
click at [139, 300] on div "24-7fitnesklubi oü" at bounding box center [319, 292] width 582 height 17
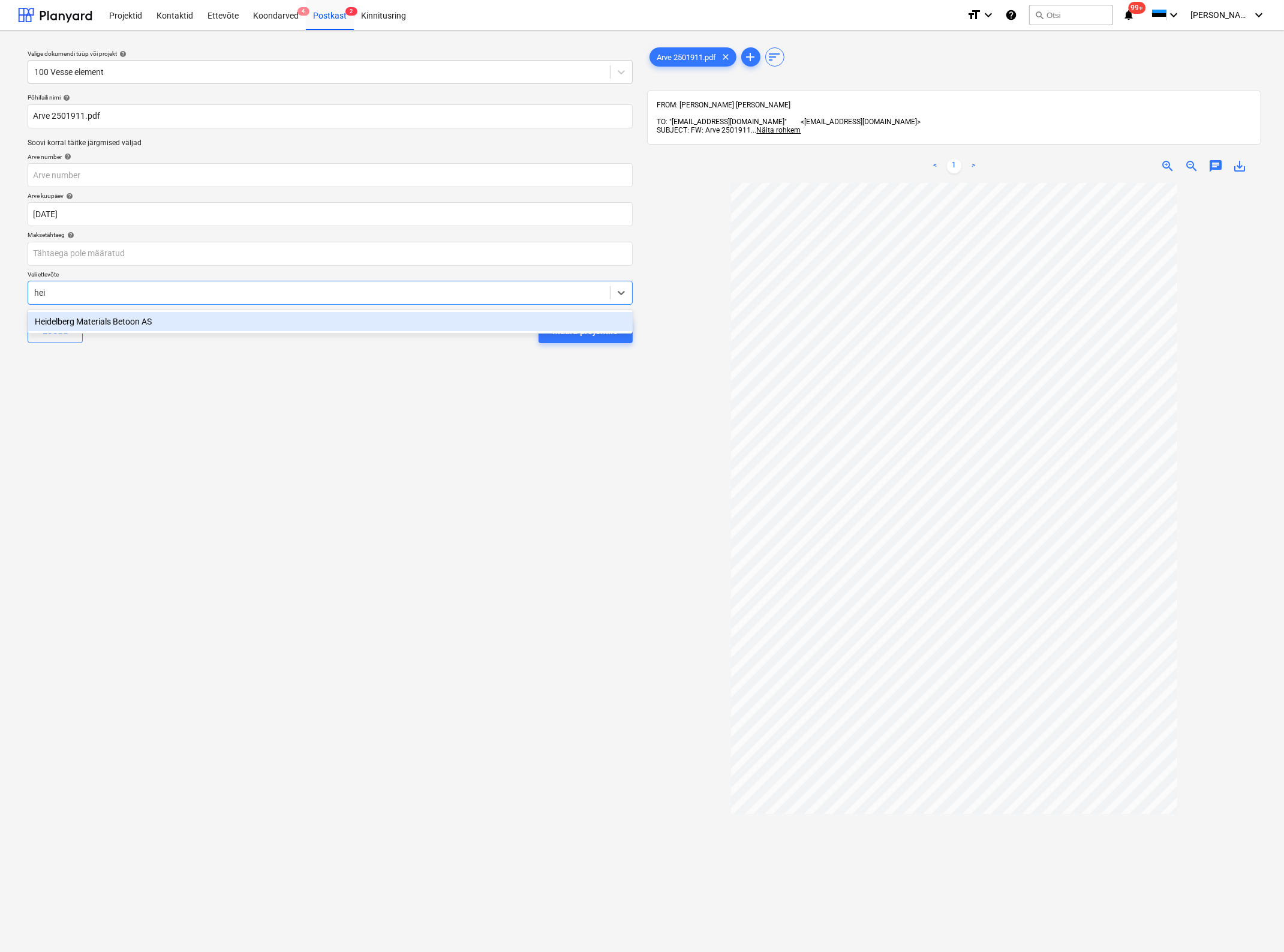
type input "[PERSON_NAME]"
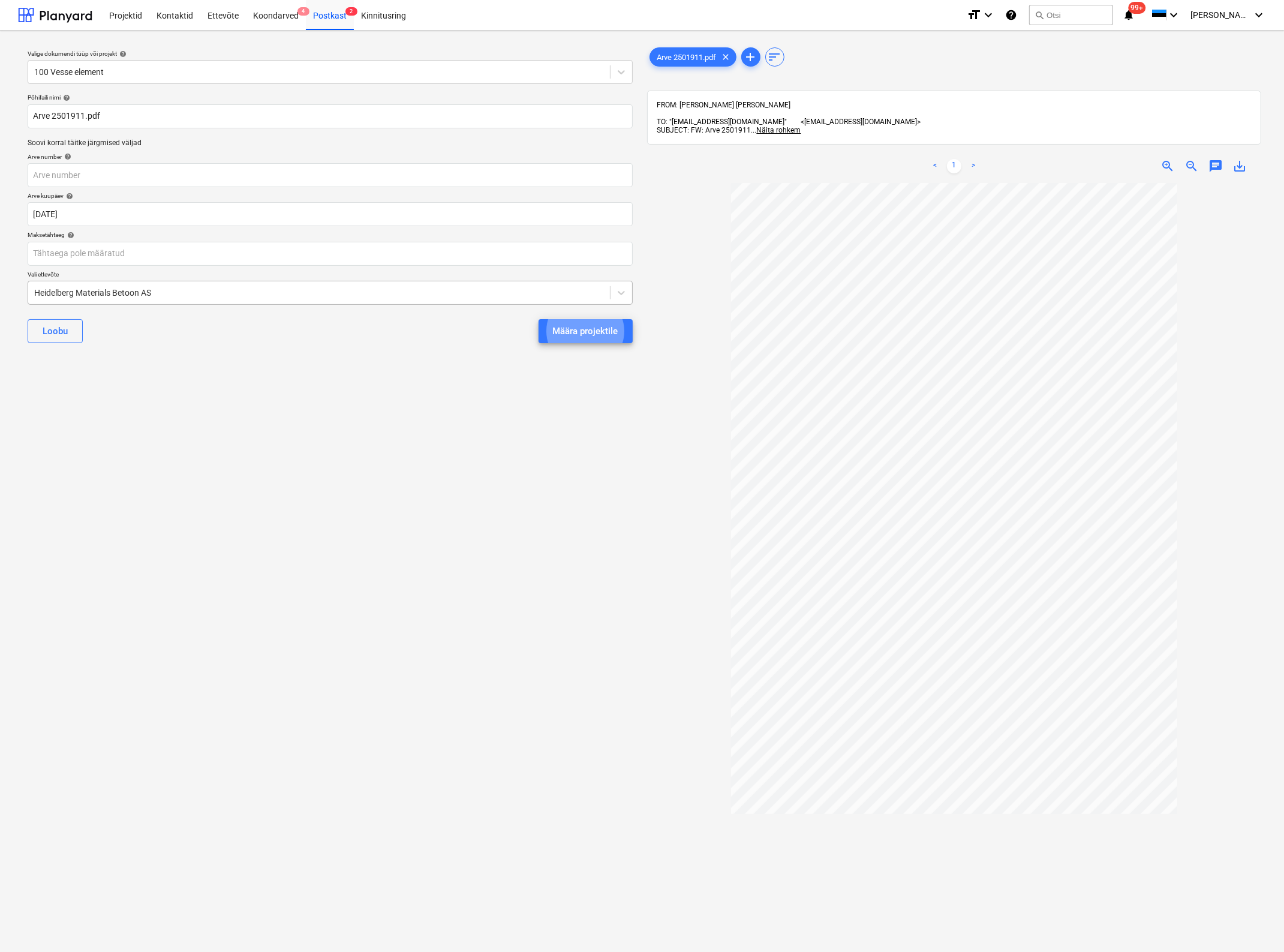
click at [539, 319] on button "Määra projektile" at bounding box center [585, 331] width 94 height 24
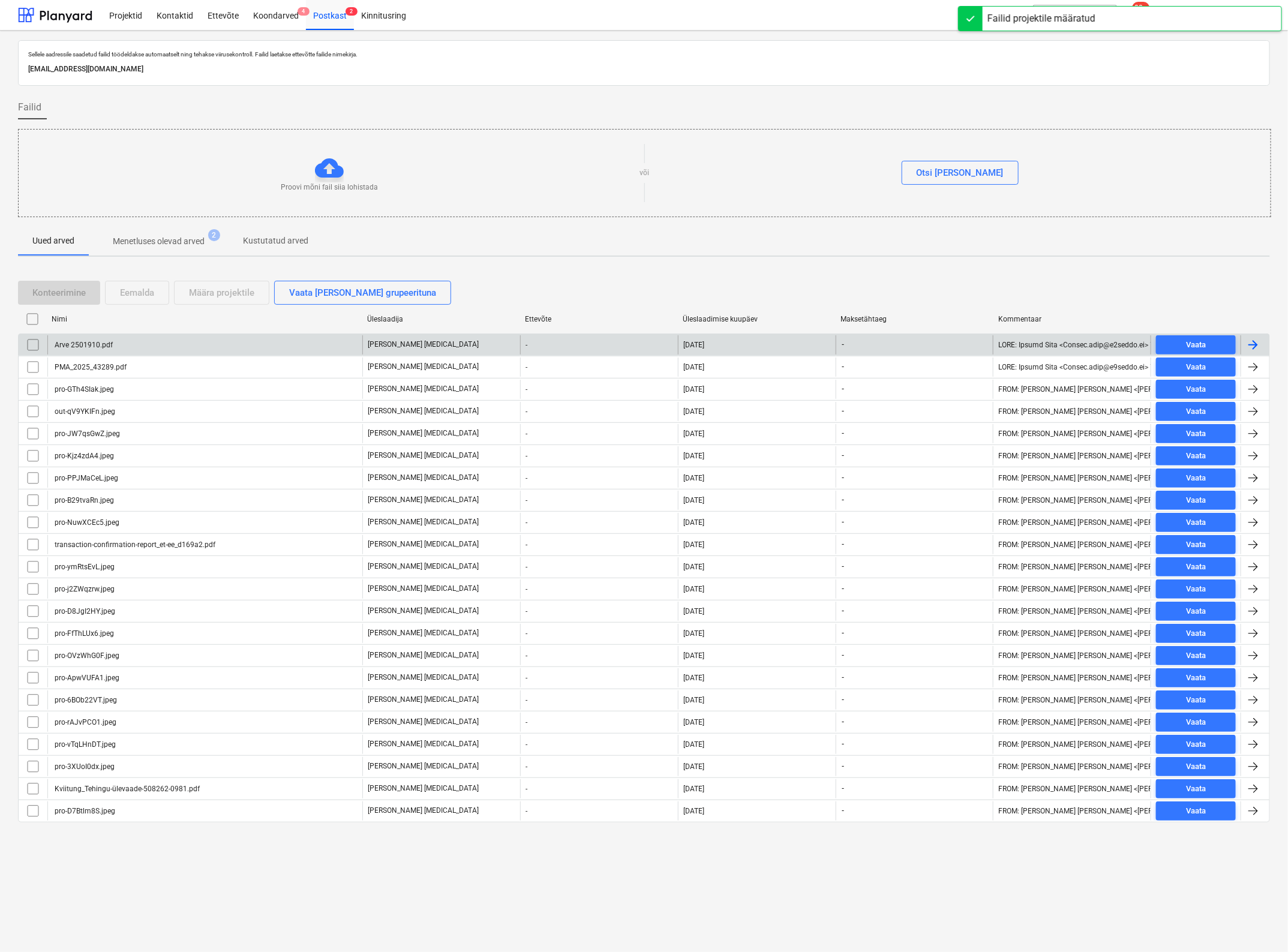
click at [166, 350] on div "Arve 2501910.pdf" at bounding box center [205, 345] width 315 height 19
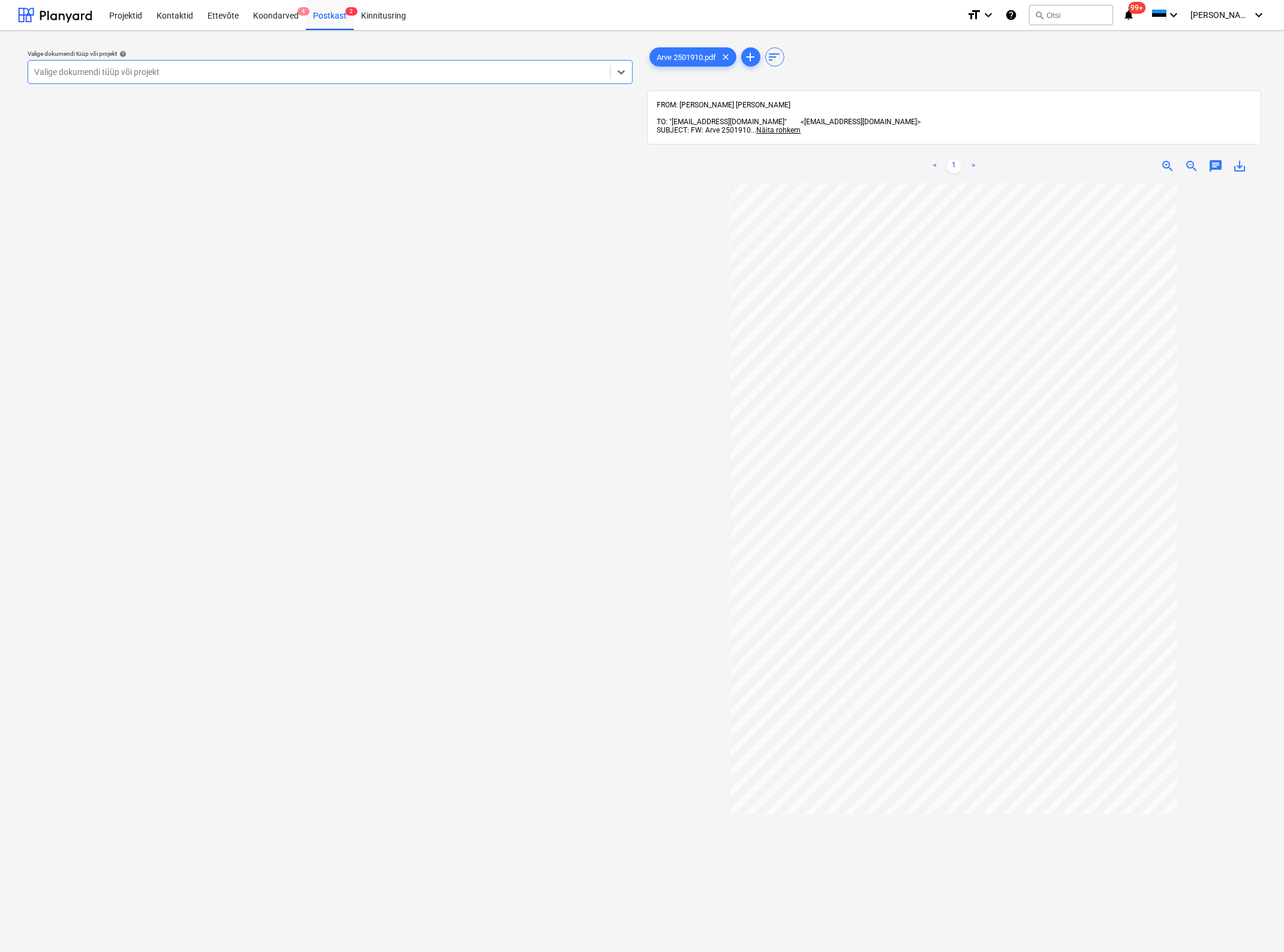
click at [175, 64] on div "Valige dokumendi tüüp või projekt" at bounding box center [319, 71] width 582 height 17
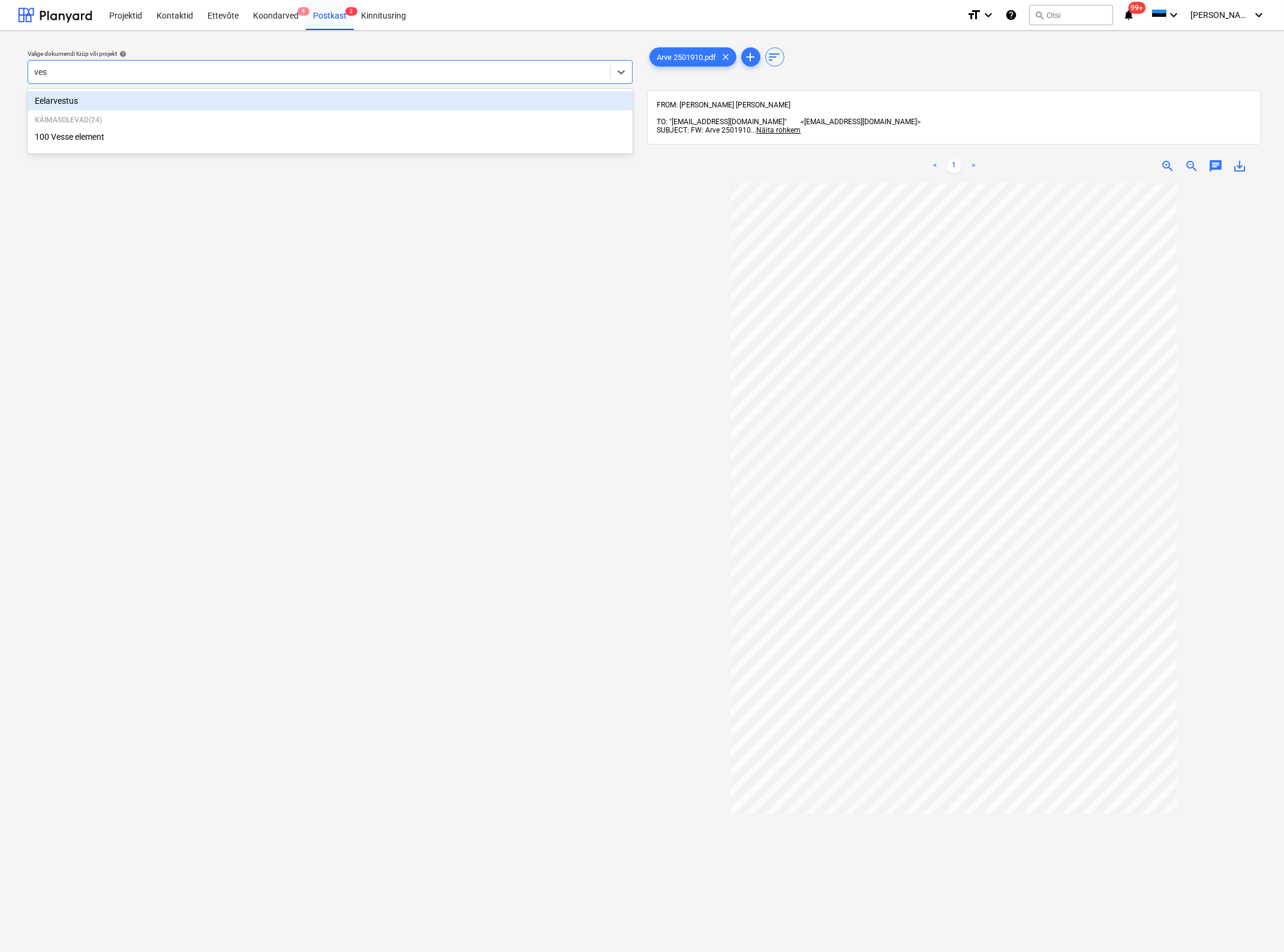
type input "[PERSON_NAME]"
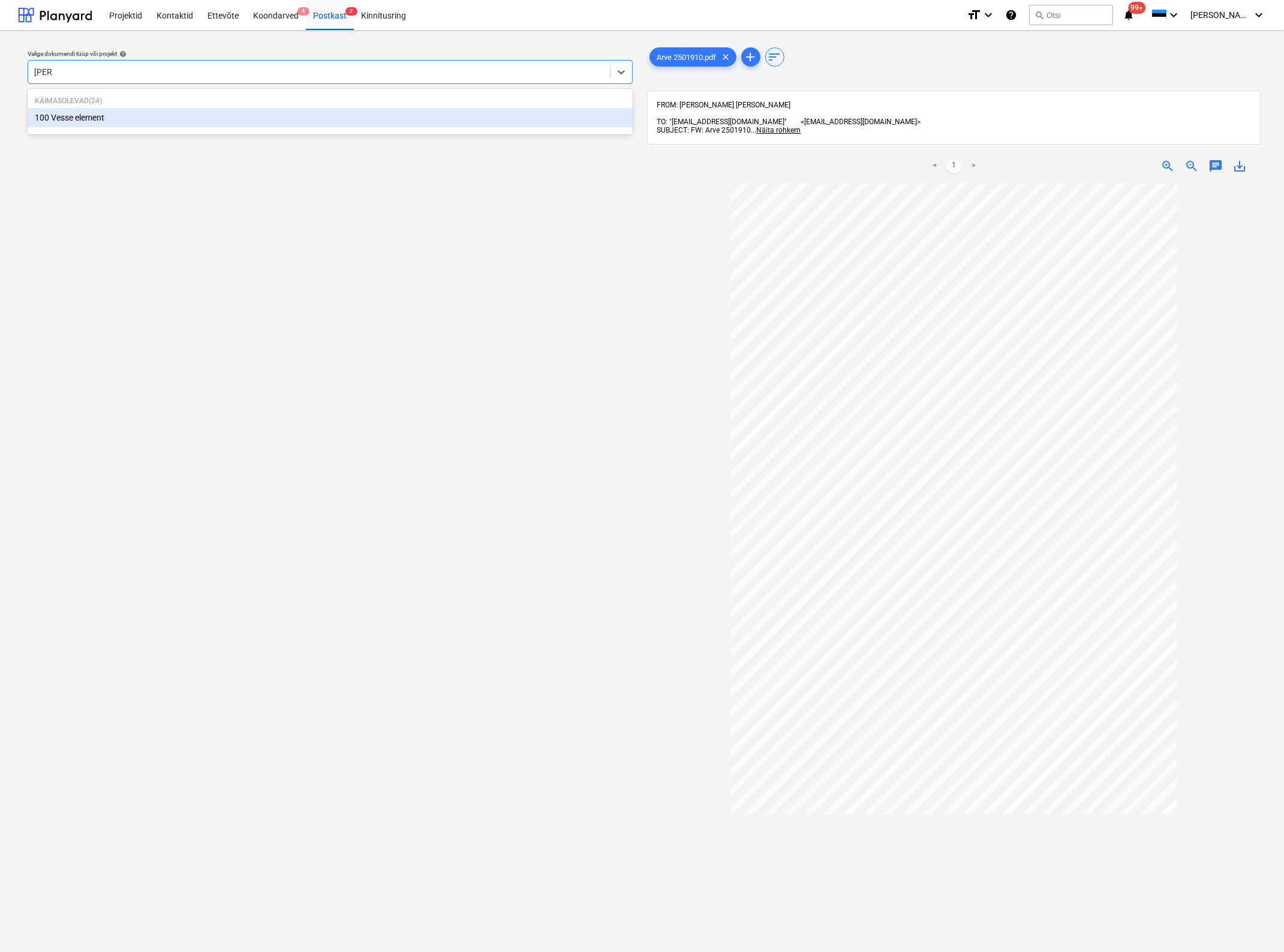
click at [129, 113] on div "100 Vesse element" at bounding box center [330, 118] width 606 height 19
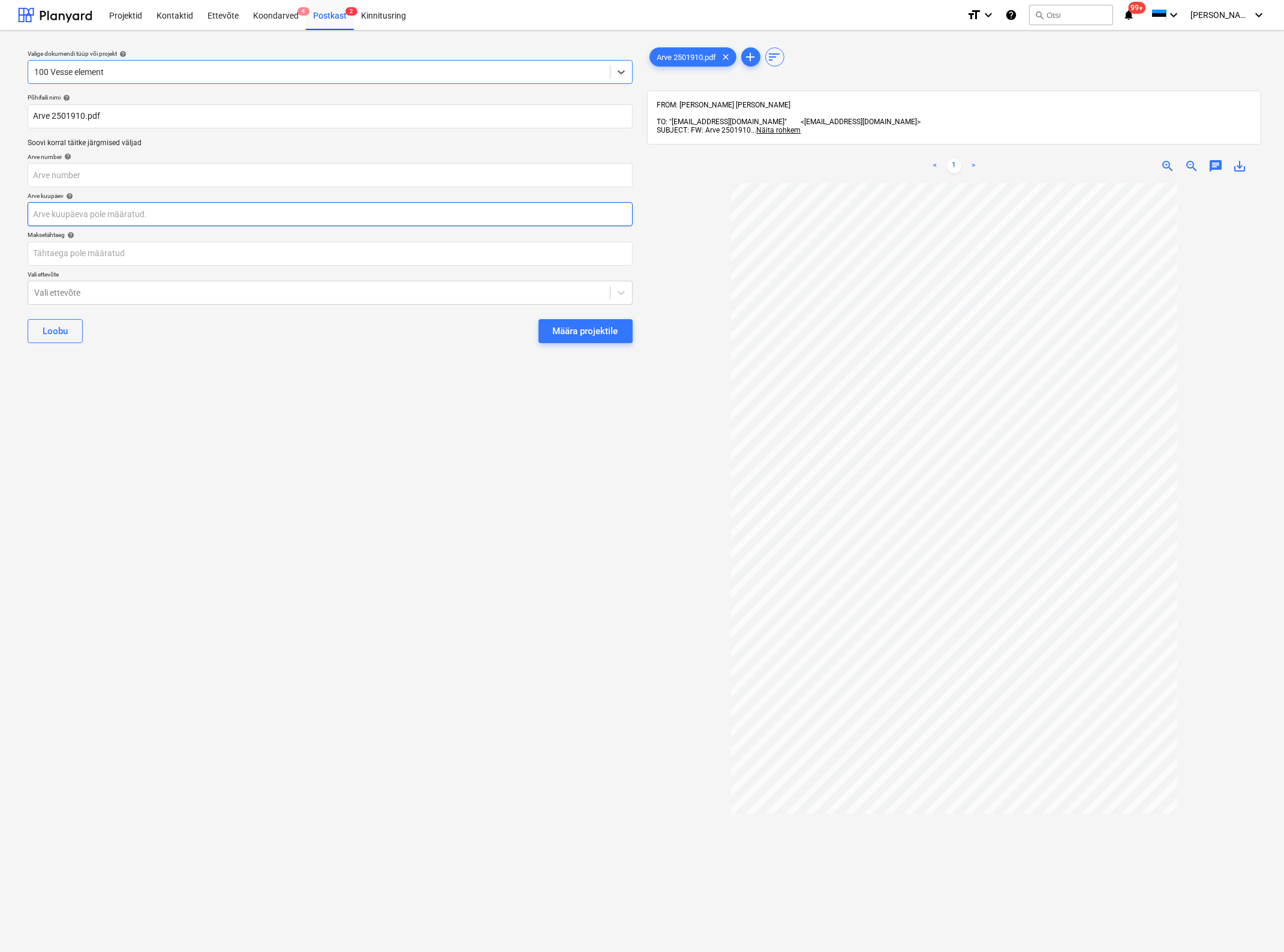
click at [103, 205] on body "Projektid Kontaktid Ettevõte Koondarved 4 Postkast 2 Kinnitusring format_size k…" at bounding box center [642, 476] width 1284 height 952
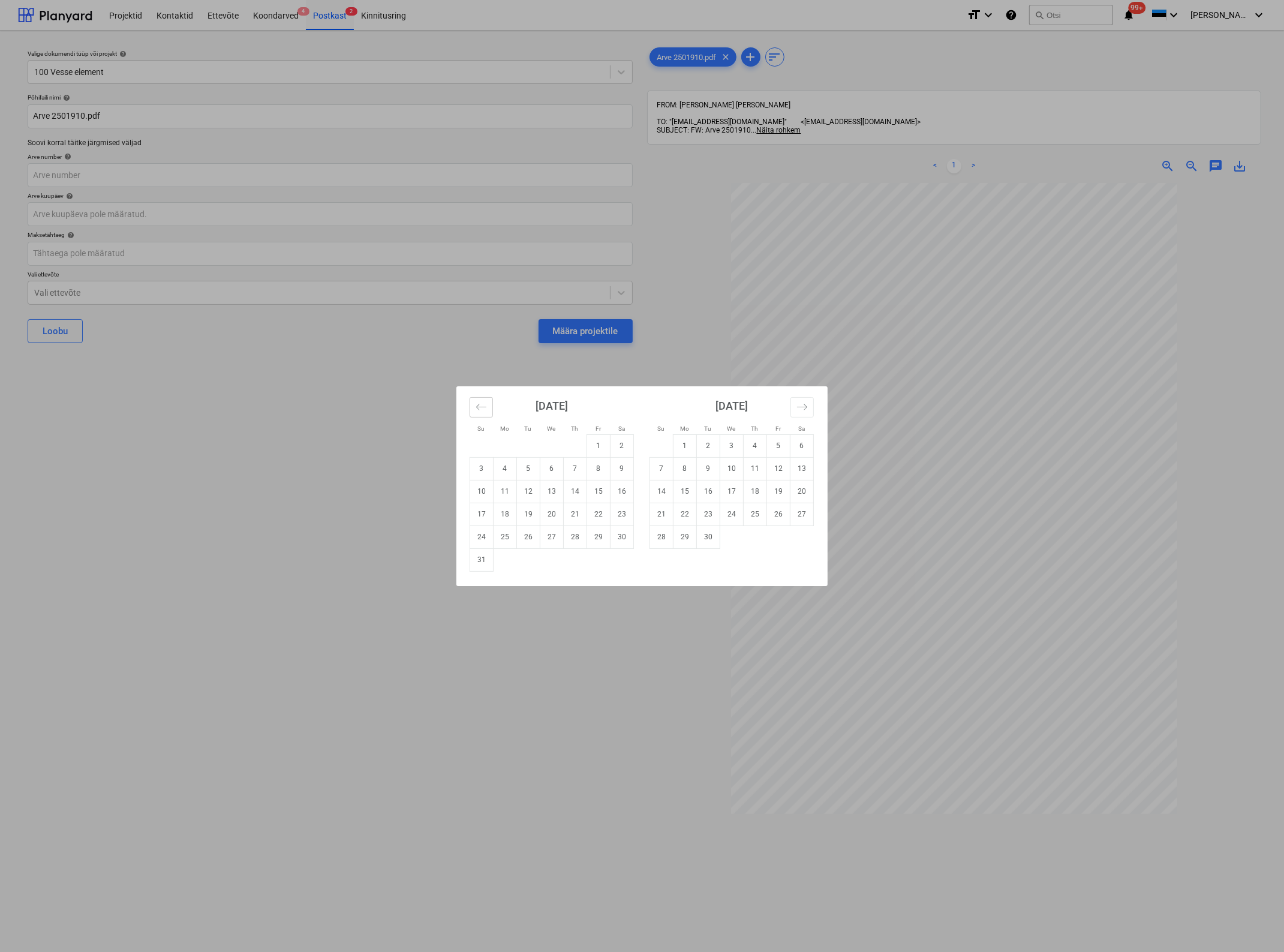
click at [471, 407] on button "Move backward to switch to the previous month." at bounding box center [481, 407] width 23 height 20
drag, startPoint x: 597, startPoint y: 487, endPoint x: 418, endPoint y: 427, distance: 188.8
click at [597, 487] on td "18" at bounding box center [598, 491] width 23 height 23
type input "[DATE]"
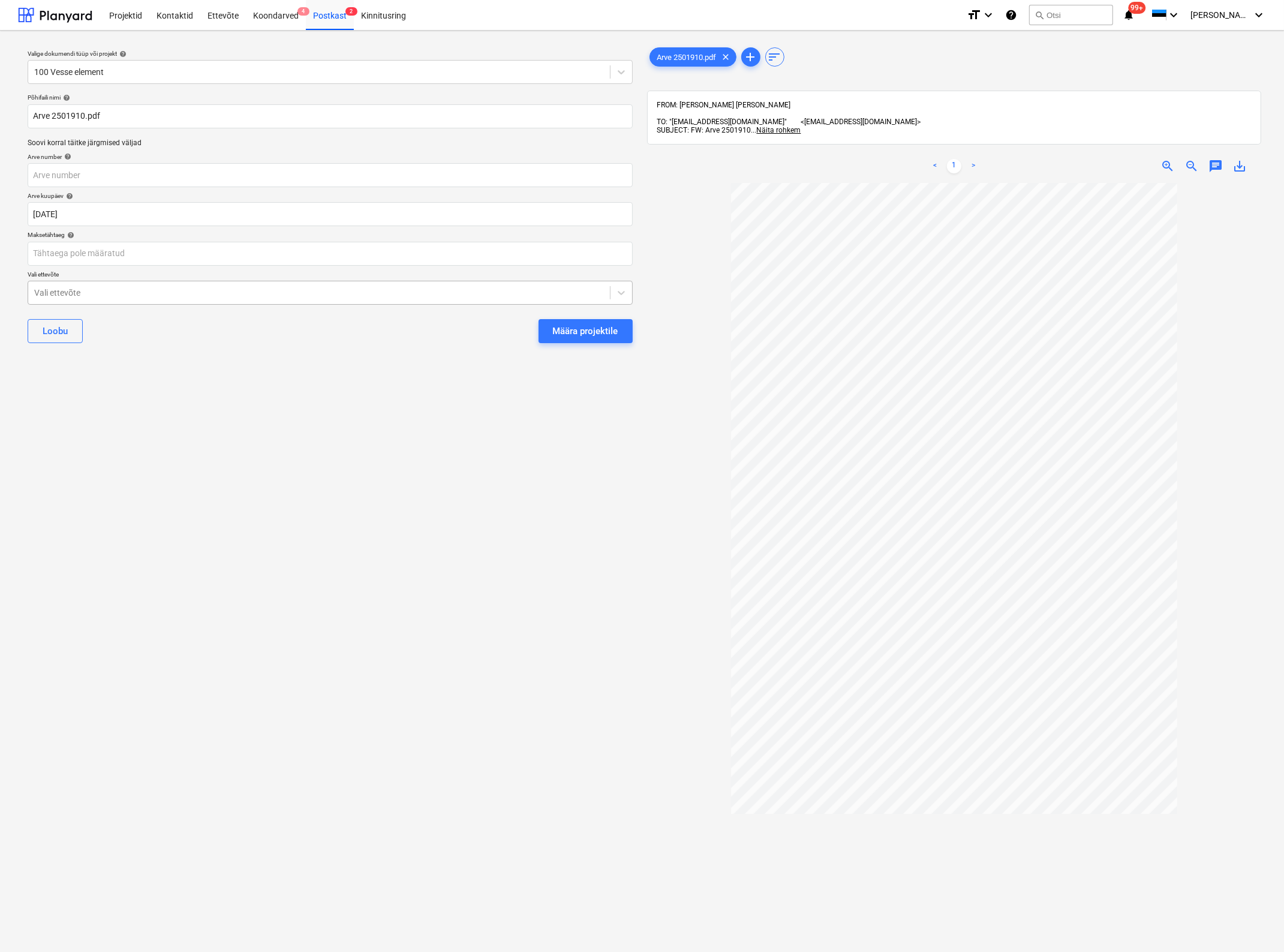
click at [252, 294] on div at bounding box center [319, 292] width 570 height 12
type input "[PERSON_NAME]"
click at [539, 319] on button "Määra projektile" at bounding box center [585, 331] width 94 height 24
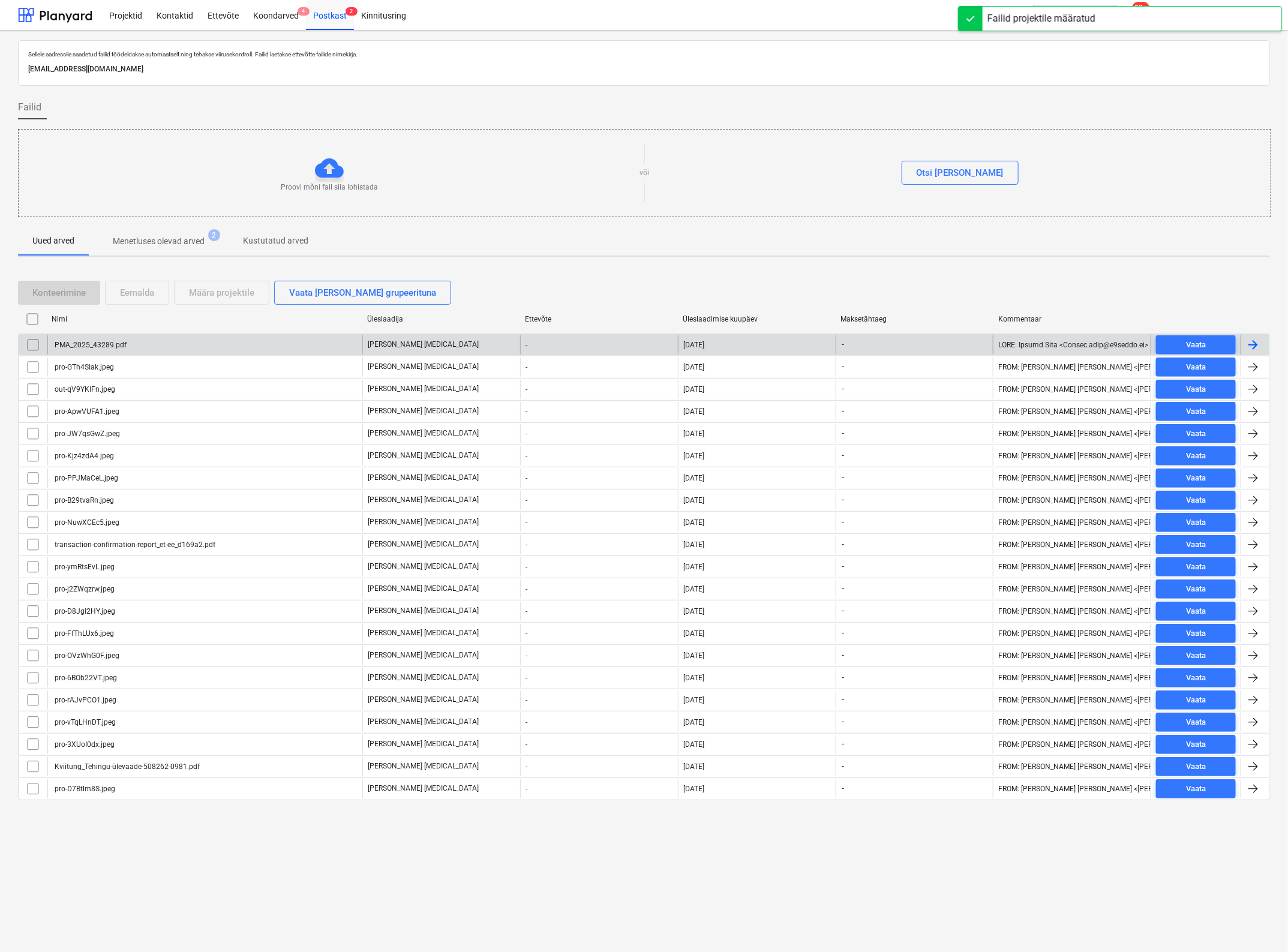
click at [222, 339] on div "PMA_2025_43289.pdf" at bounding box center [205, 345] width 315 height 19
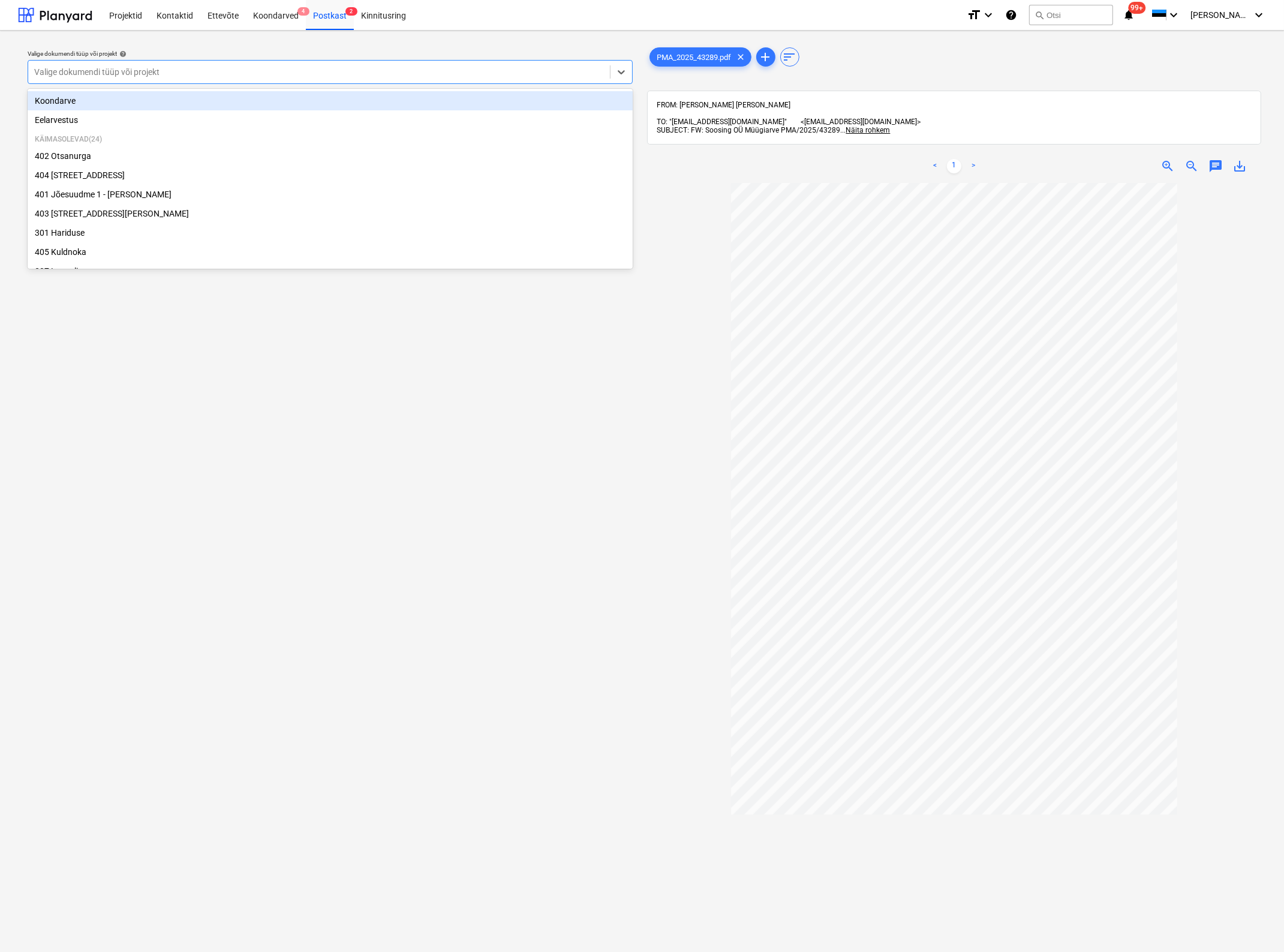
click at [219, 62] on div "Valige dokumendi tüüp või projekt" at bounding box center [330, 72] width 606 height 24
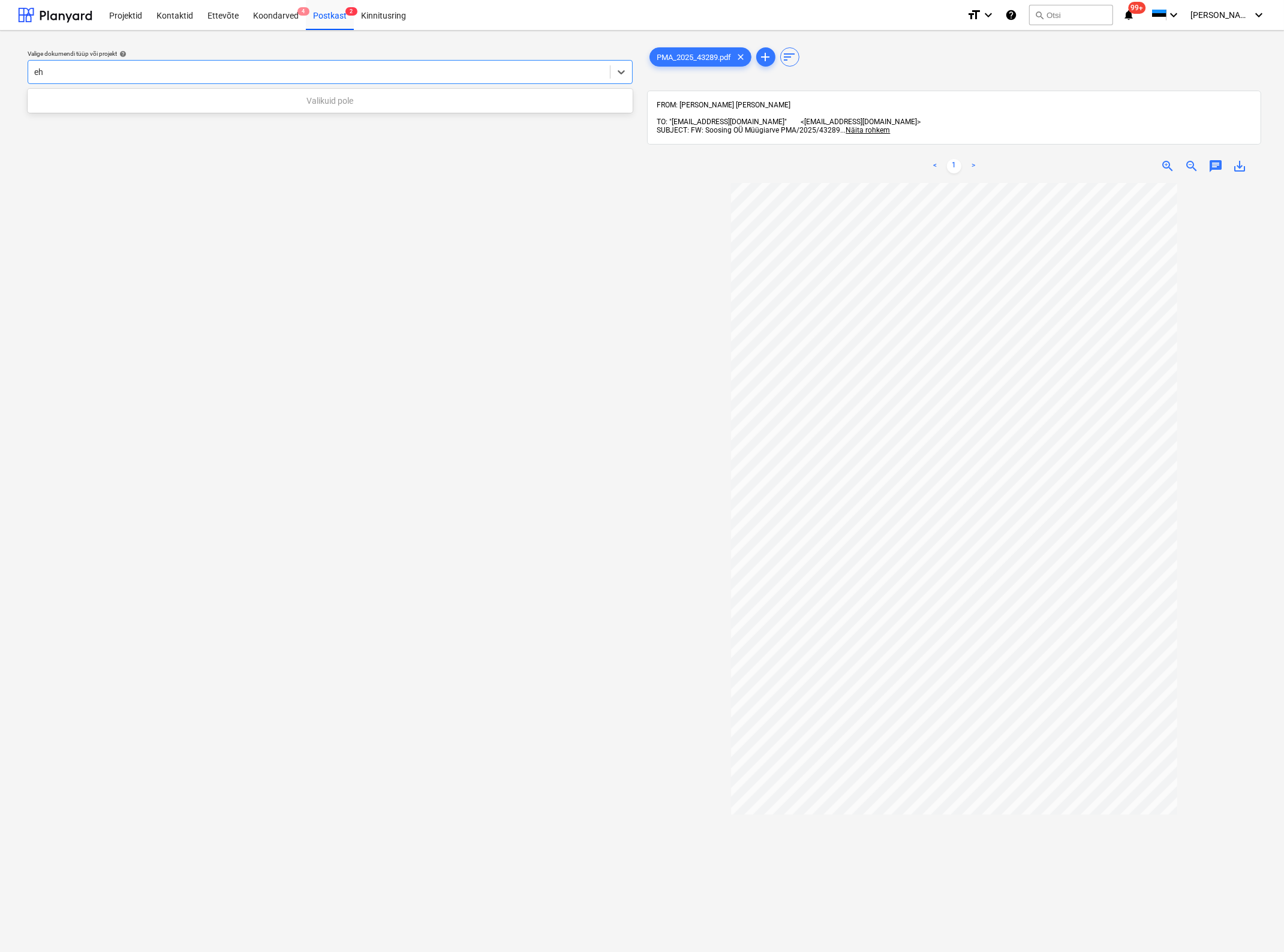
type input "e"
type input "tamm"
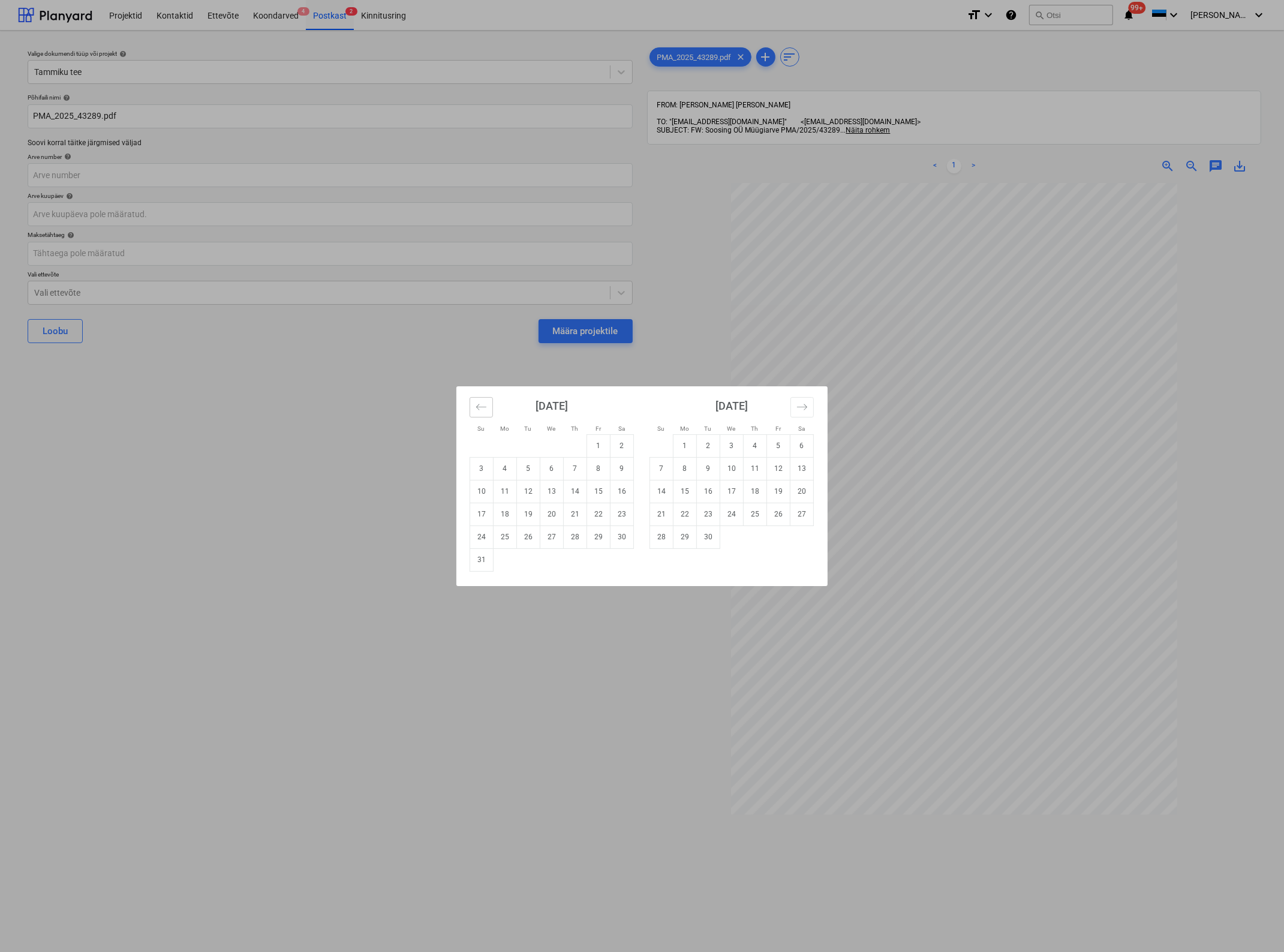
click at [483, 408] on icon "Move backward to switch to the previous month." at bounding box center [481, 406] width 11 height 11
drag, startPoint x: 626, startPoint y: 486, endPoint x: 486, endPoint y: 457, distance: 143.0
click at [627, 486] on td "19" at bounding box center [622, 491] width 23 height 23
type input "[DATE]"
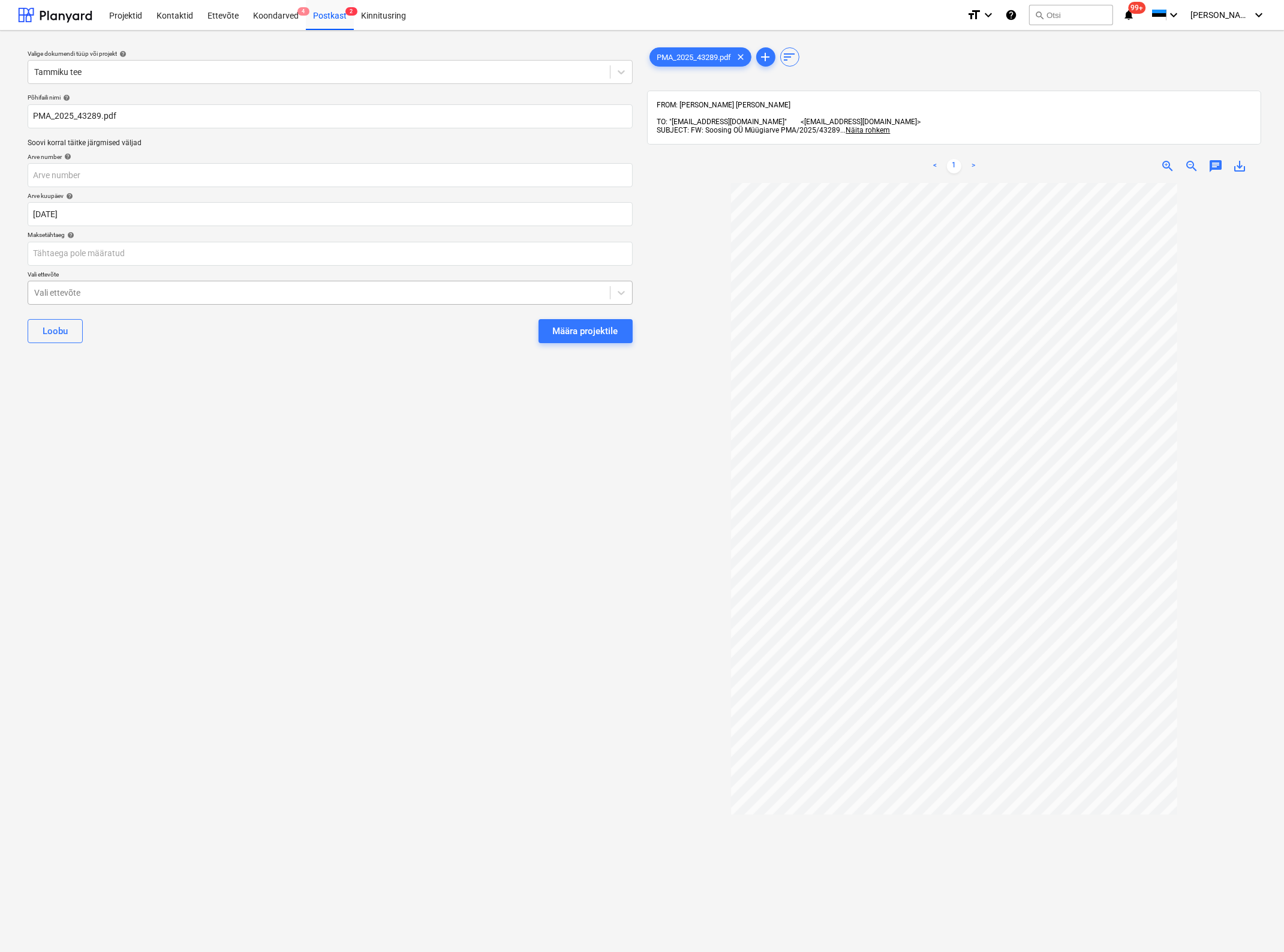
click at [356, 291] on div at bounding box center [319, 292] width 570 height 12
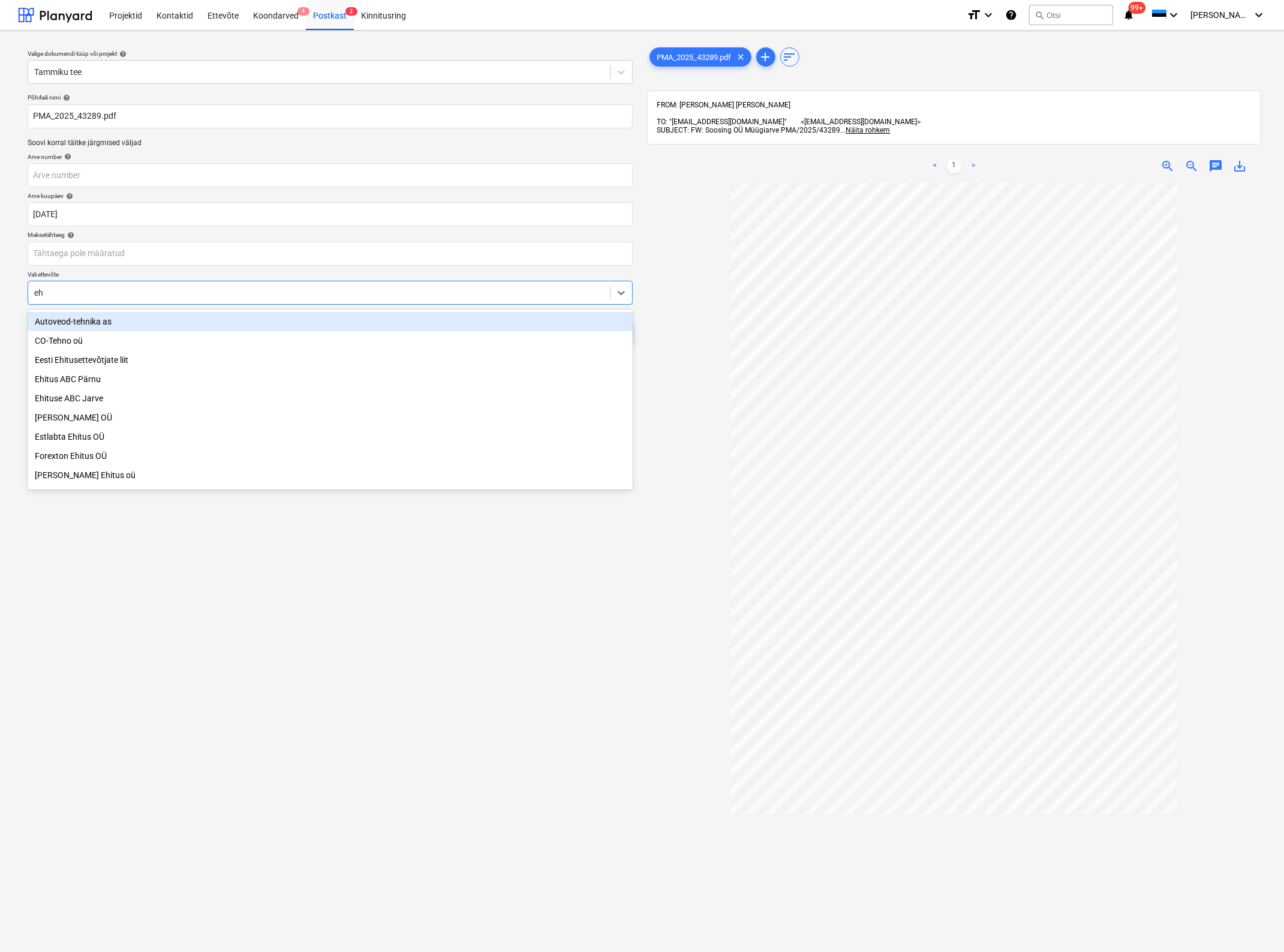
type input "e"
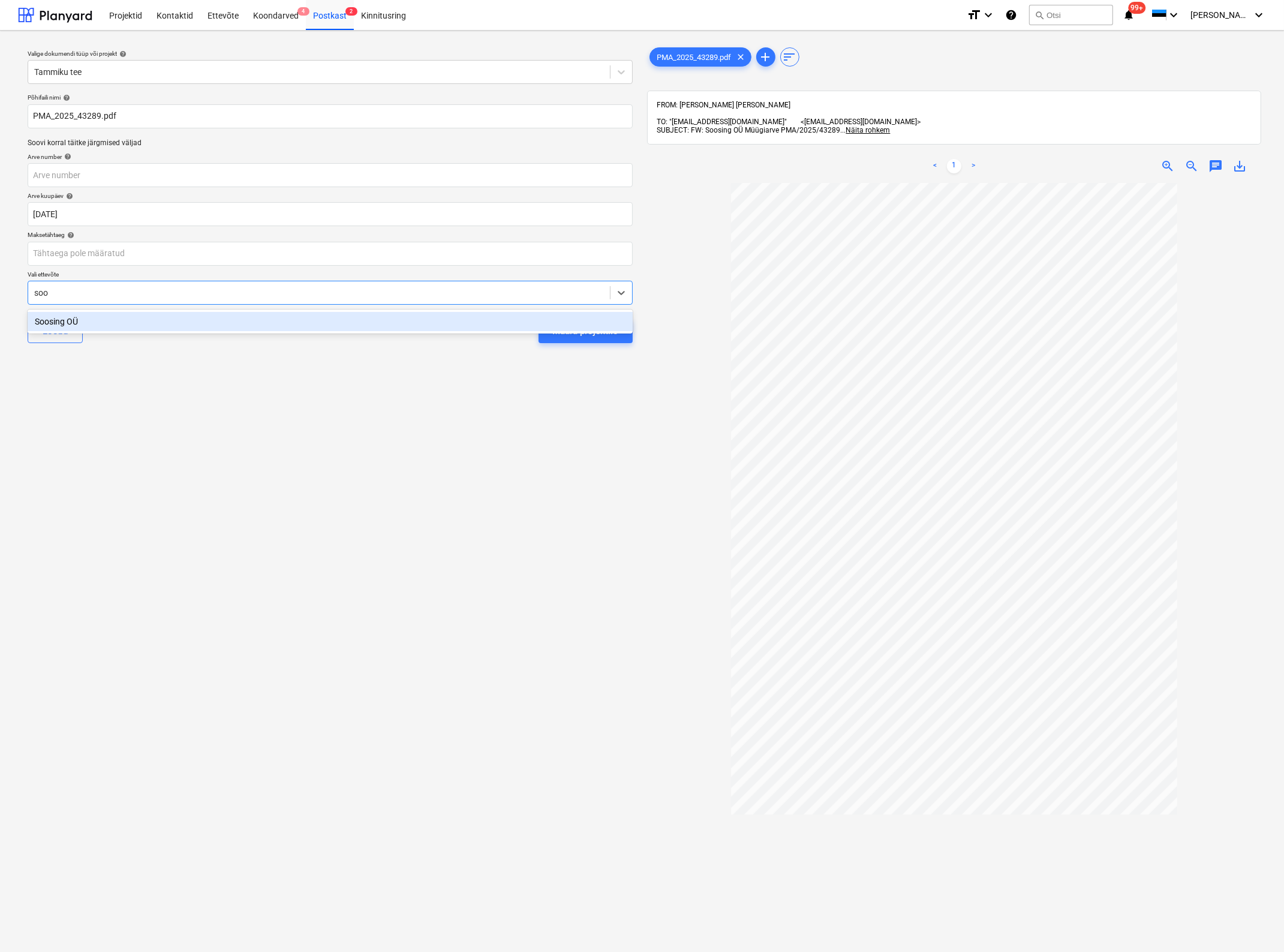
type input "[PERSON_NAME]"
click at [539, 319] on button "Määra projektile" at bounding box center [585, 331] width 94 height 24
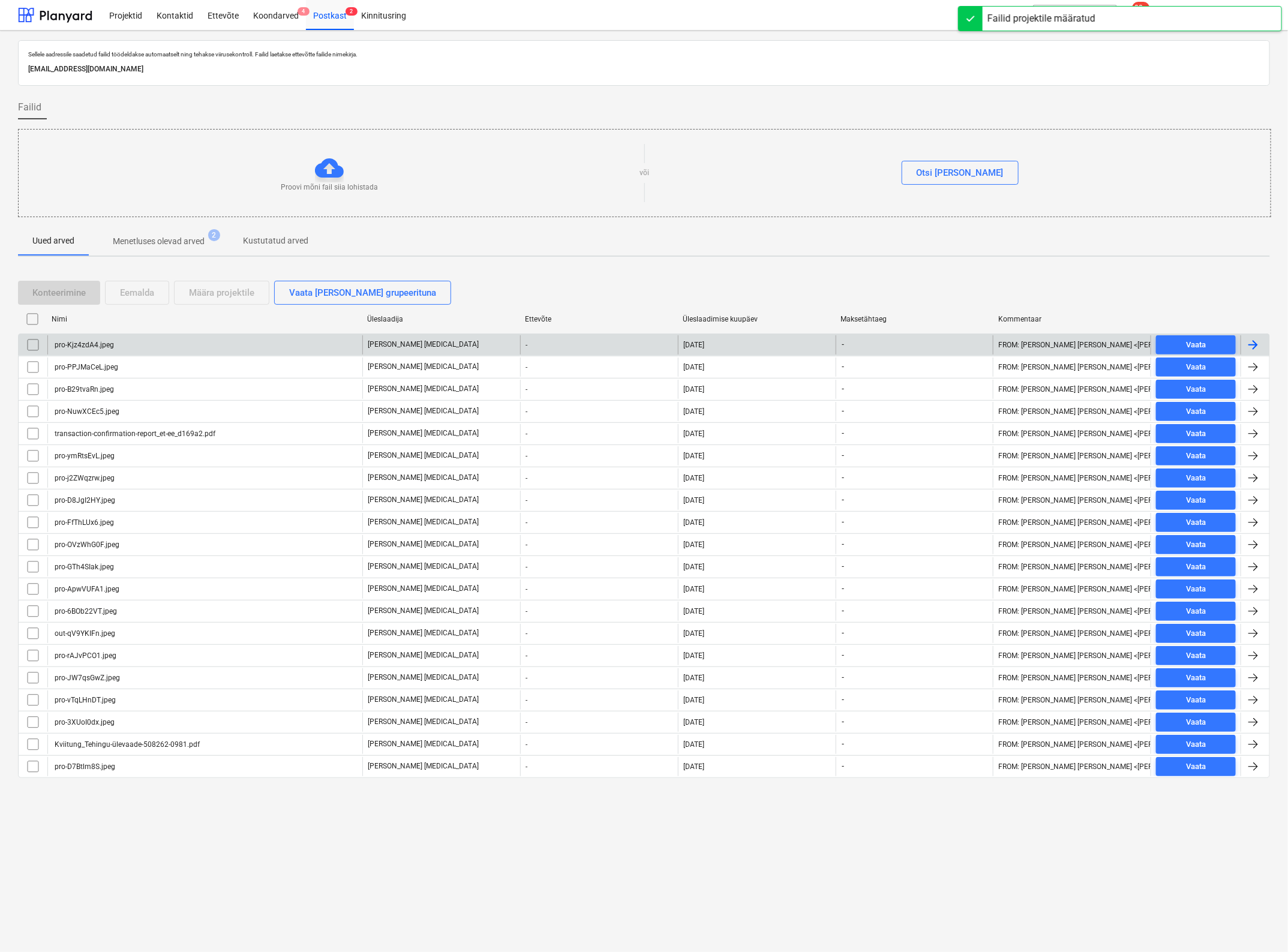
click at [141, 347] on div "pro-Kjz4zdA4.jpeg" at bounding box center [205, 345] width 315 height 19
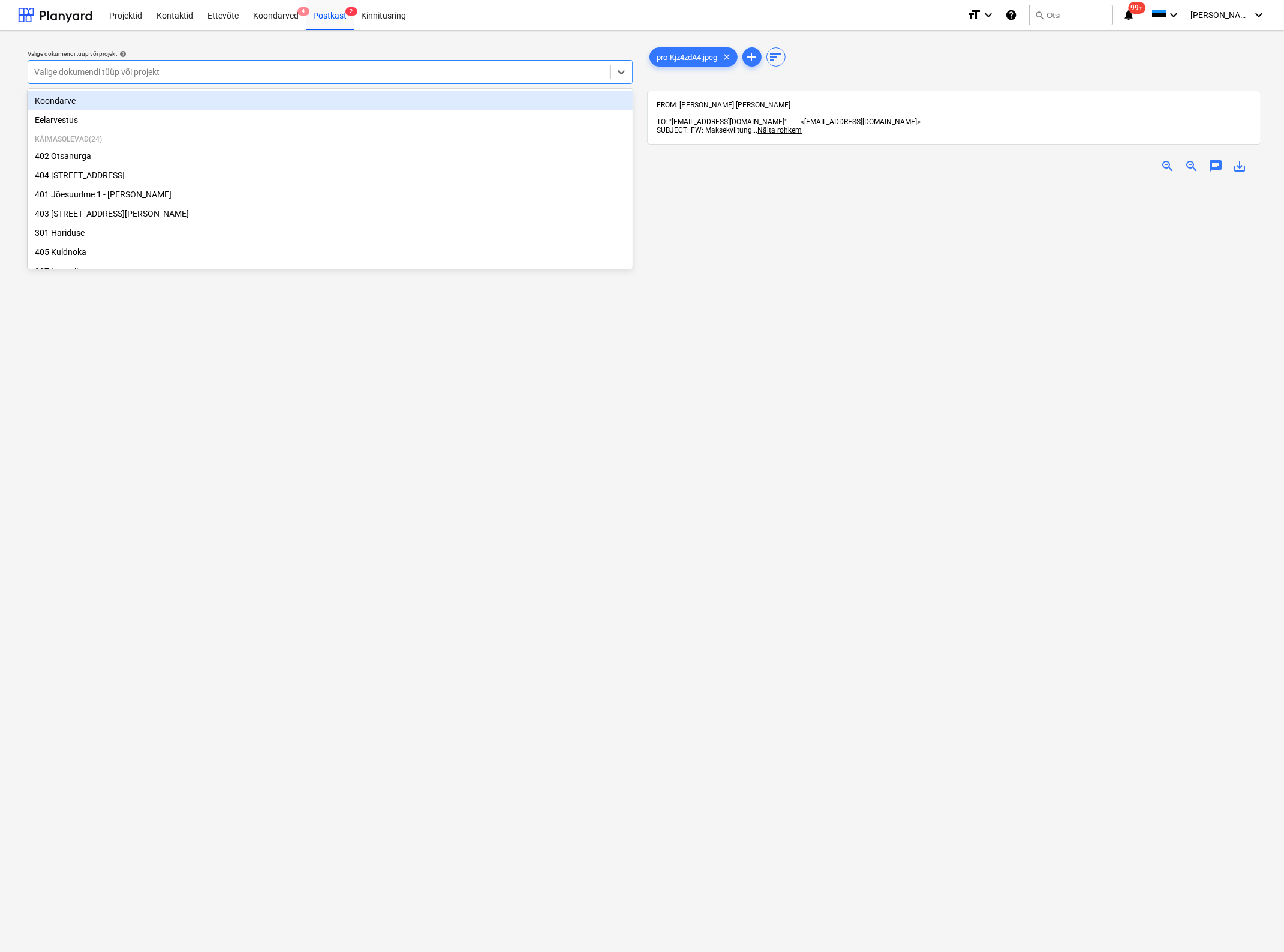
click at [141, 76] on div at bounding box center [319, 72] width 570 height 12
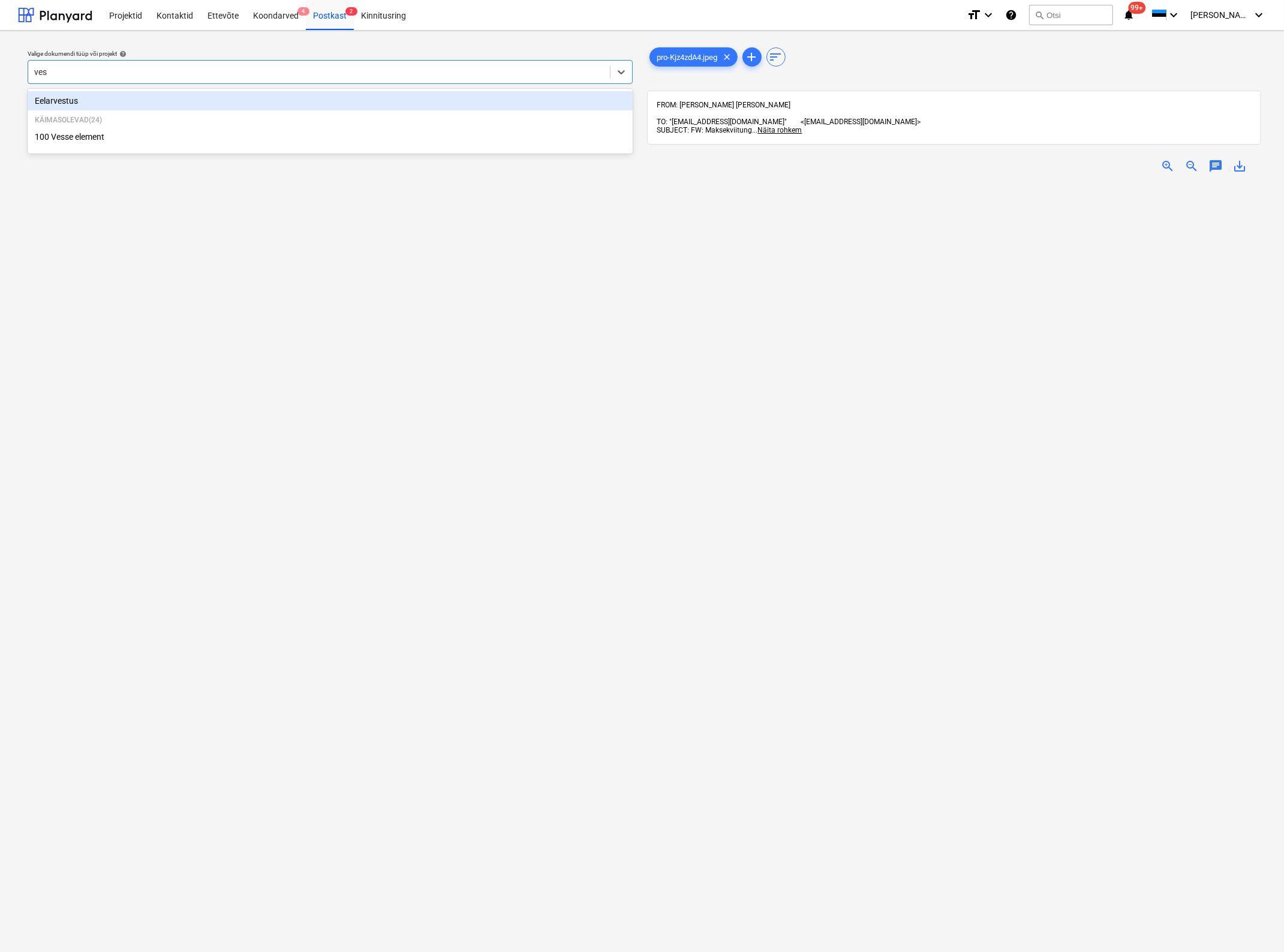
type input "[PERSON_NAME]"
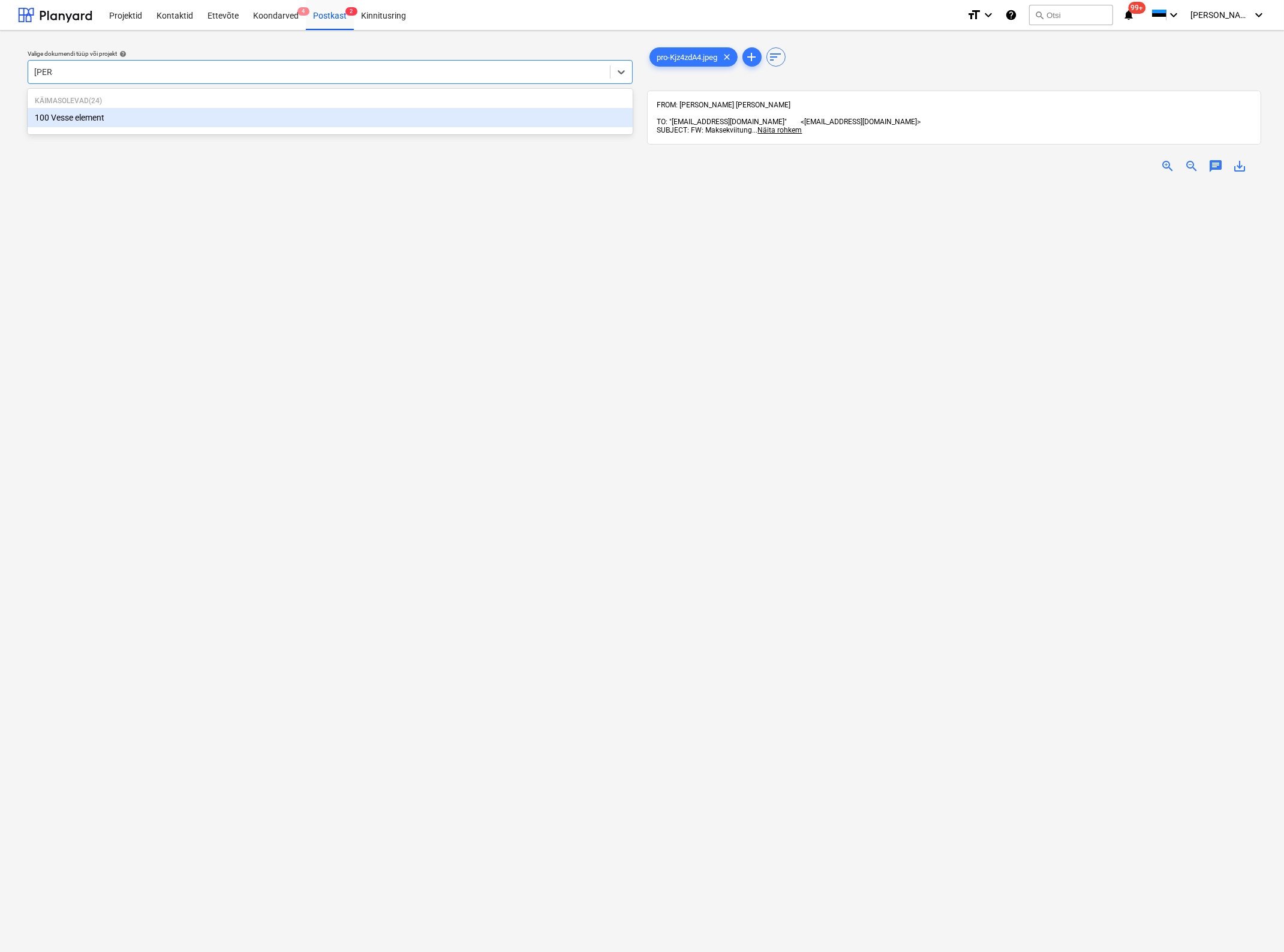
click at [126, 114] on div "100 Vesse element" at bounding box center [330, 118] width 606 height 19
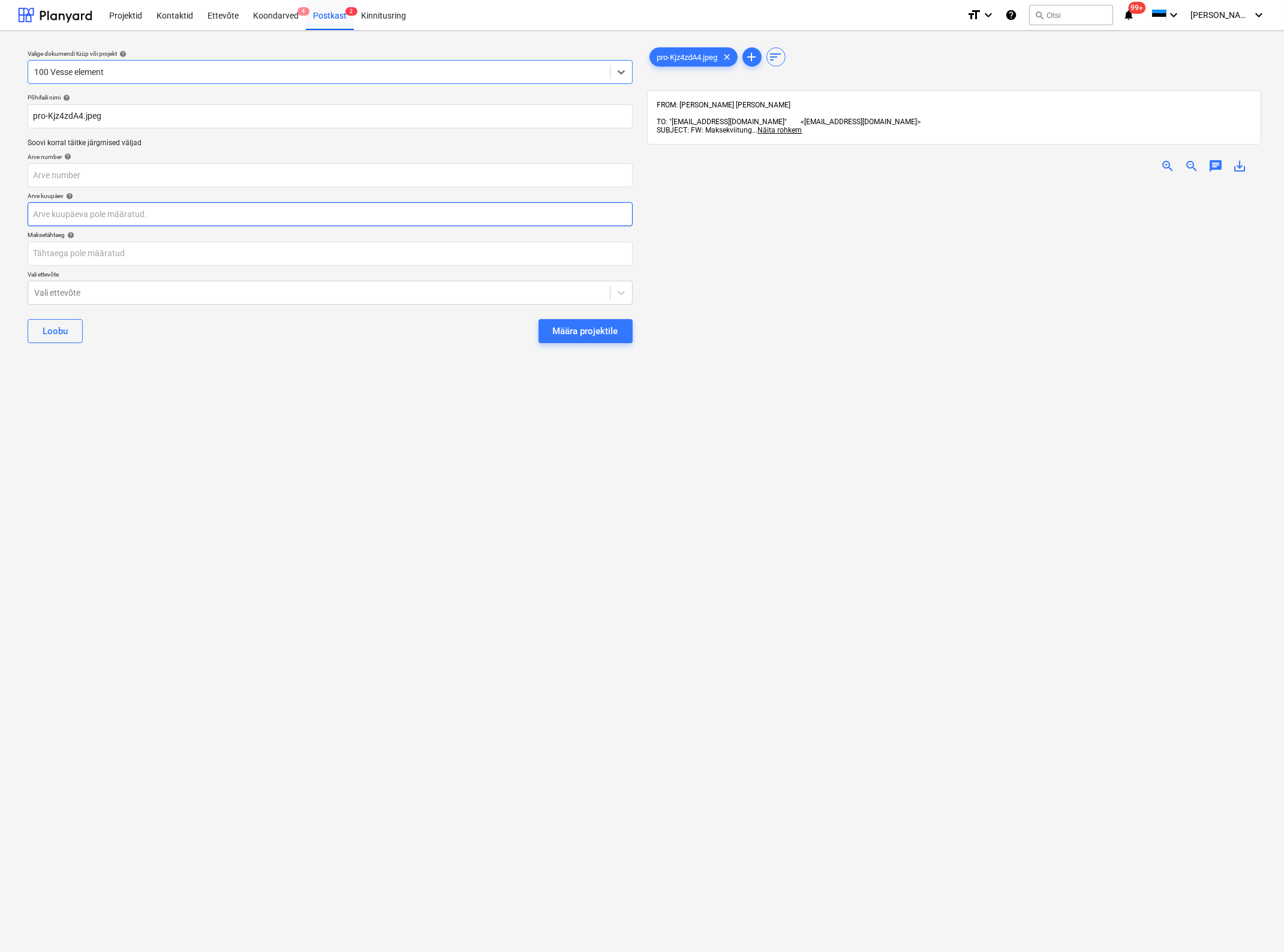
click at [126, 213] on body "Projektid Kontaktid Ettevõte Koondarved 4 Postkast 2 Kinnitusring format_size k…" at bounding box center [642, 476] width 1284 height 952
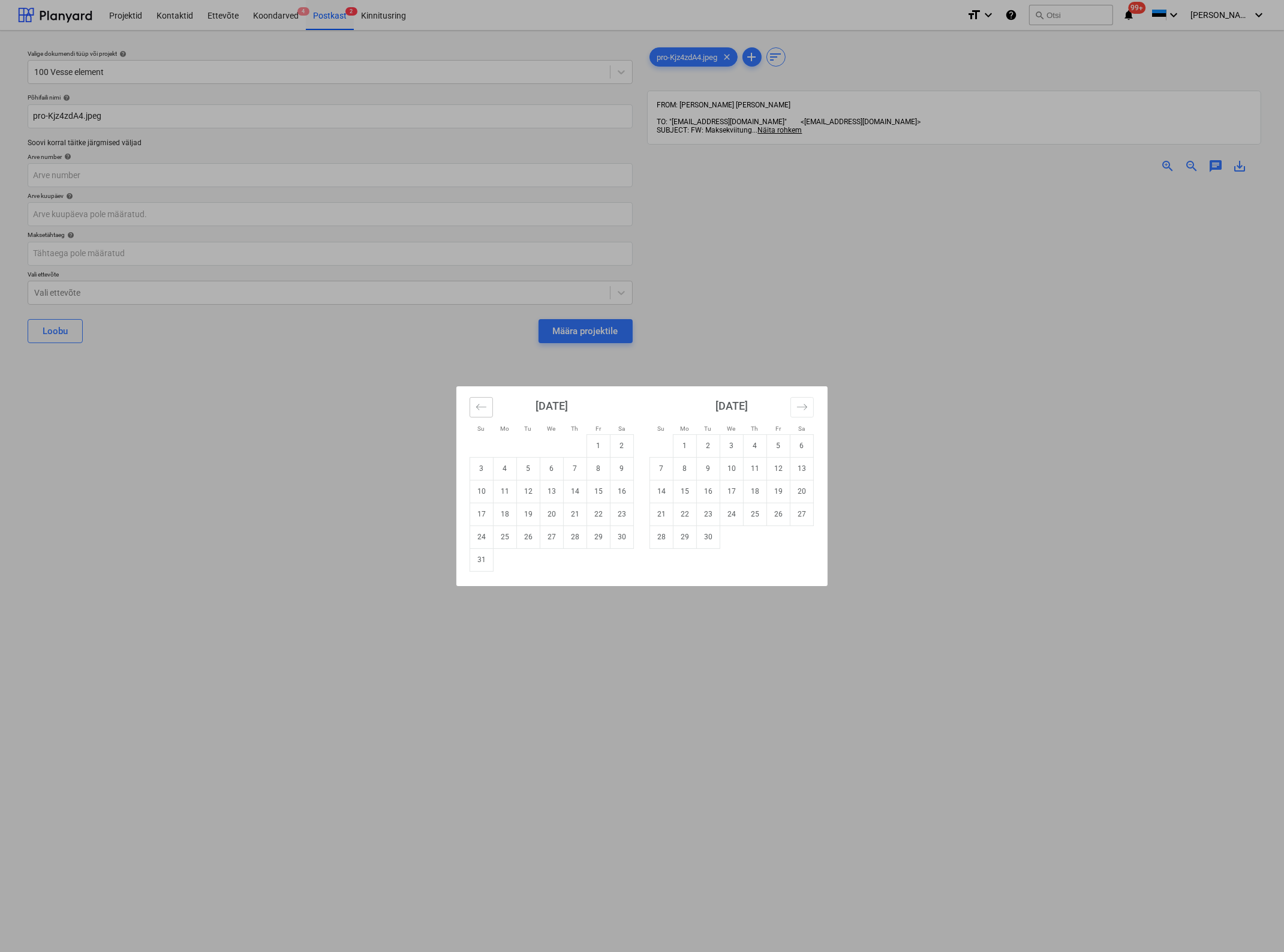
click at [486, 406] on icon "Move backward to switch to the previous month." at bounding box center [481, 406] width 11 height 11
click at [526, 445] on td "1" at bounding box center [528, 446] width 23 height 23
type input "[DATE]"
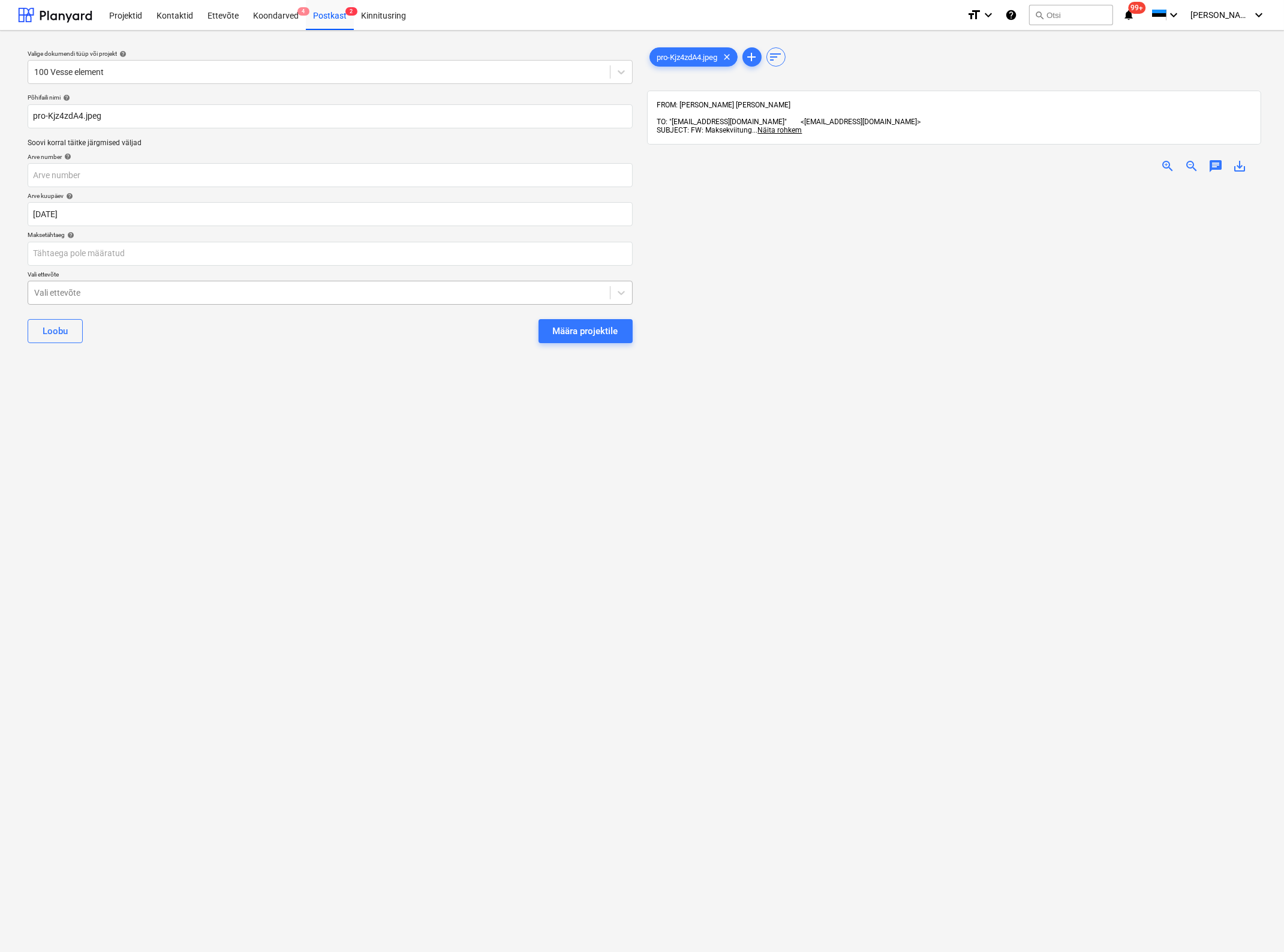
click at [280, 286] on div at bounding box center [319, 292] width 570 height 12
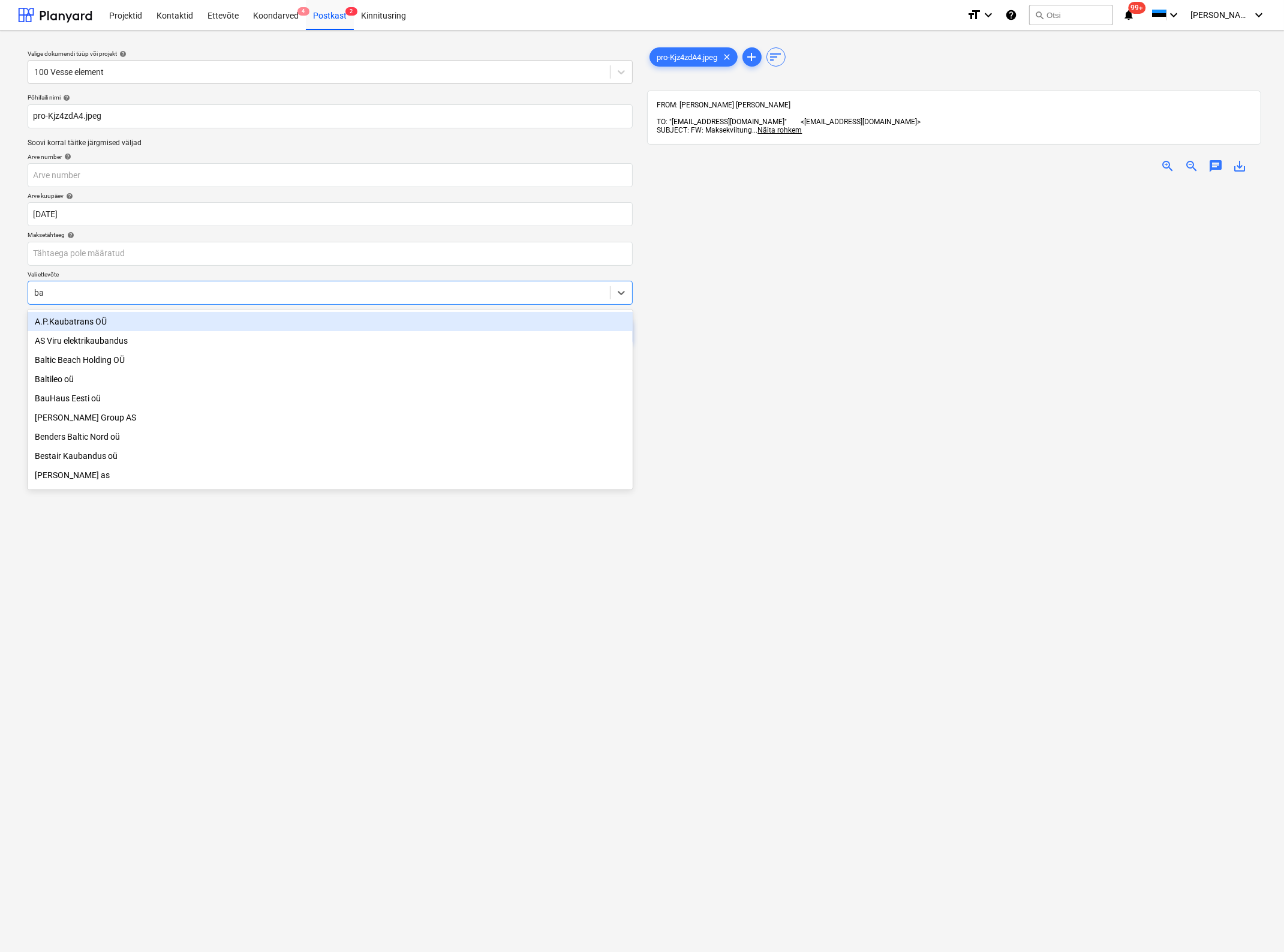
type input "bau"
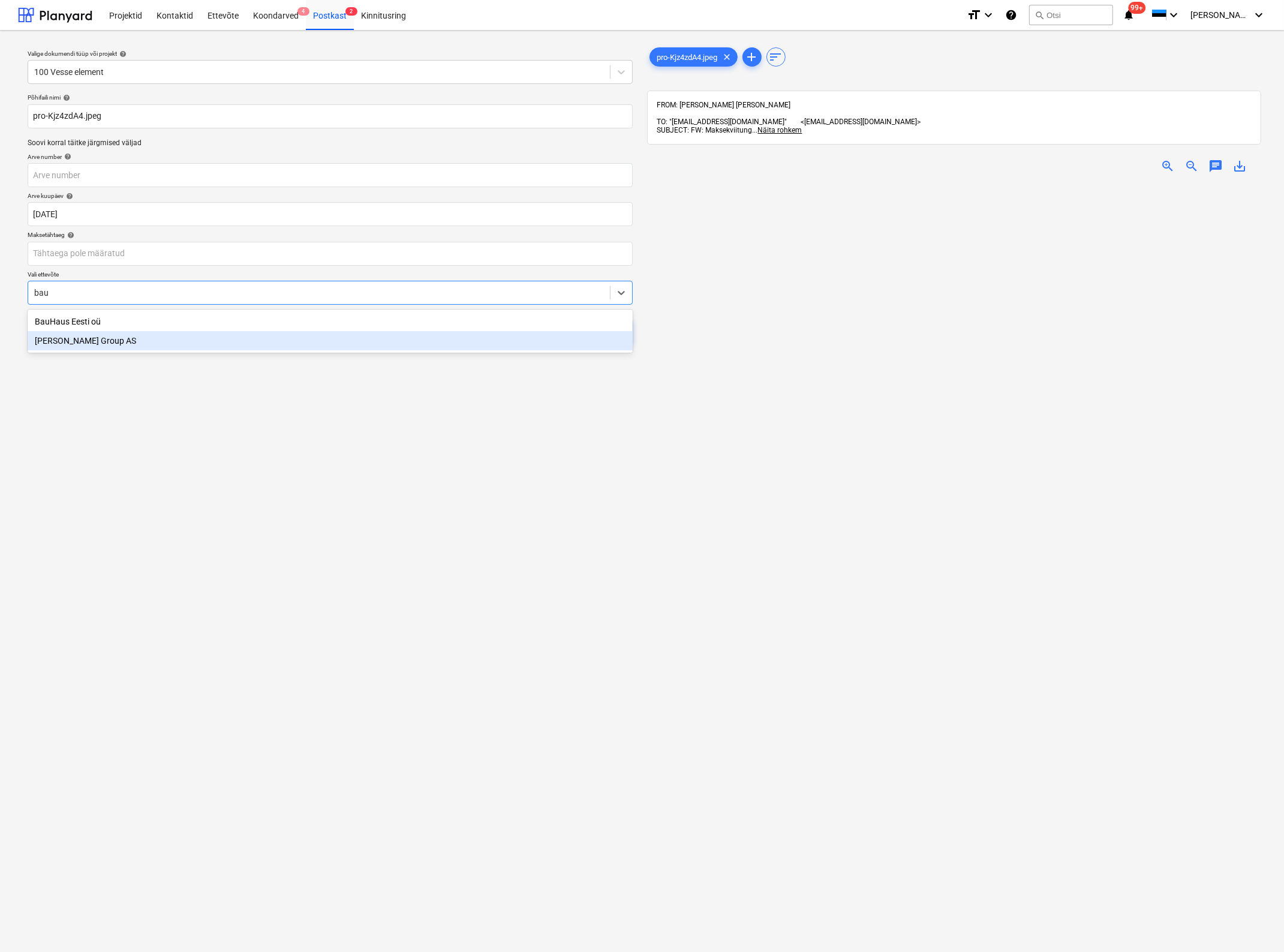
click at [246, 342] on div "[PERSON_NAME] Group AS" at bounding box center [330, 341] width 606 height 19
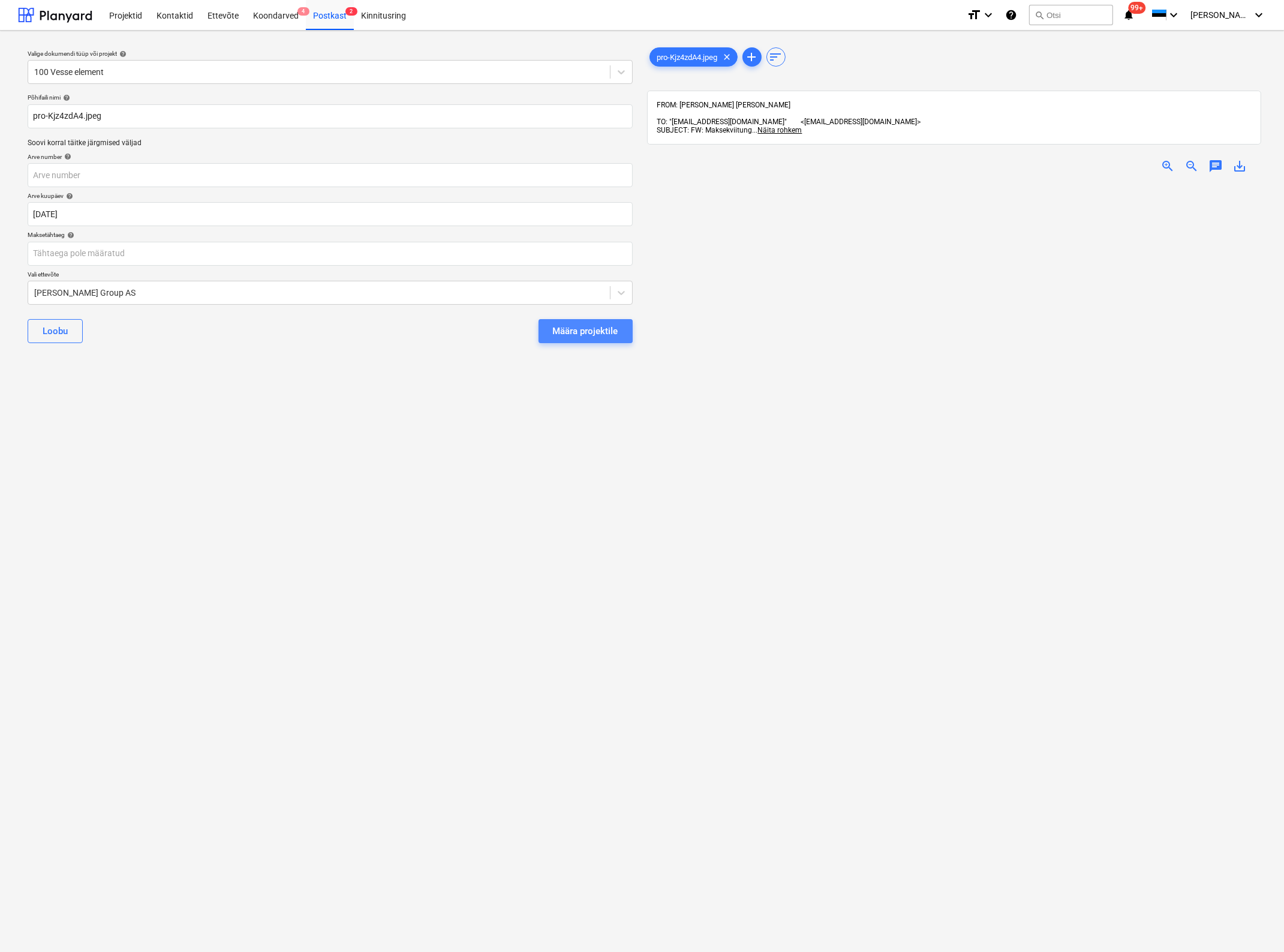
click at [577, 339] on button "Määra projektile" at bounding box center [585, 331] width 94 height 24
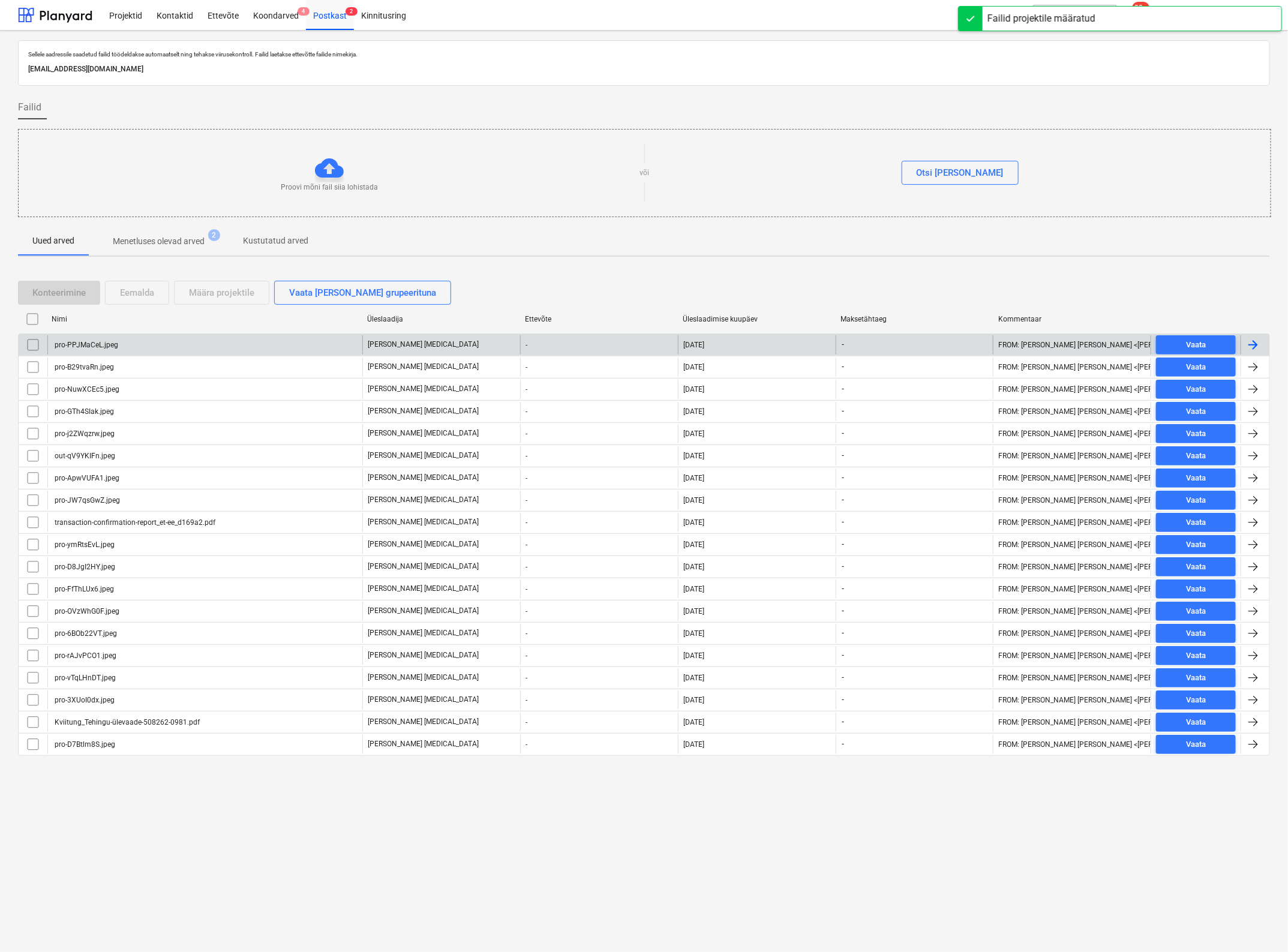
click at [107, 341] on div "pro-PPJMaCeL.jpeg" at bounding box center [86, 344] width 65 height 8
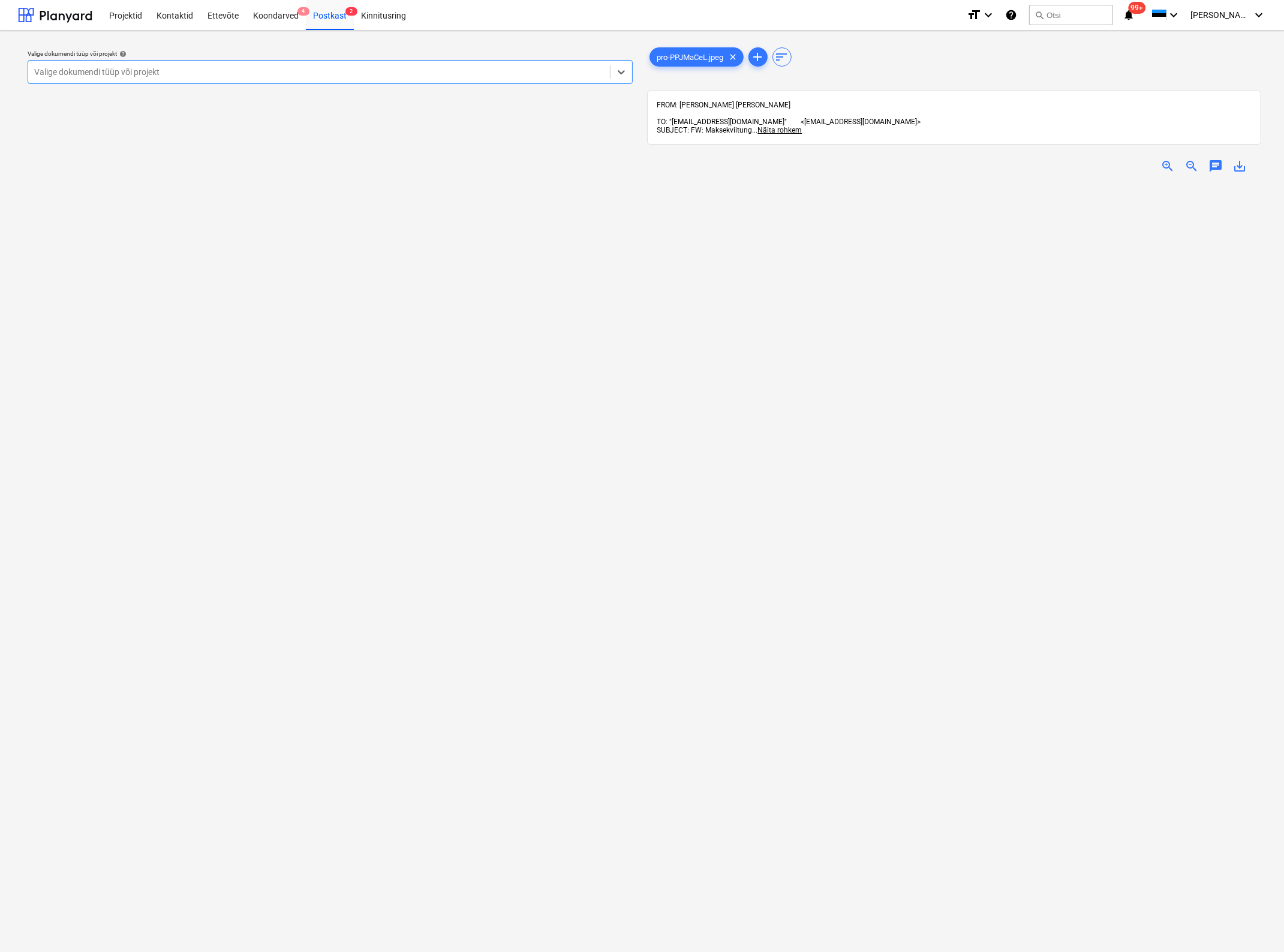
click at [144, 70] on div at bounding box center [319, 72] width 570 height 12
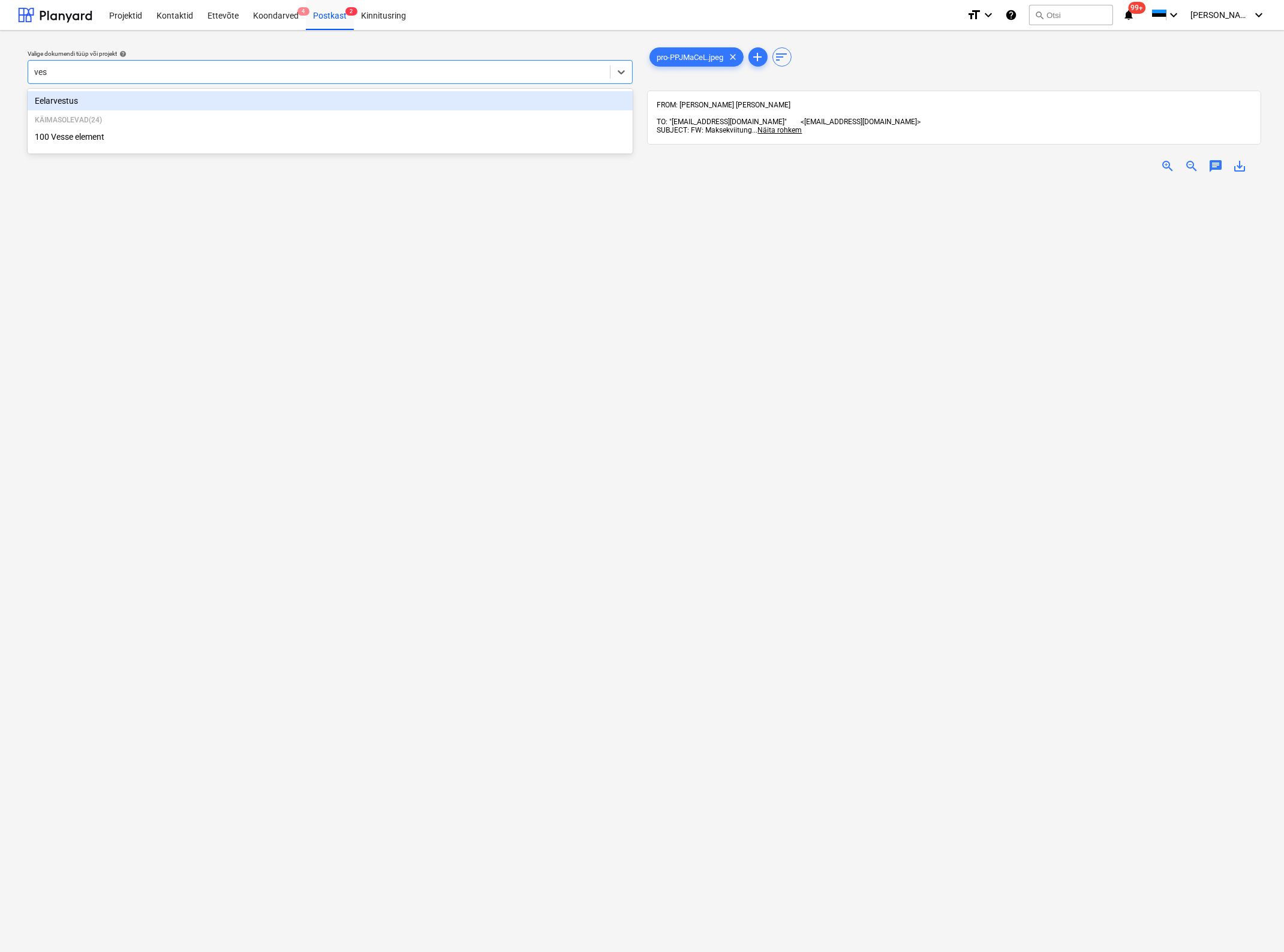
type input "[PERSON_NAME]"
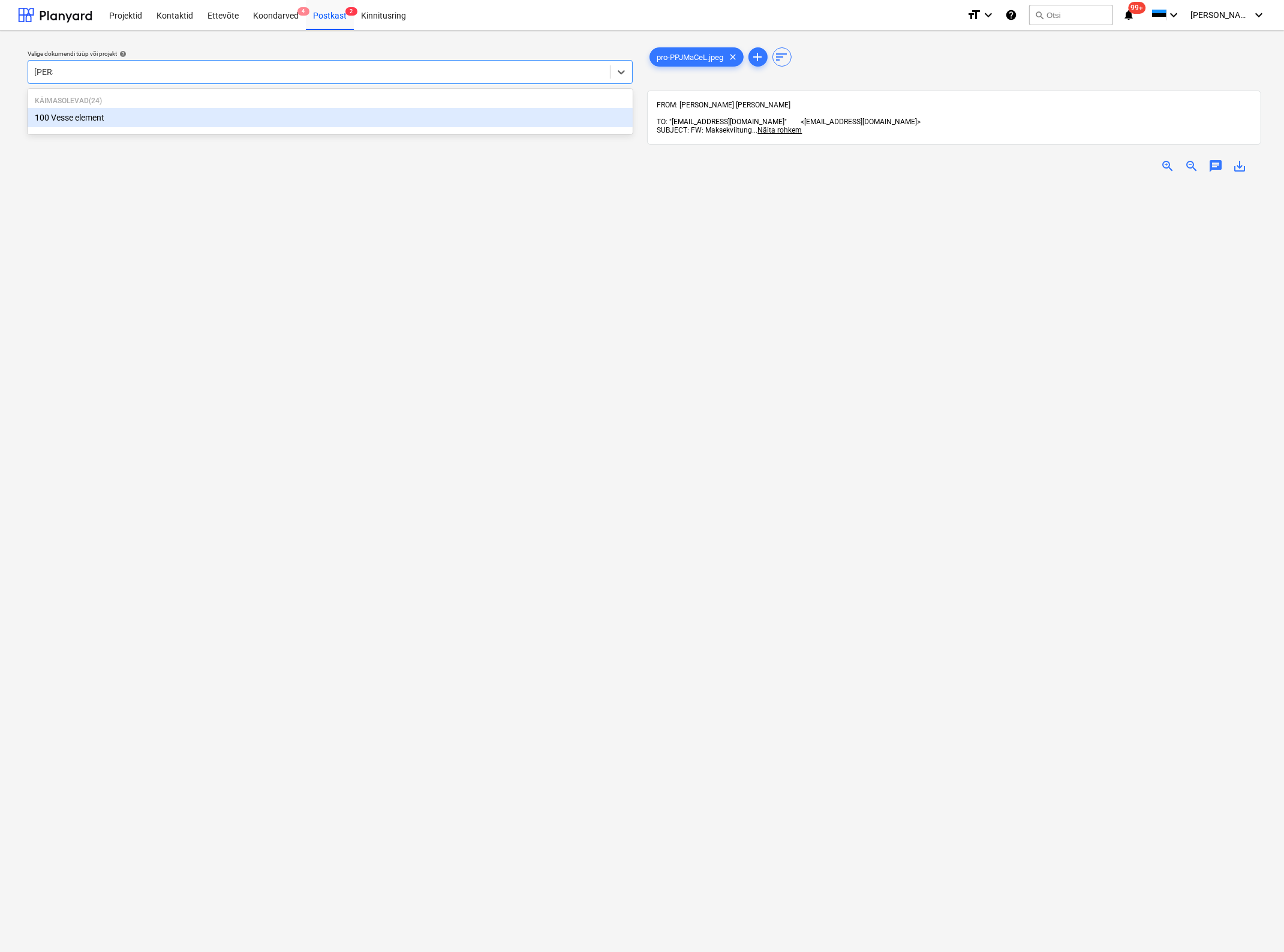
click at [144, 120] on div "100 Vesse element" at bounding box center [330, 118] width 606 height 19
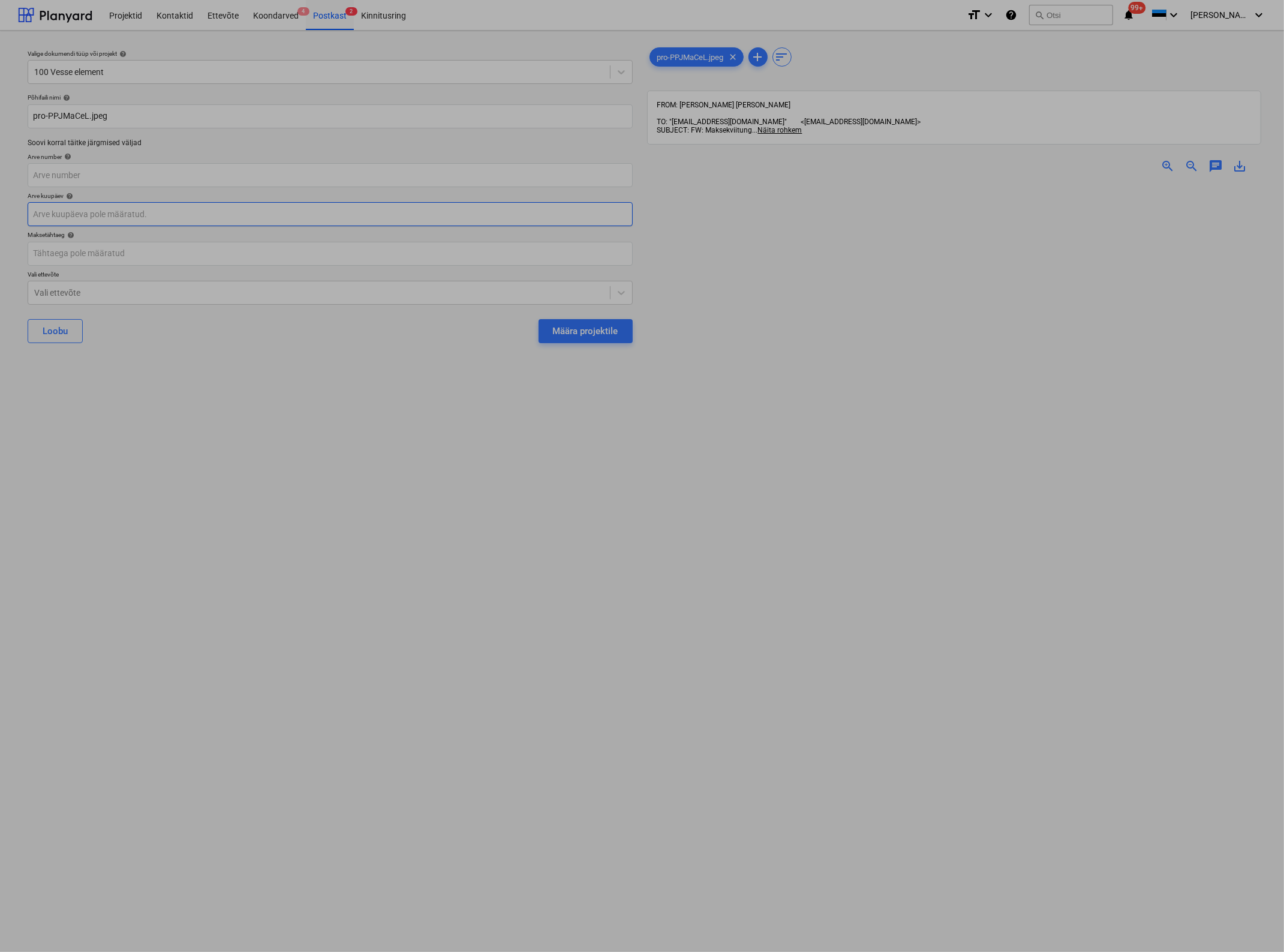
click at [121, 212] on body "Projektid Kontaktid Ettevõte Koondarved 4 Postkast 2 Kinnitusring format_size k…" at bounding box center [642, 476] width 1284 height 952
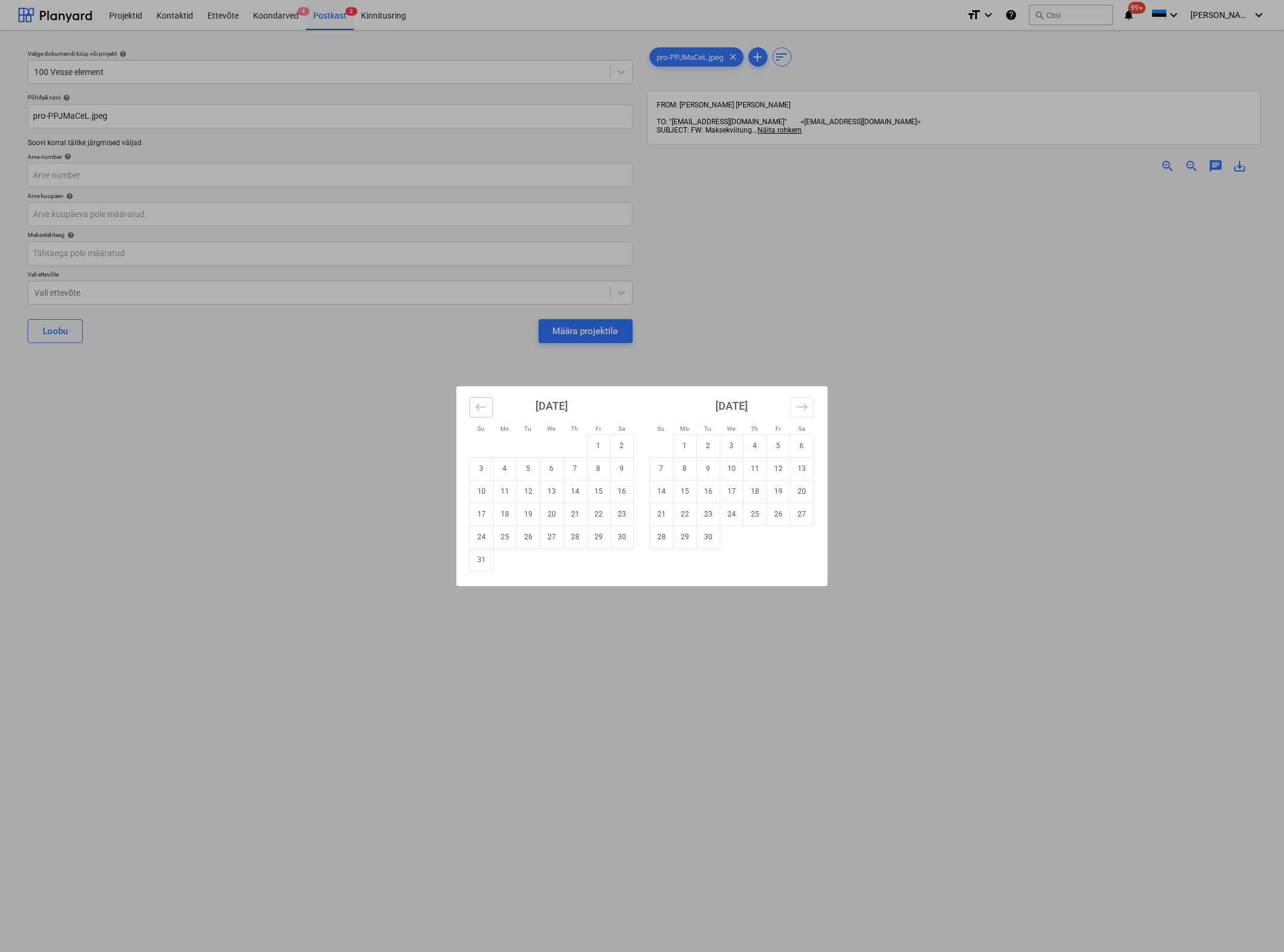
click at [484, 408] on icon "Move backward to switch to the previous month." at bounding box center [481, 406] width 11 height 11
click at [548, 451] on td "2" at bounding box center [551, 446] width 23 height 23
type input "[DATE]"
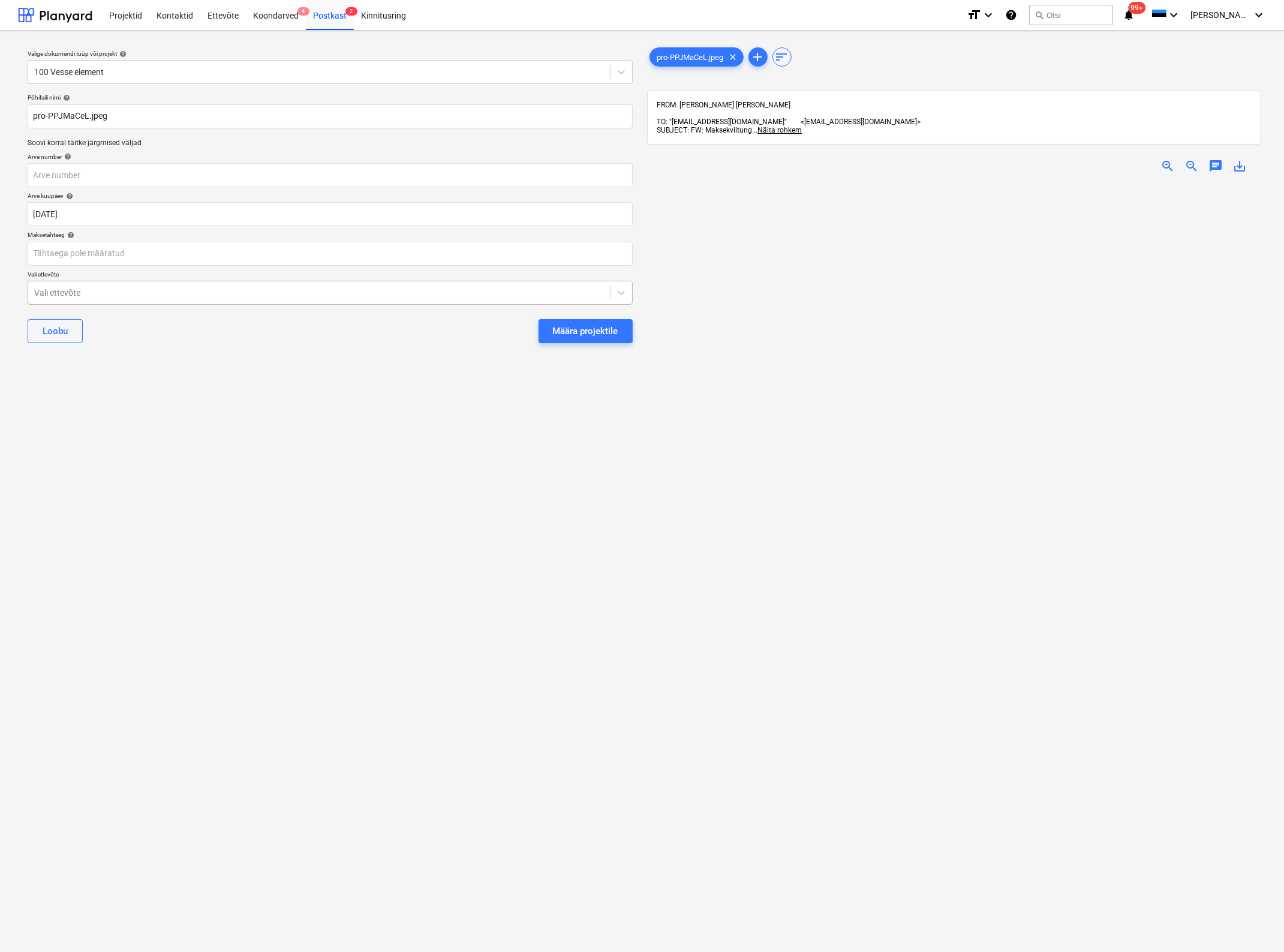
click at [228, 295] on div at bounding box center [319, 292] width 570 height 12
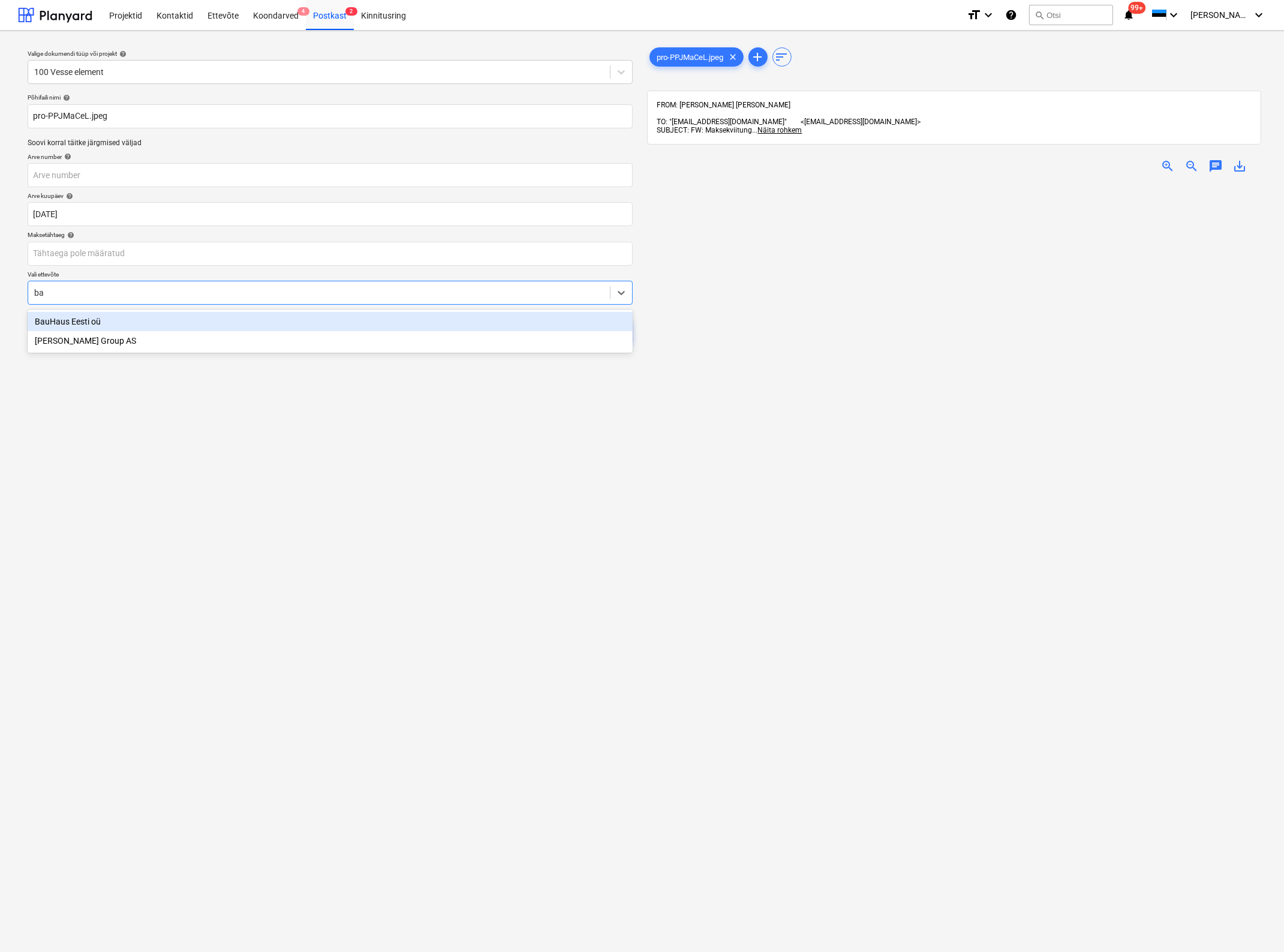
type input "bau"
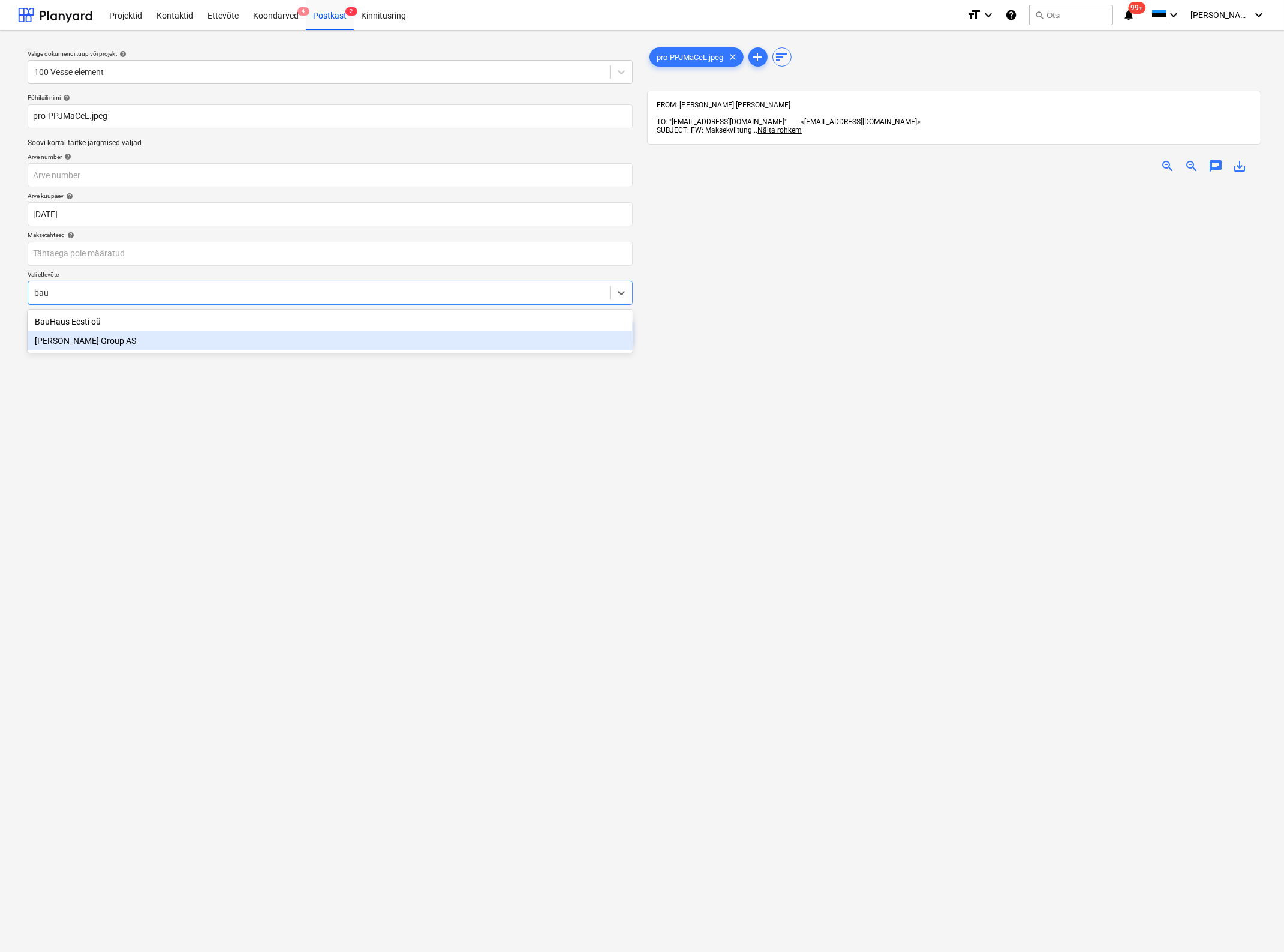
click at [205, 346] on div "[PERSON_NAME] Group AS" at bounding box center [330, 341] width 606 height 19
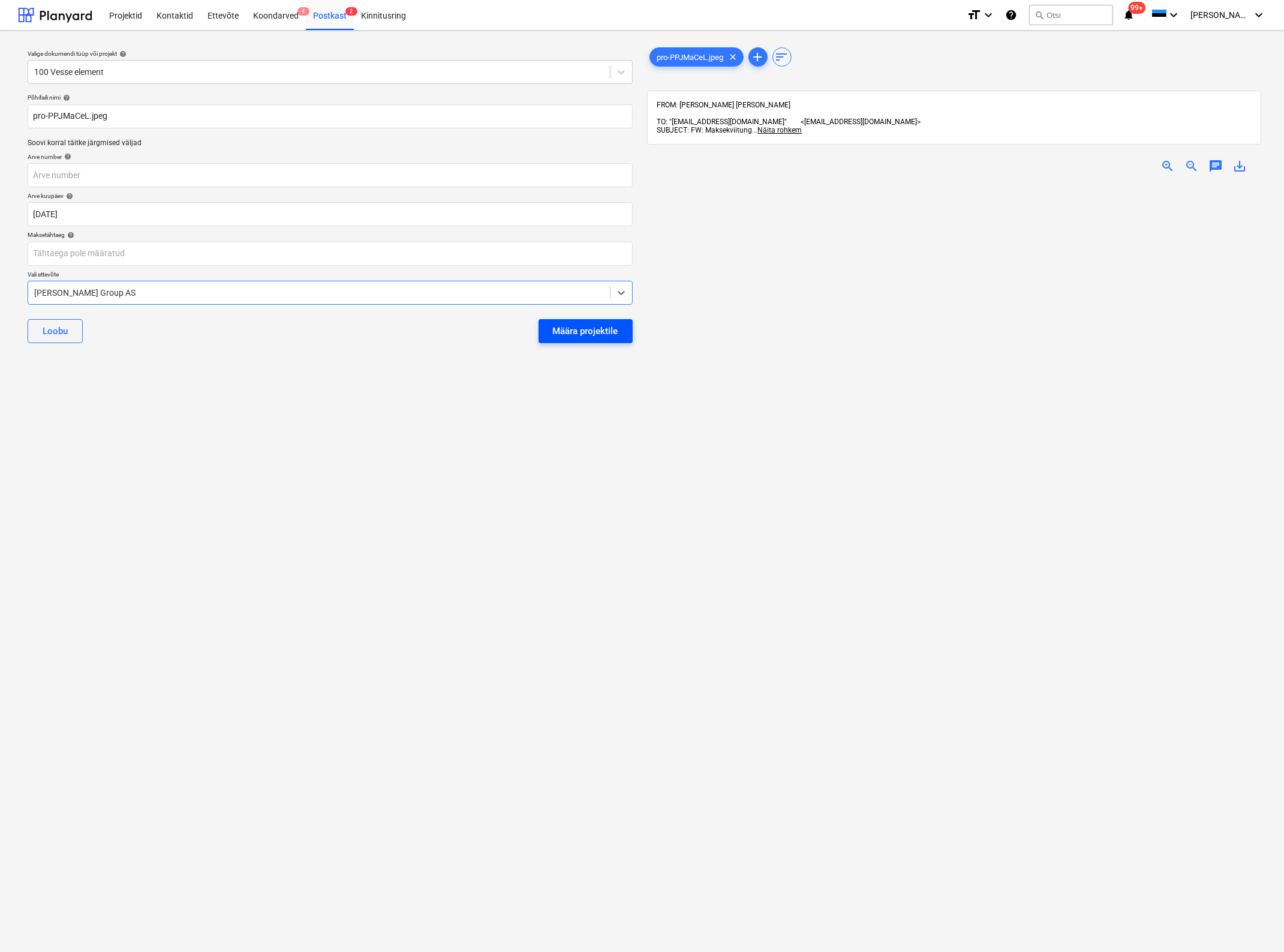
click at [565, 332] on div "Määra projektile" at bounding box center [585, 331] width 65 height 16
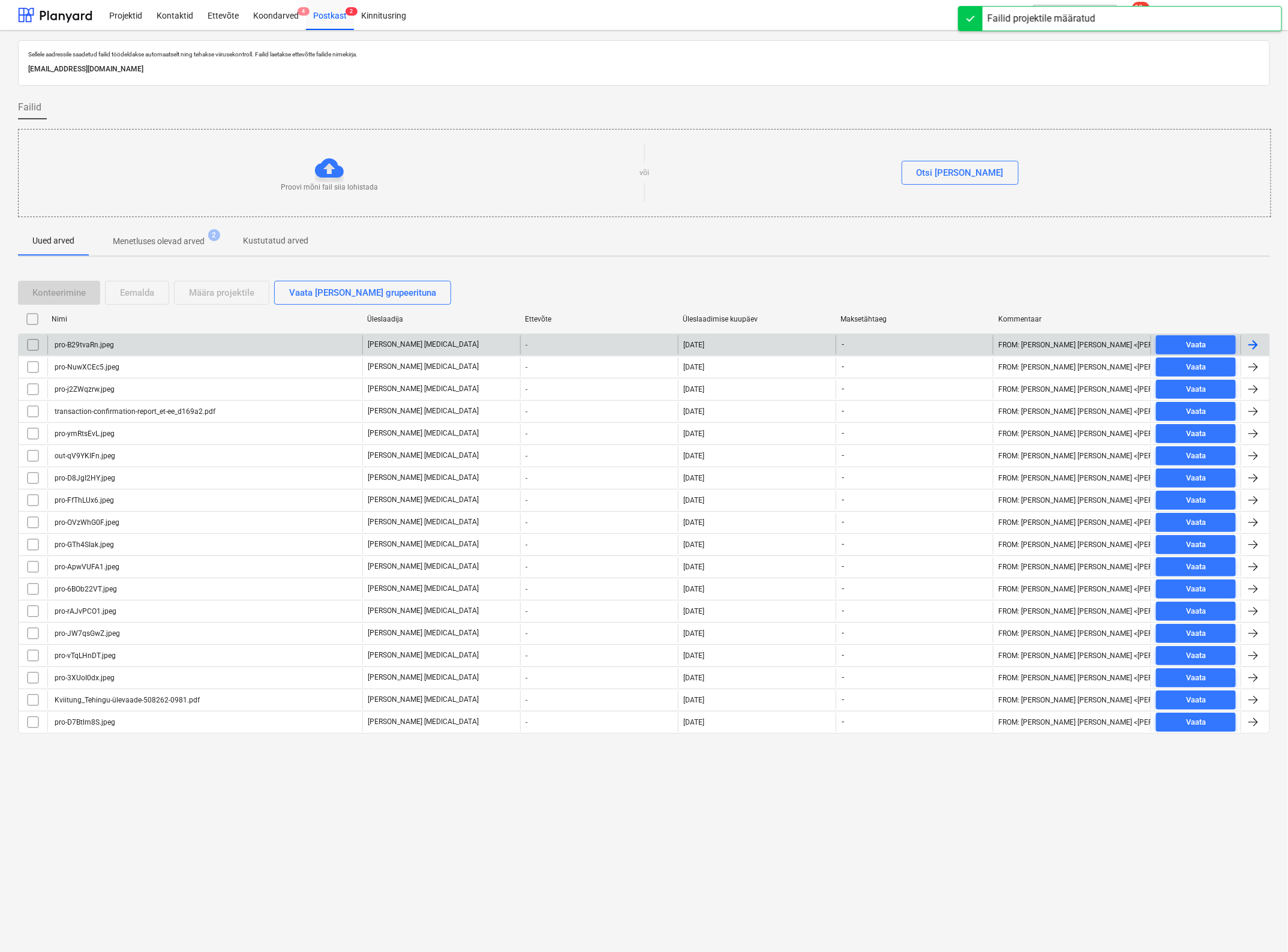
click at [164, 341] on div "pro-B29tvaRn.jpeg" at bounding box center [205, 345] width 315 height 19
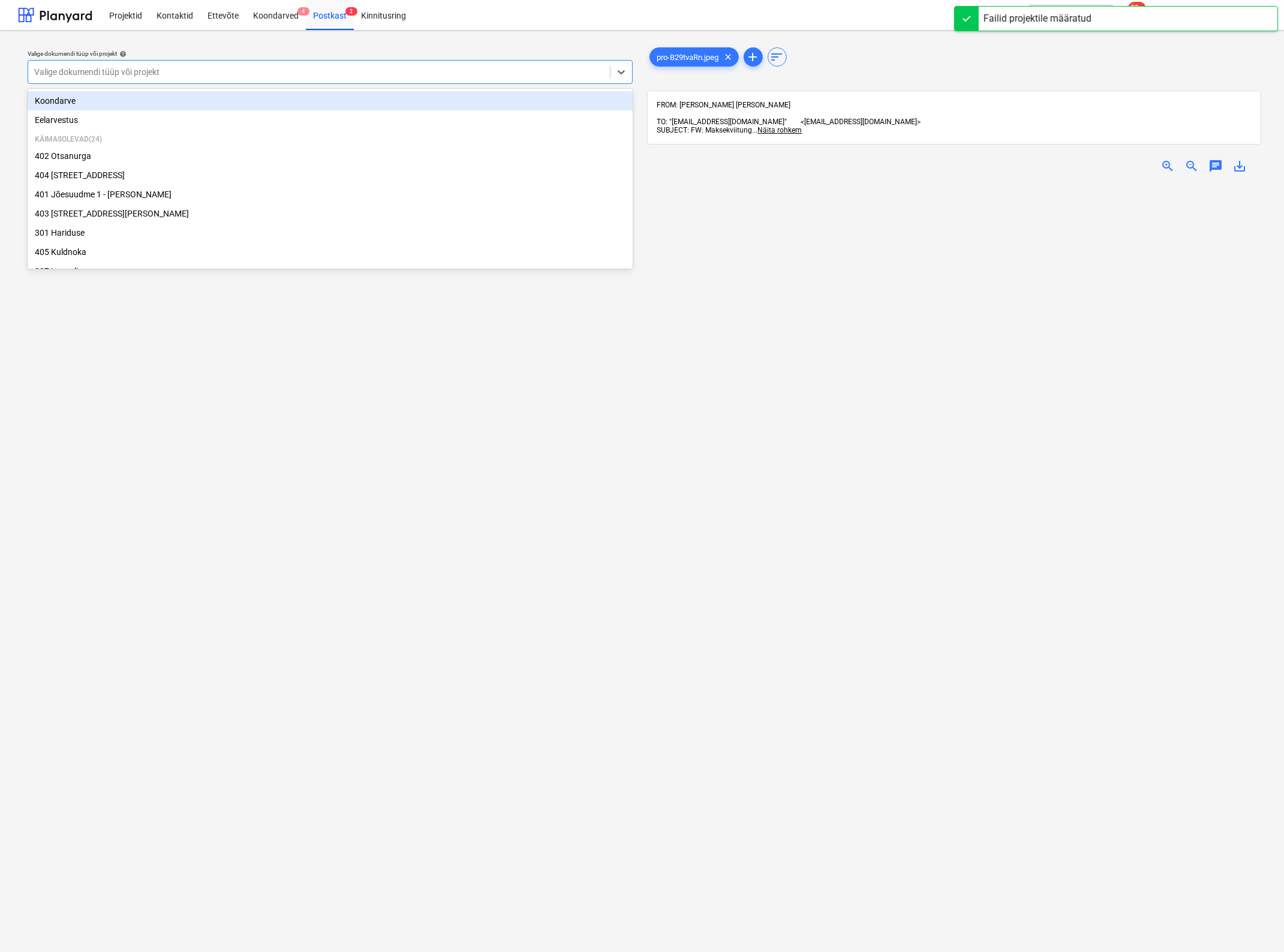
click at [214, 70] on div at bounding box center [319, 72] width 570 height 12
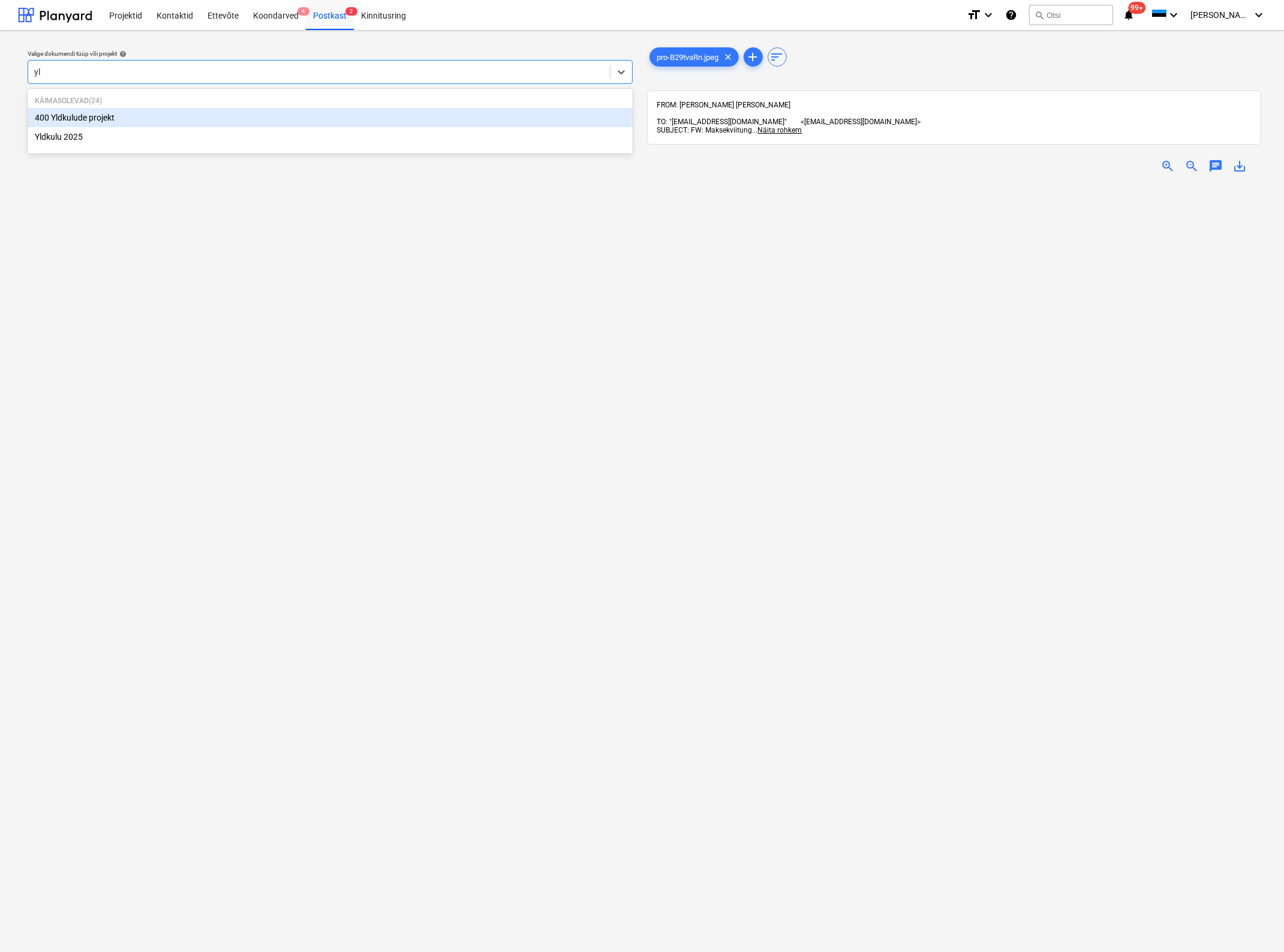
type input "yld"
click at [174, 138] on div "Yldkulu 2025" at bounding box center [330, 137] width 606 height 19
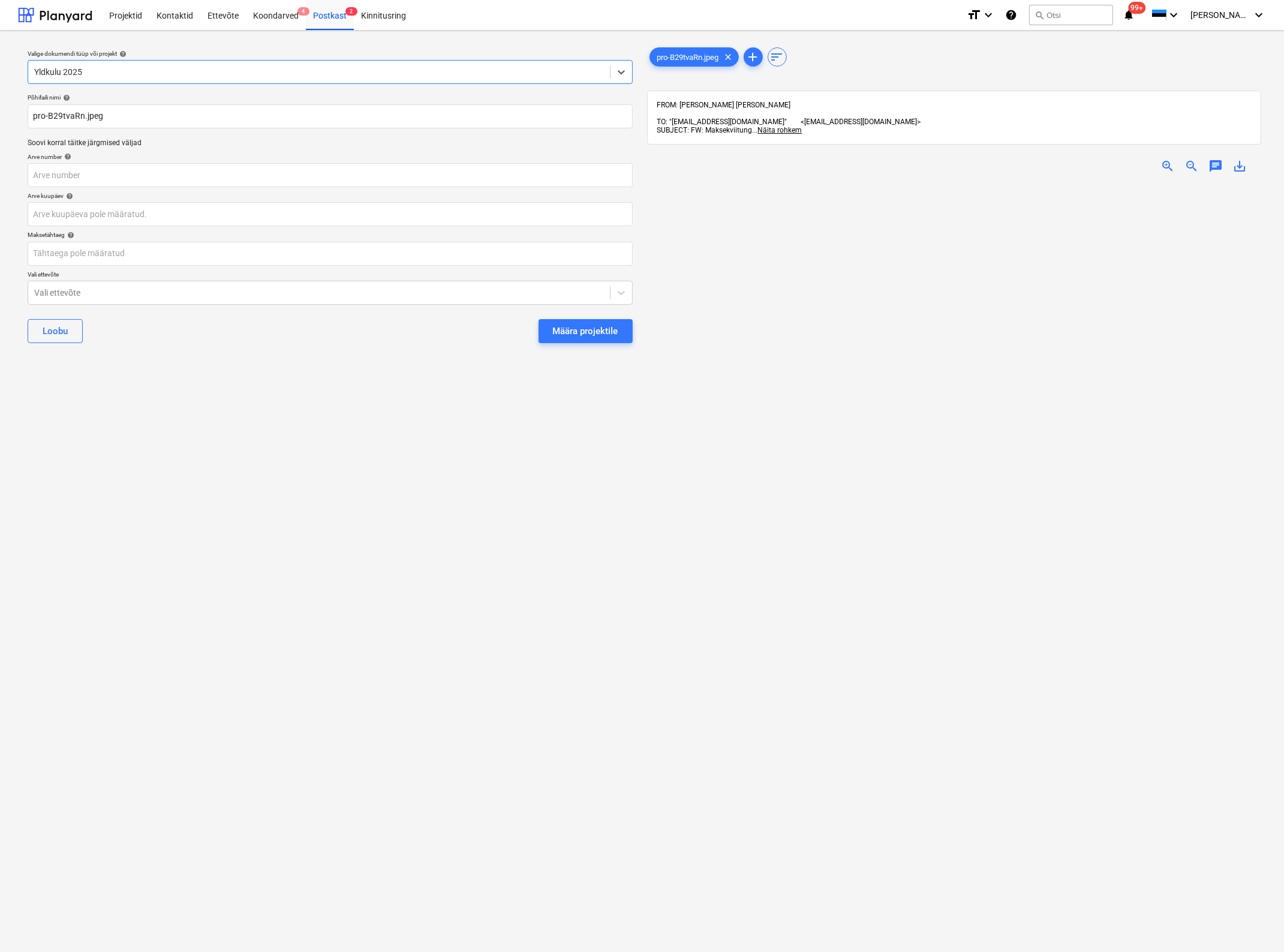
click at [1161, 159] on span "zoom_in" at bounding box center [1167, 166] width 14 height 14
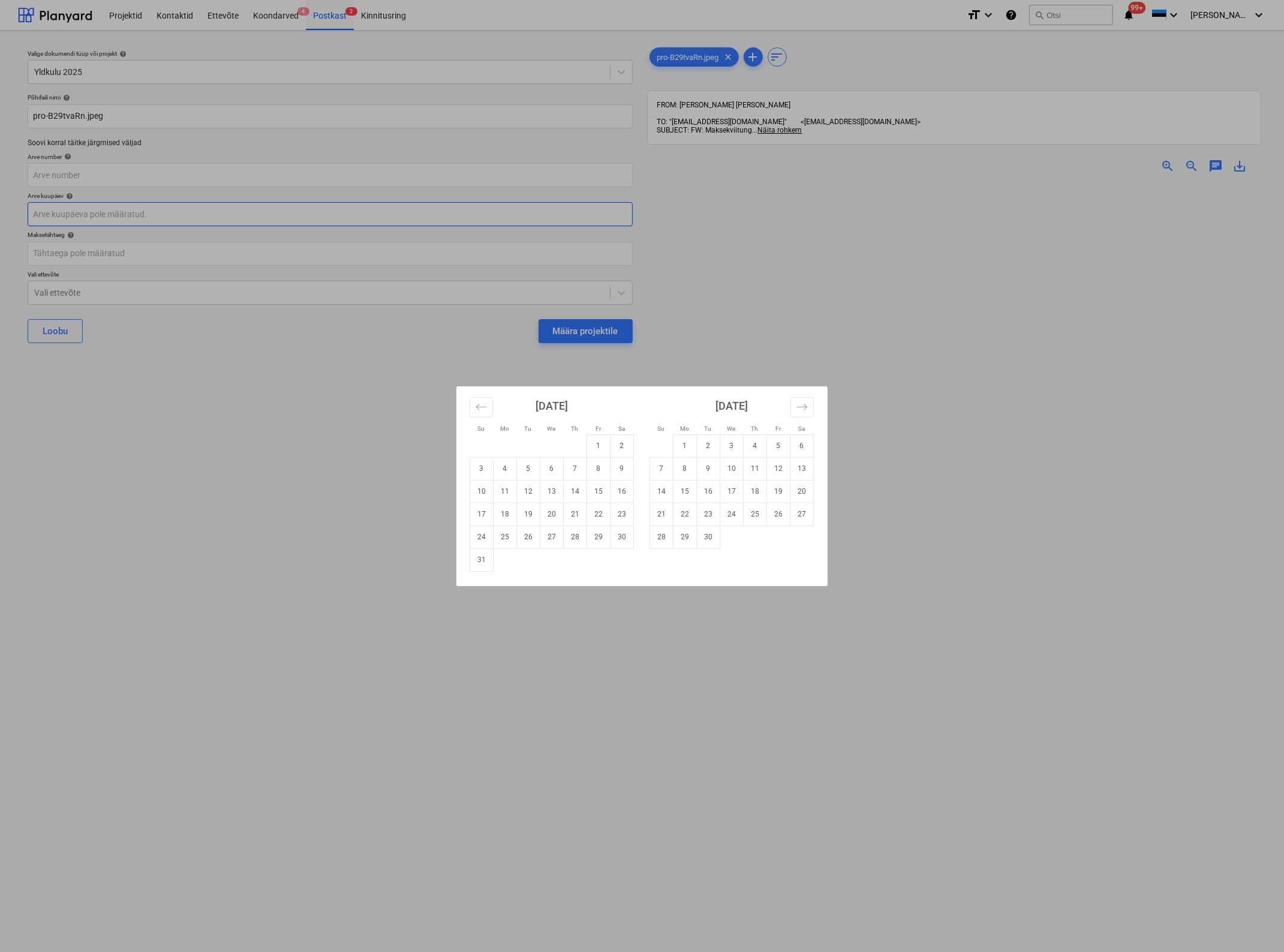
click at [48, 218] on body "Projektid Kontaktid Ettevõte Koondarved 4 Postkast 2 Kinnitusring format_size k…" at bounding box center [642, 476] width 1284 height 952
click at [481, 405] on icon "Move backward to switch to the previous month." at bounding box center [481, 406] width 11 height 11
click at [550, 442] on td "2" at bounding box center [551, 446] width 23 height 23
type input "[DATE]"
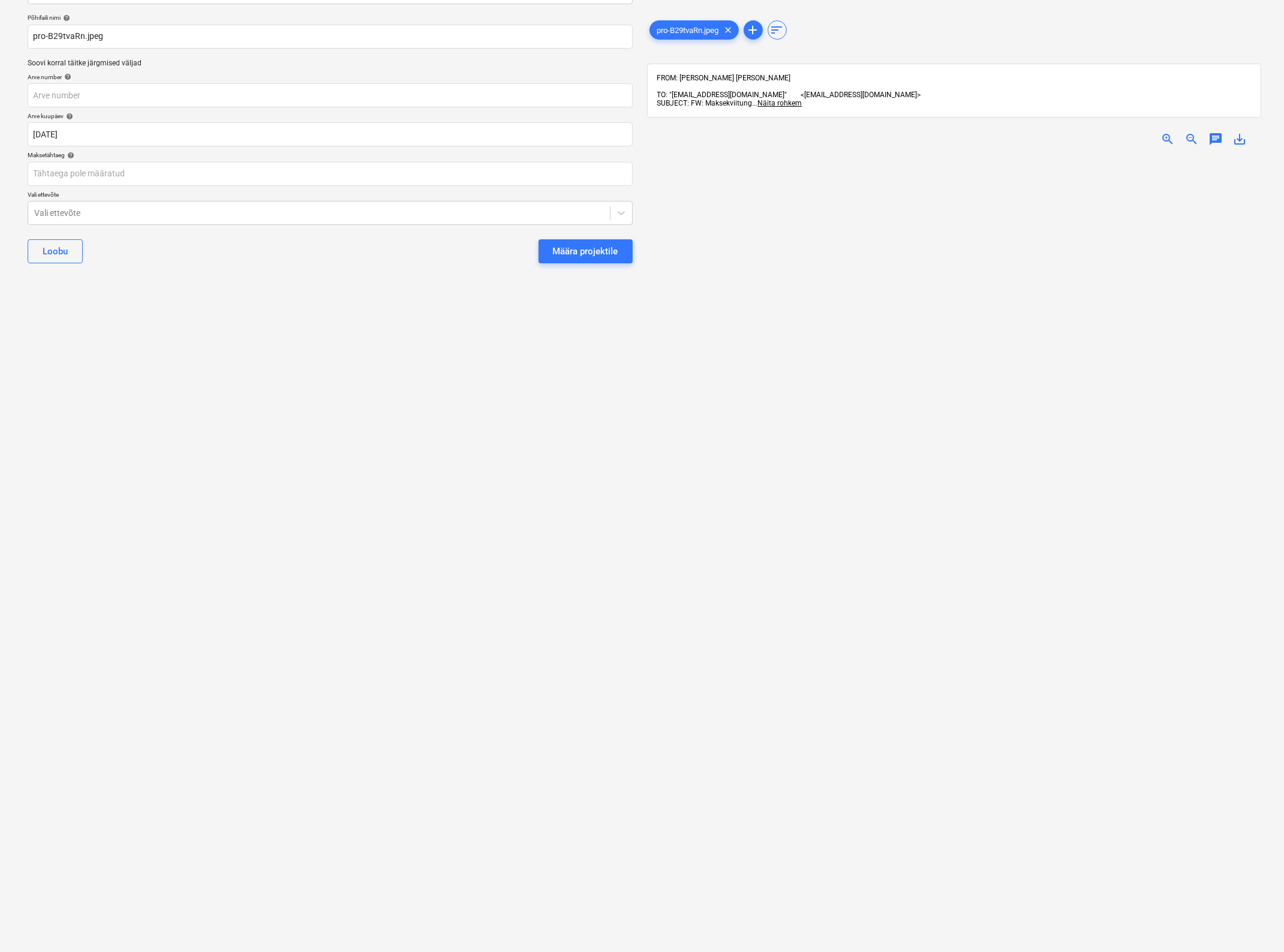
scroll to position [4, 0]
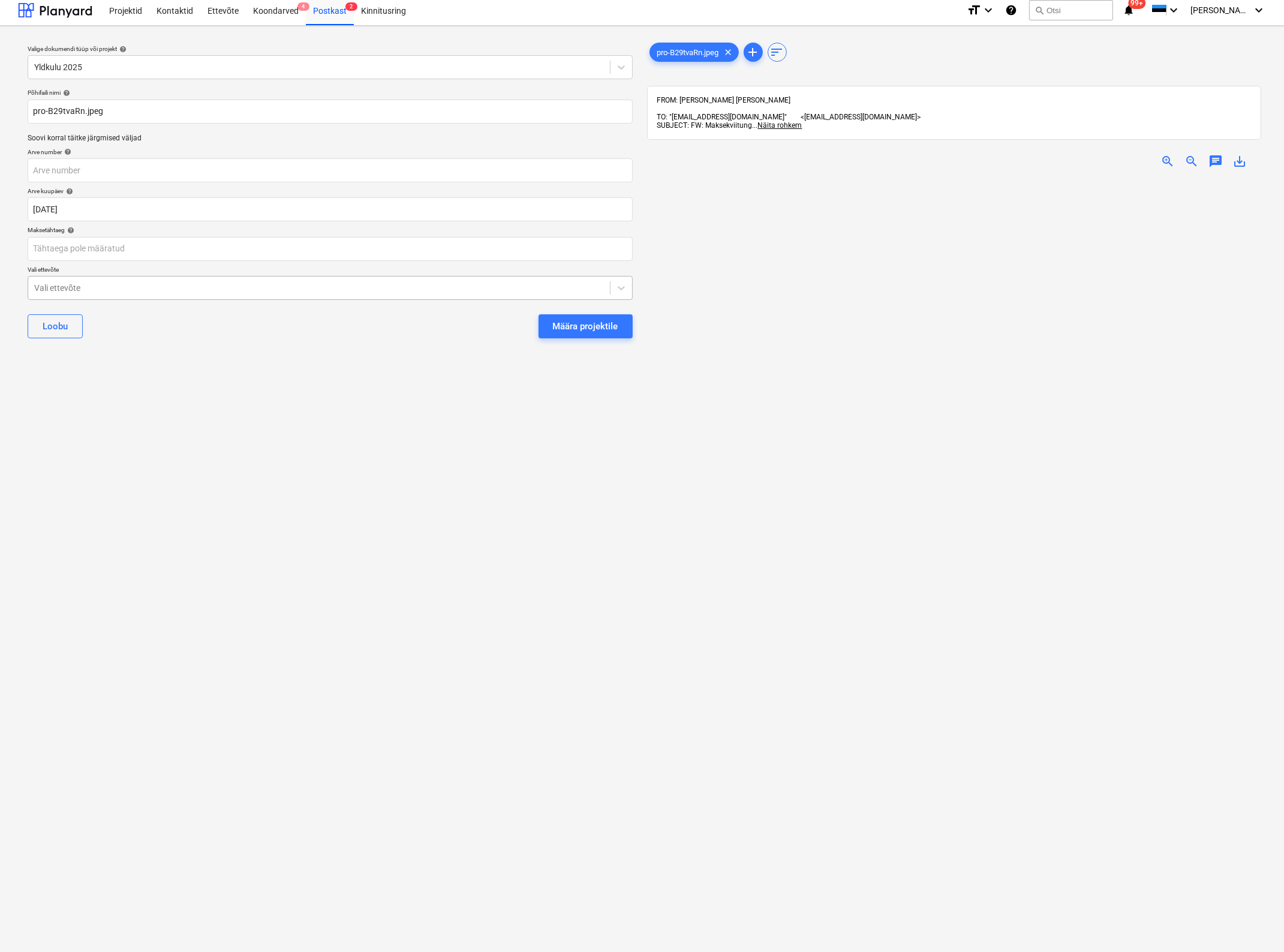
click at [232, 289] on div at bounding box center [319, 288] width 570 height 12
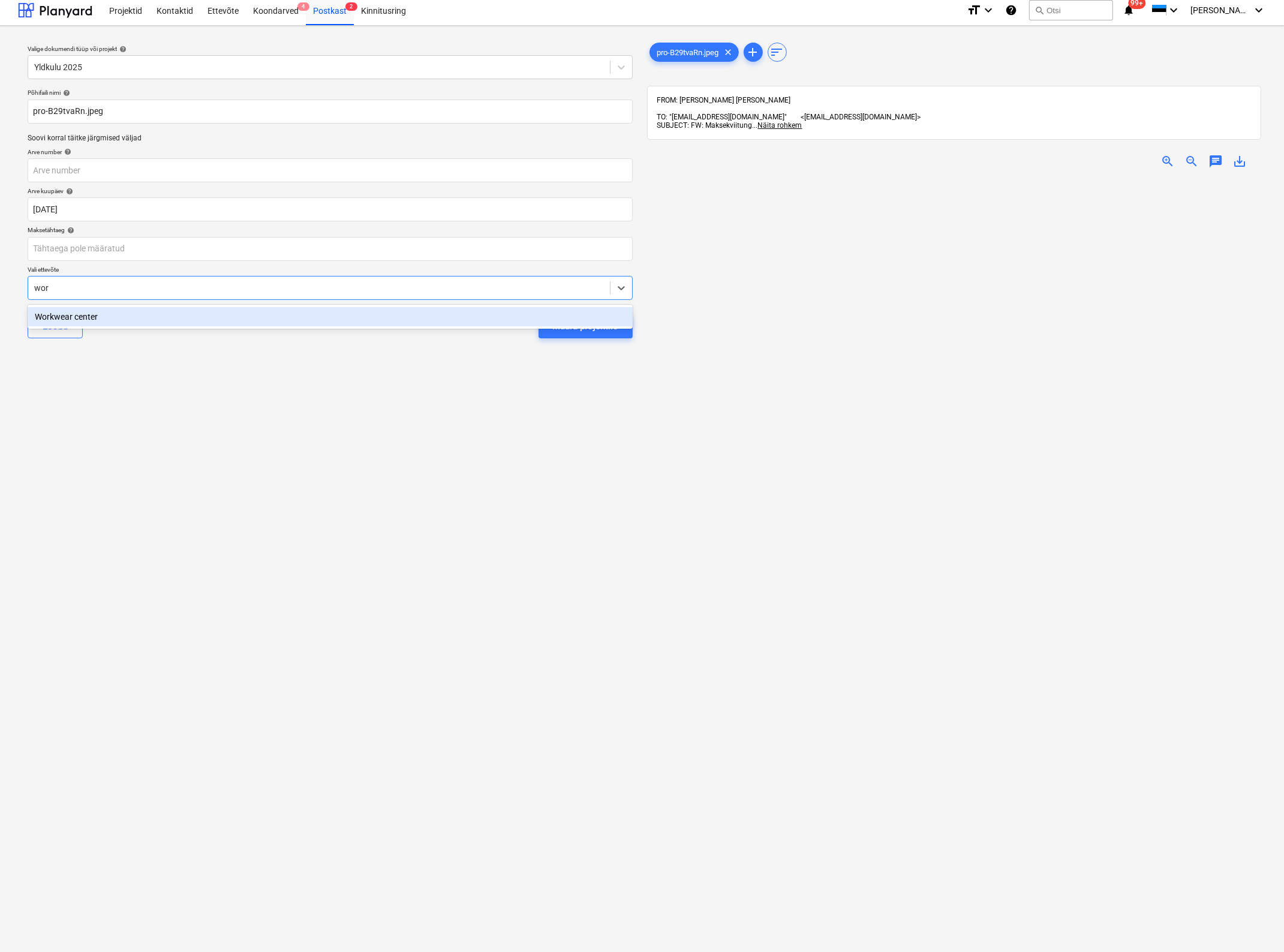
type input "work"
click at [223, 316] on div "Workwear center" at bounding box center [330, 317] width 606 height 19
click at [599, 325] on div "Määra projektile" at bounding box center [585, 326] width 65 height 16
